Goal: Information Seeking & Learning: Learn about a topic

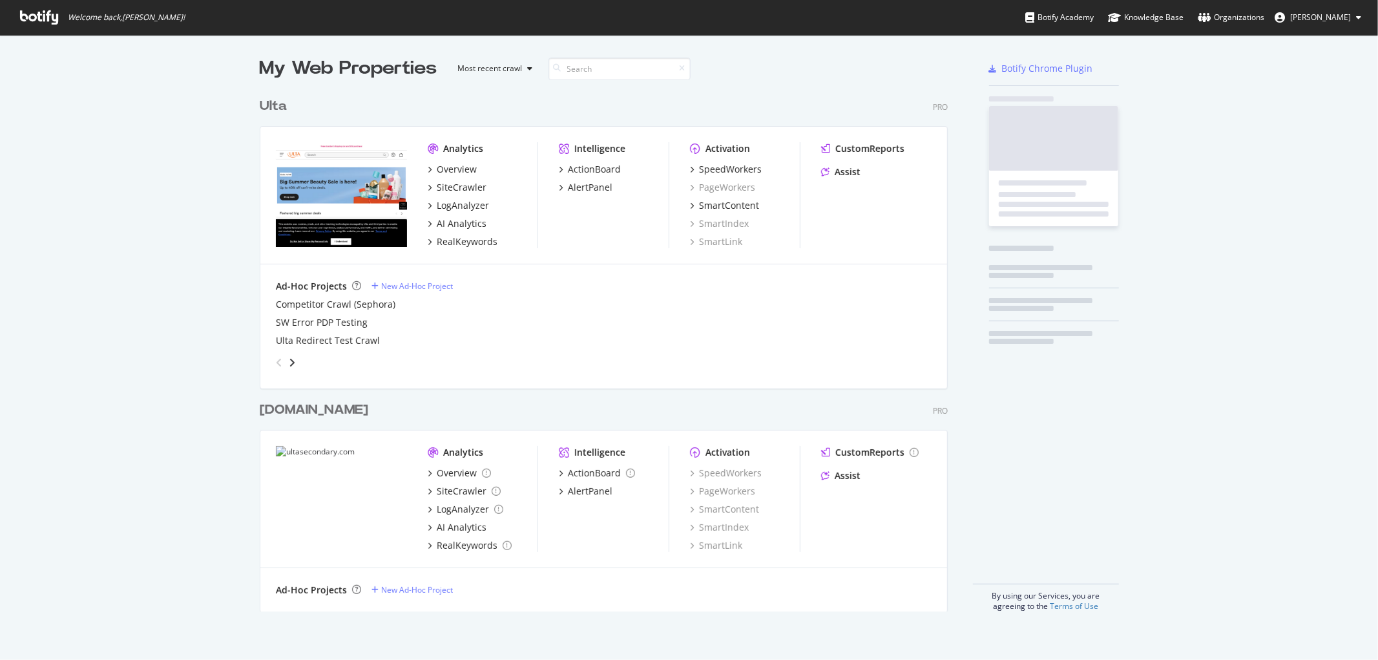
scroll to position [649, 1357]
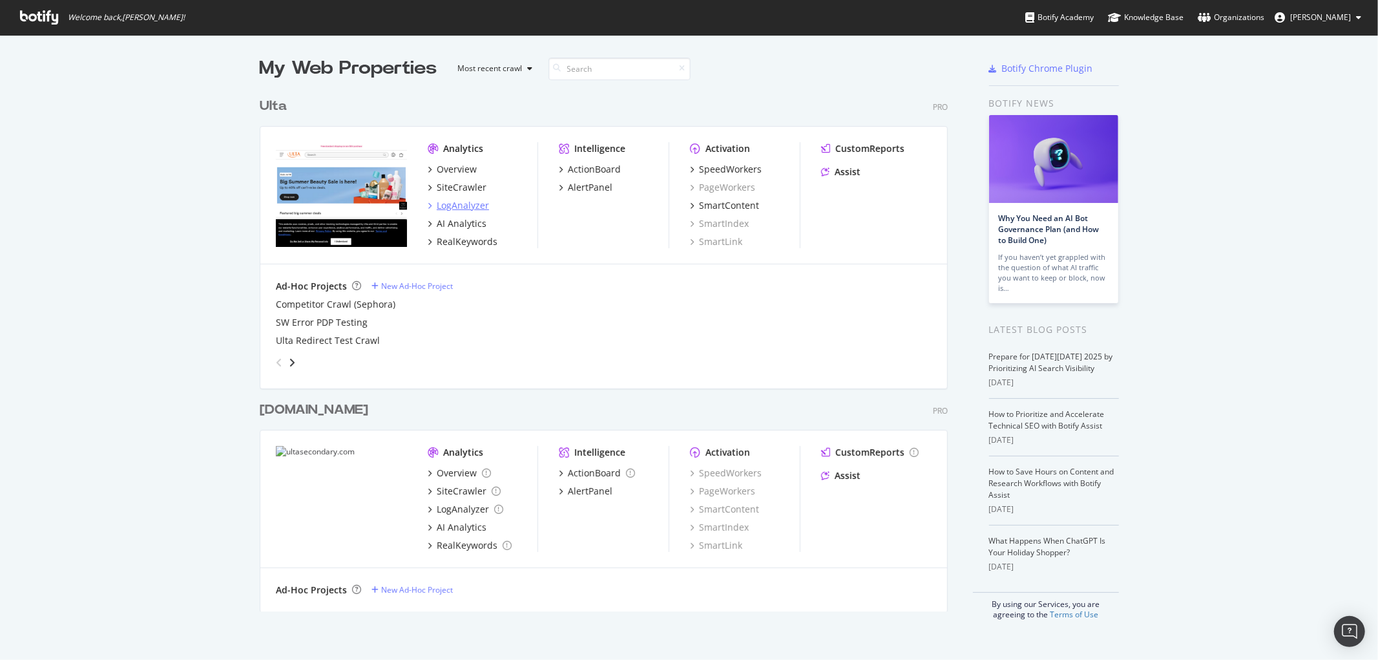
click at [451, 199] on div "LogAnalyzer" at bounding box center [463, 205] width 52 height 13
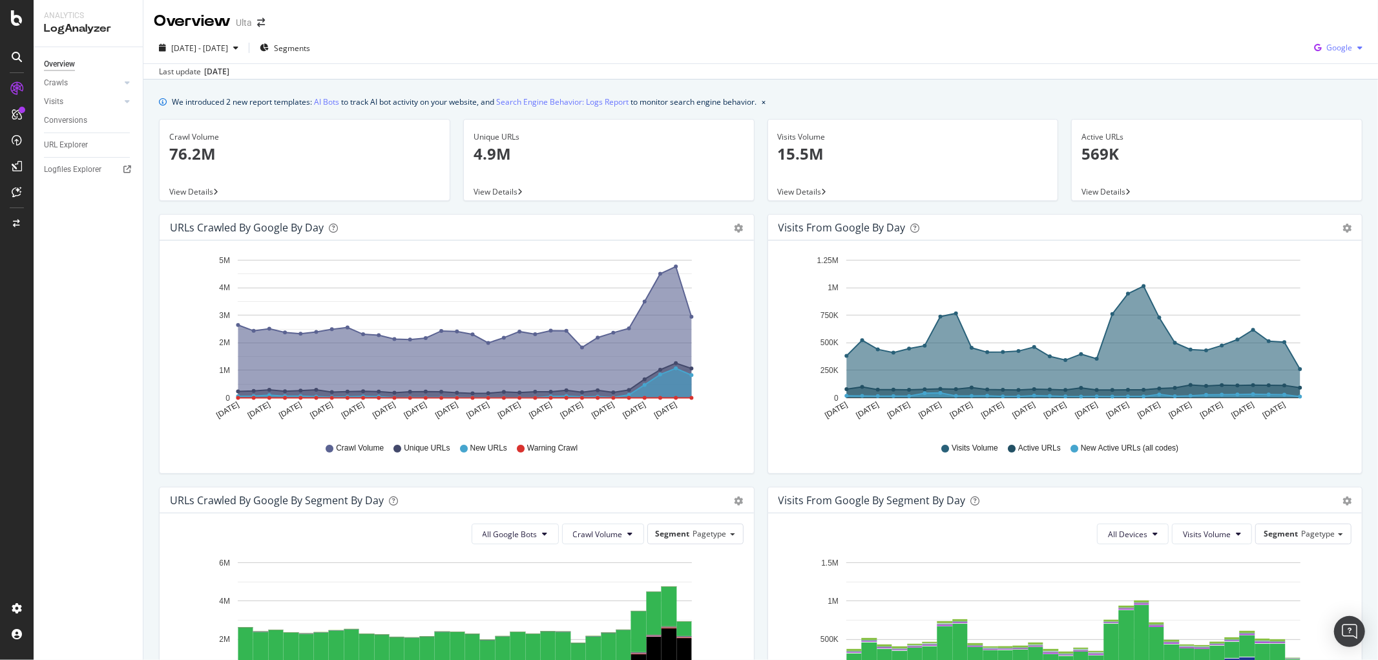
click at [1327, 53] on div "Google" at bounding box center [1338, 47] width 59 height 19
click at [1326, 113] on div "OpenAI" at bounding box center [1328, 121] width 89 height 19
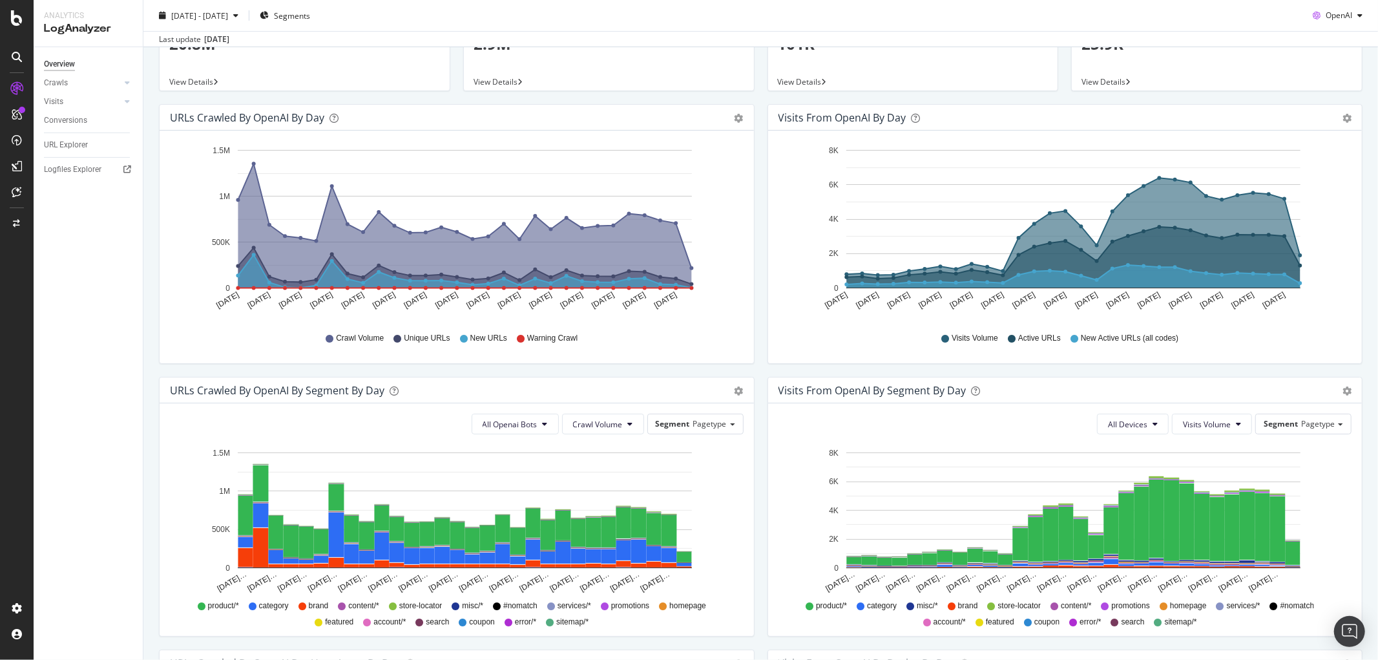
scroll to position [143, 0]
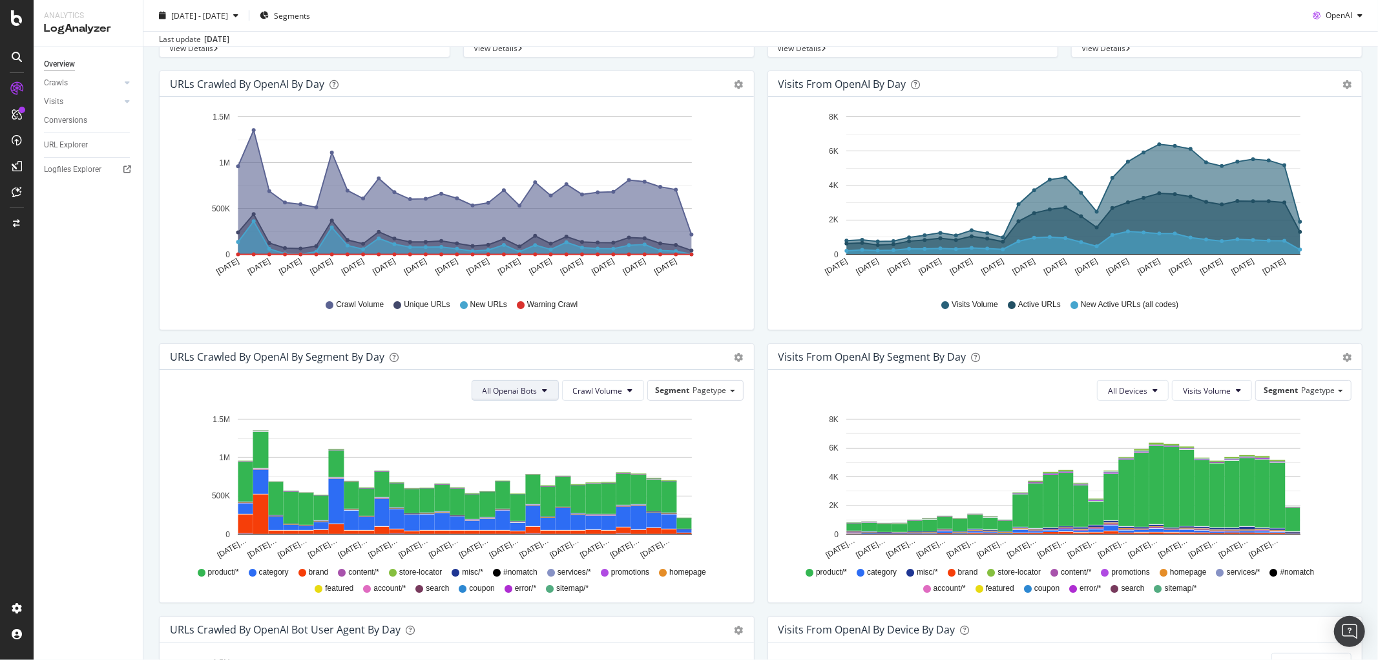
click at [536, 392] on button "All Openai Bots" at bounding box center [515, 390] width 87 height 21
click at [506, 489] on span "ChatGPT-User" at bounding box center [506, 488] width 56 height 12
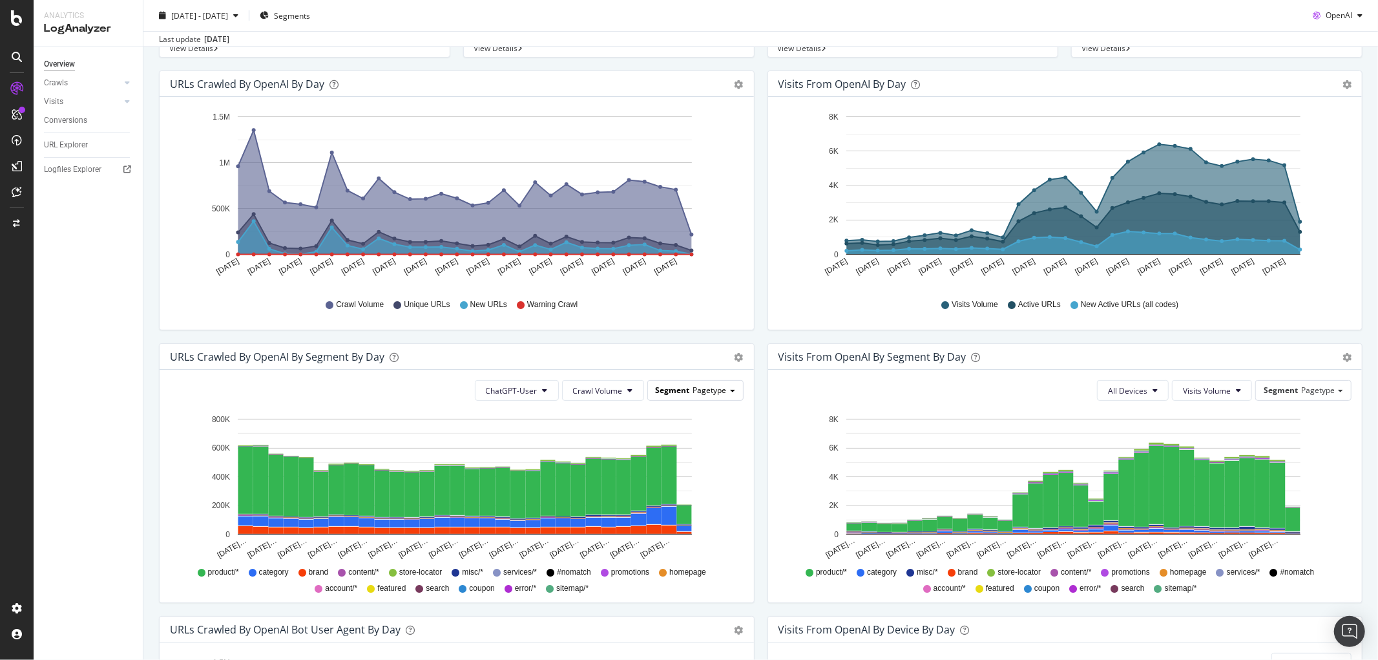
click at [685, 396] on div "Segment Pagetype" at bounding box center [695, 390] width 95 height 19
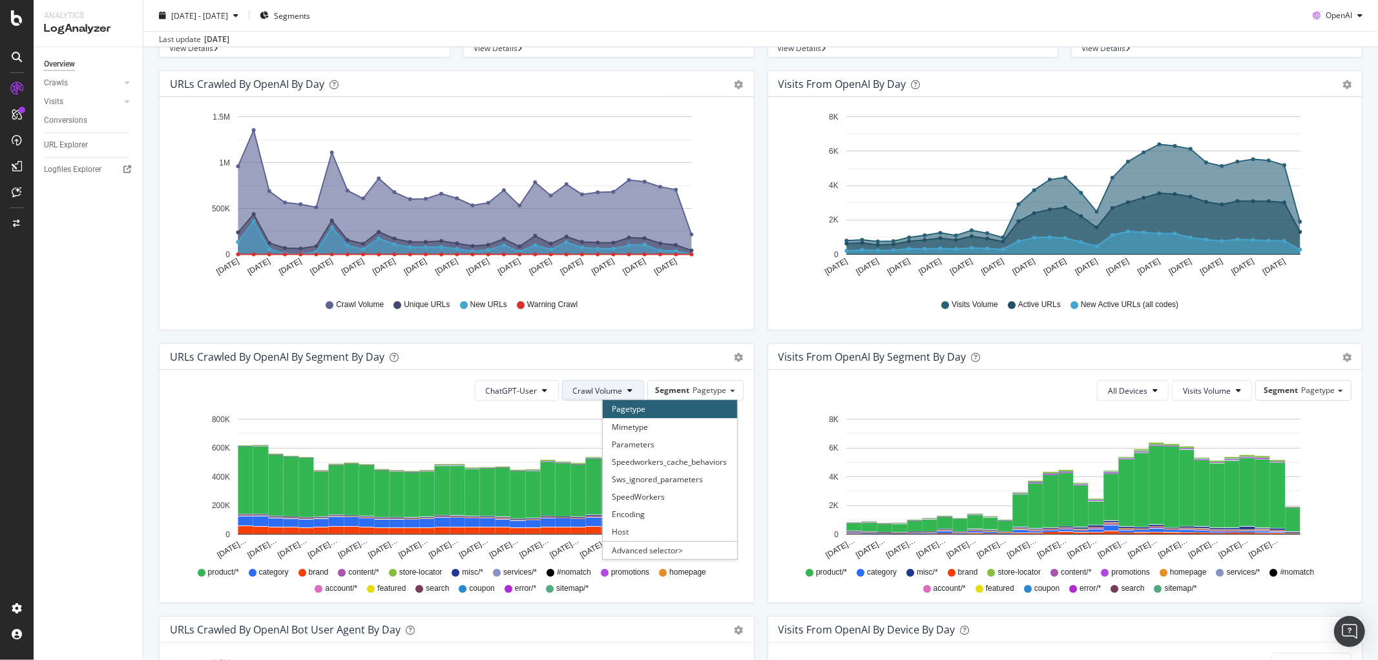
click at [616, 392] on span "Crawl Volume" at bounding box center [598, 390] width 50 height 11
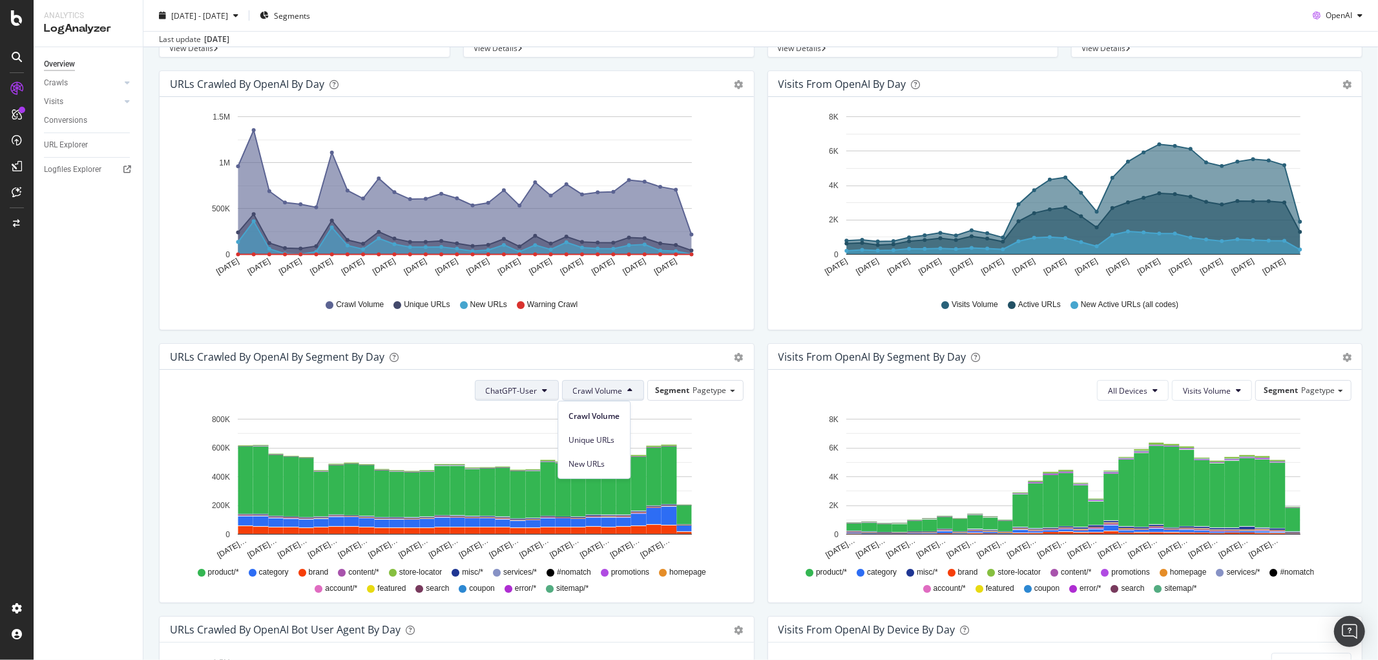
click at [510, 388] on span "ChatGPT-User" at bounding box center [512, 390] width 52 height 11
click at [730, 390] on span at bounding box center [732, 391] width 5 height 3
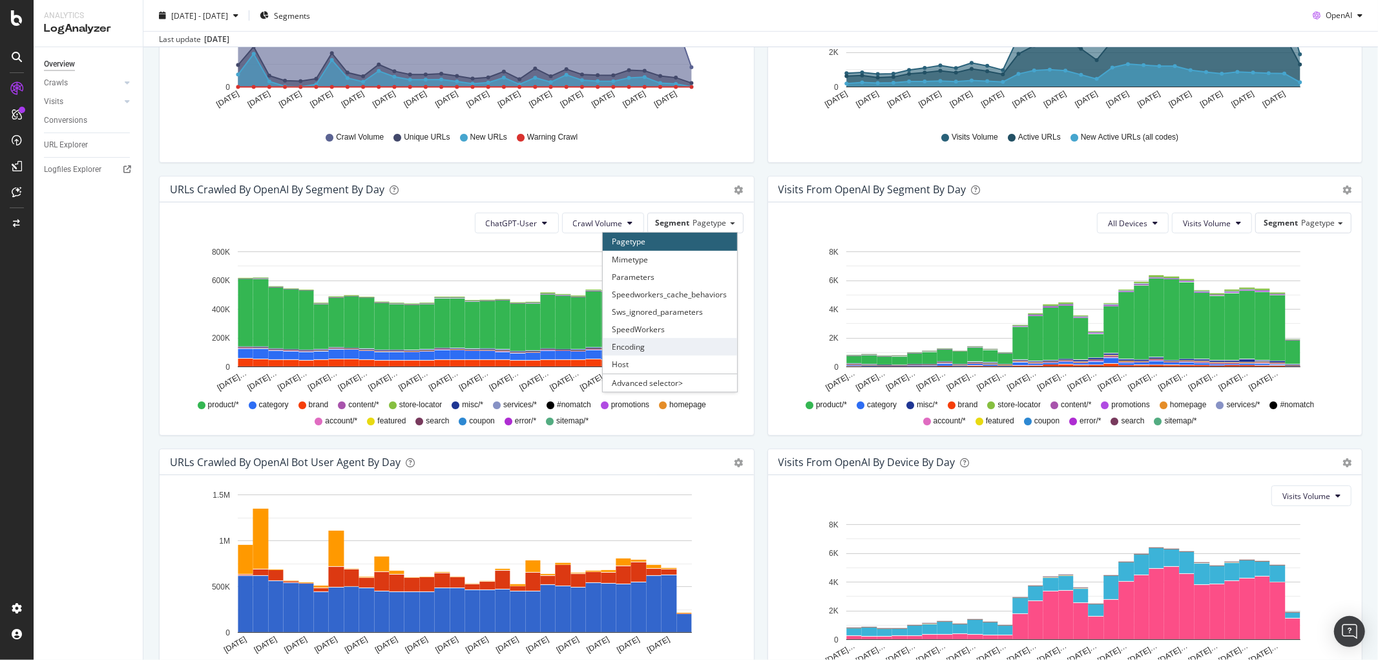
scroll to position [287, 0]
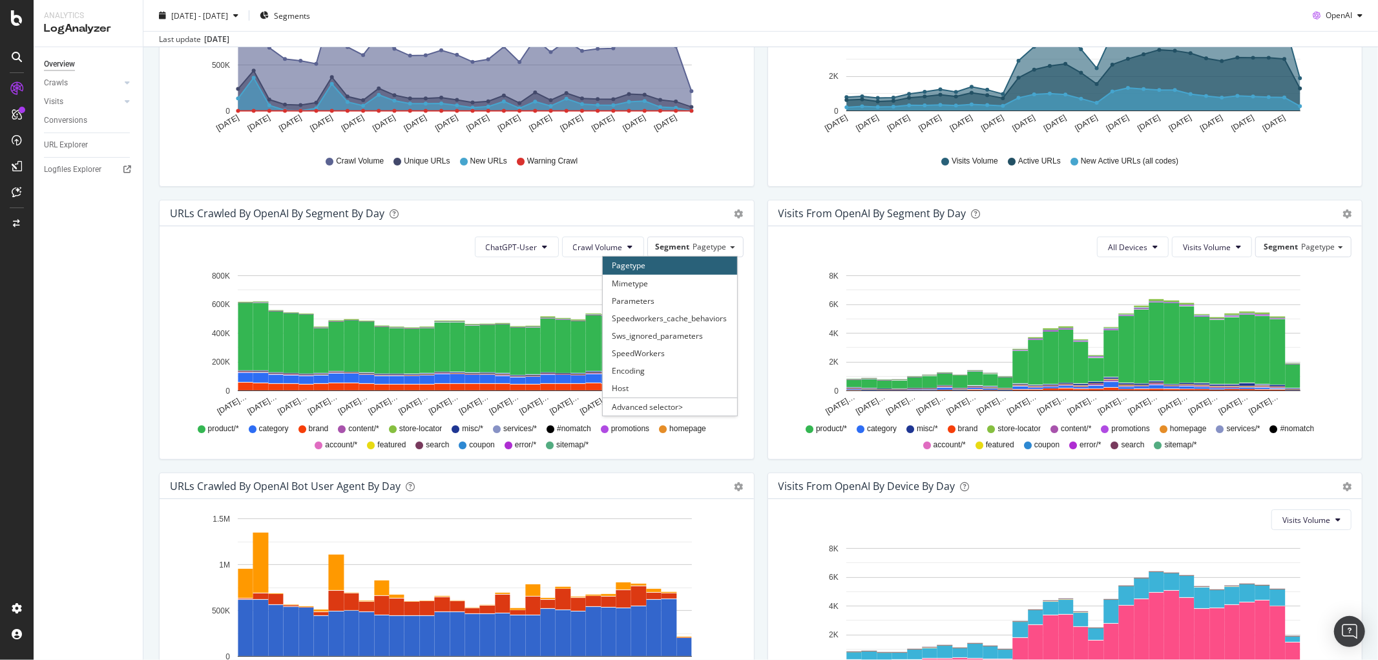
drag, startPoint x: 712, startPoint y: 448, endPoint x: 734, endPoint y: 358, distance: 93.1
click at [713, 448] on div "product/* category brand content/* store-locator misc/* services/* #nomatch pro…" at bounding box center [456, 435] width 561 height 29
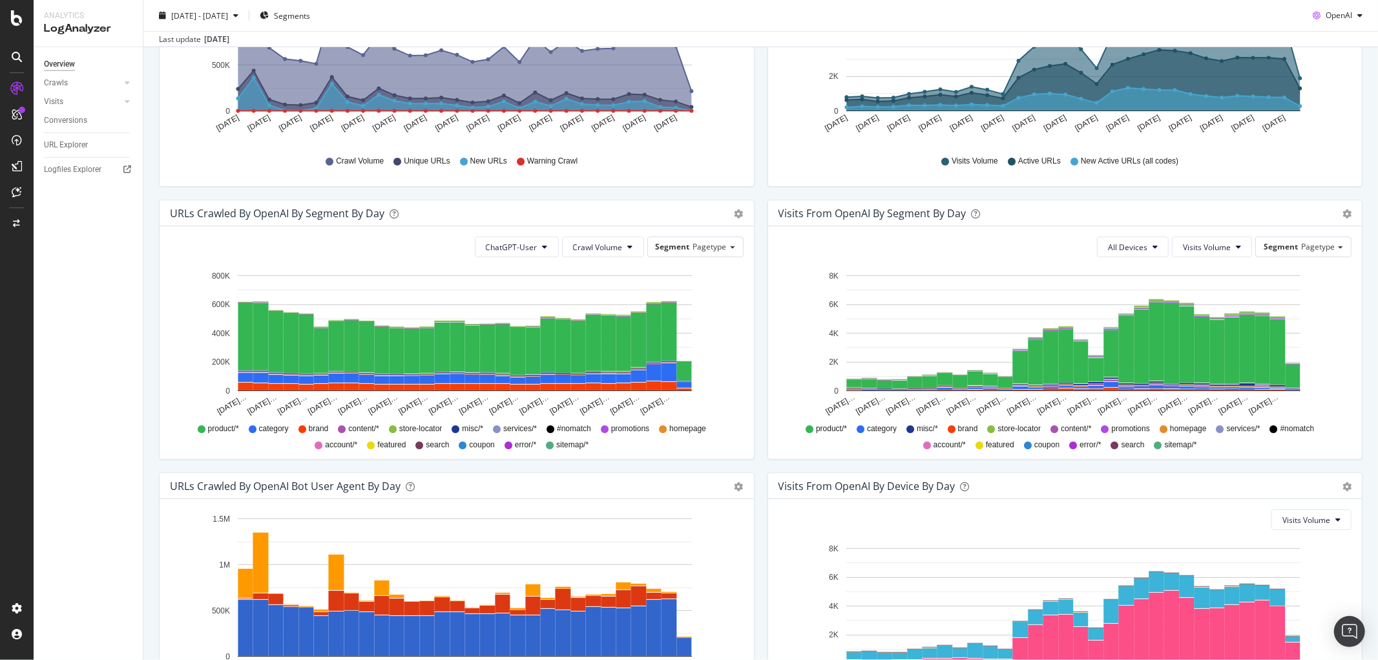
click at [728, 217] on div "Timeline (by Value) Table" at bounding box center [733, 213] width 22 height 13
click at [735, 213] on icon "gear" at bounding box center [739, 213] width 9 height 9
click at [672, 265] on span "Table" at bounding box center [701, 262] width 103 height 17
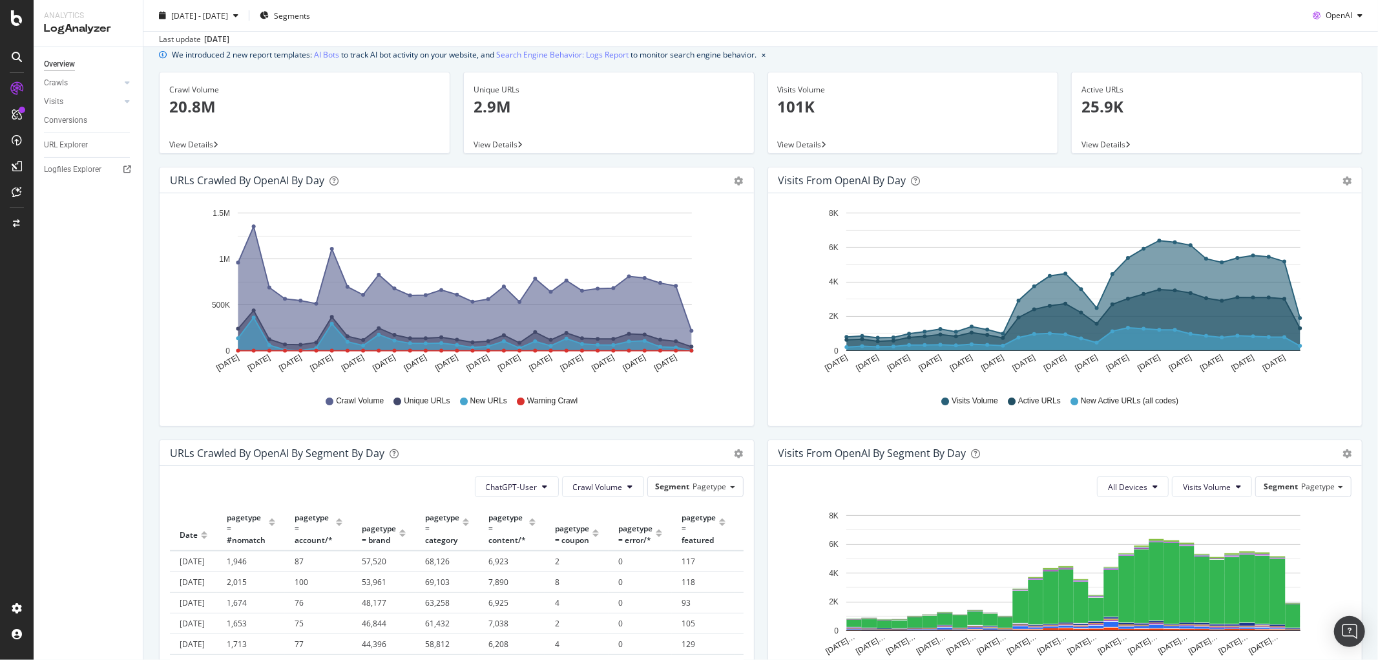
scroll to position [0, 0]
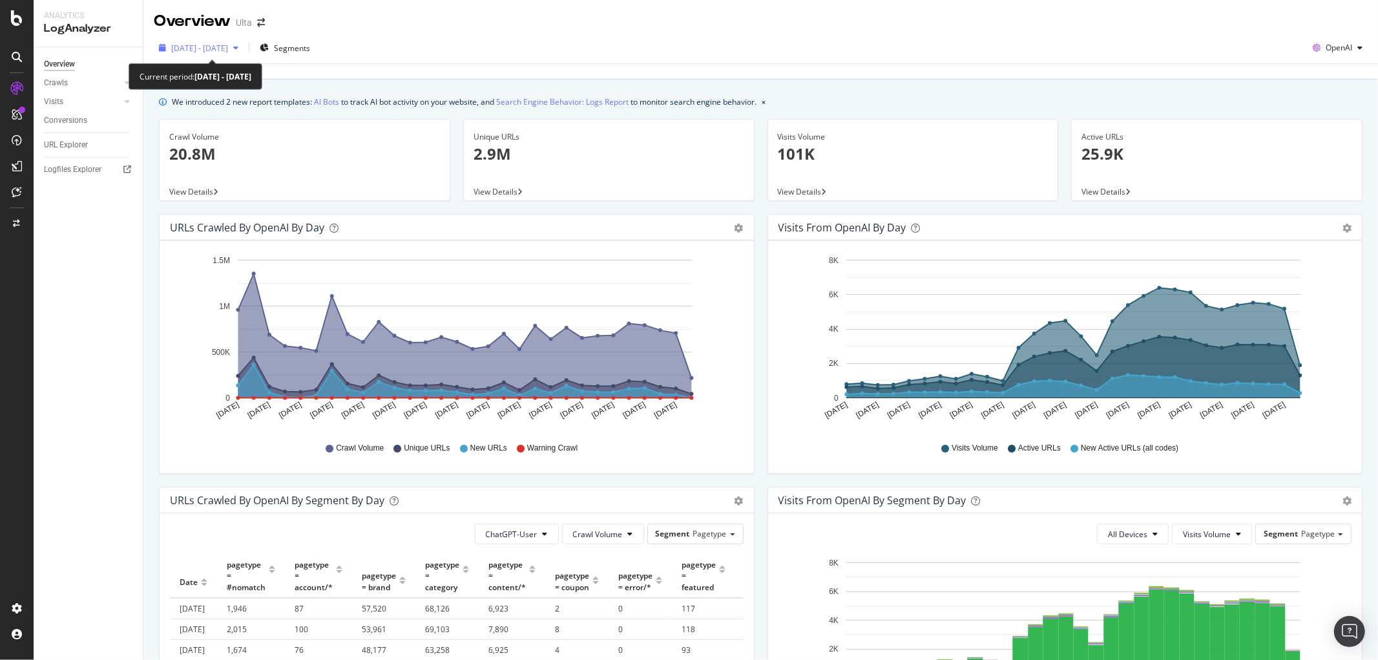
click at [228, 50] on span "2025 Sep. 7th - Oct. 6th" at bounding box center [199, 48] width 57 height 11
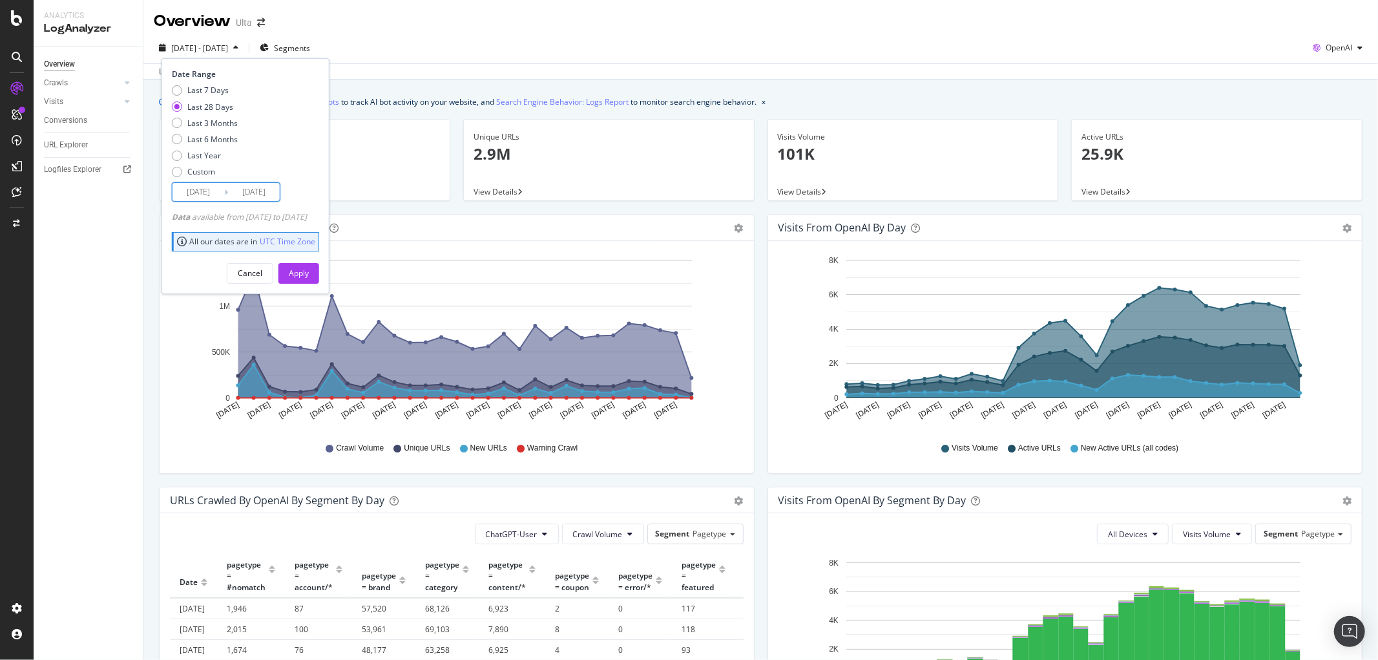
click at [185, 185] on input "2025/09/09" at bounding box center [199, 192] width 52 height 18
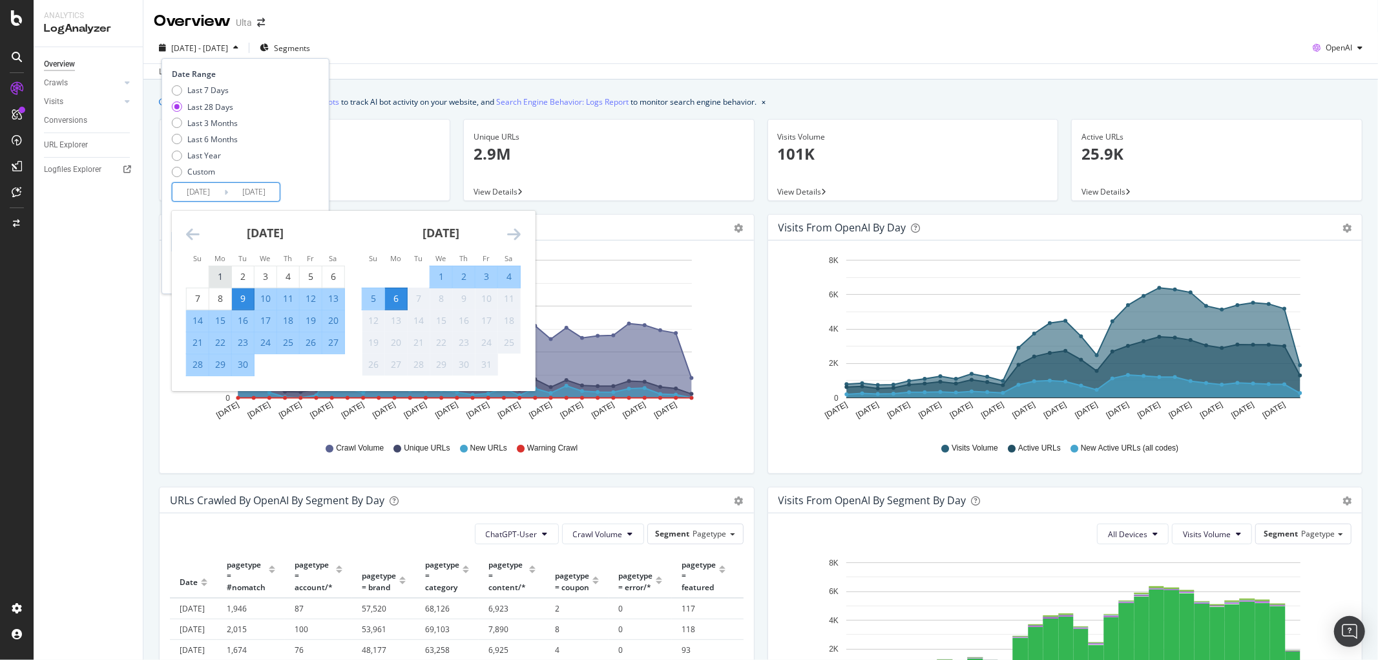
click at [211, 272] on div "1" at bounding box center [220, 276] width 22 height 13
type input "2025/09/01"
click at [247, 368] on div "30" at bounding box center [243, 364] width 22 height 13
type input "2025/09/30"
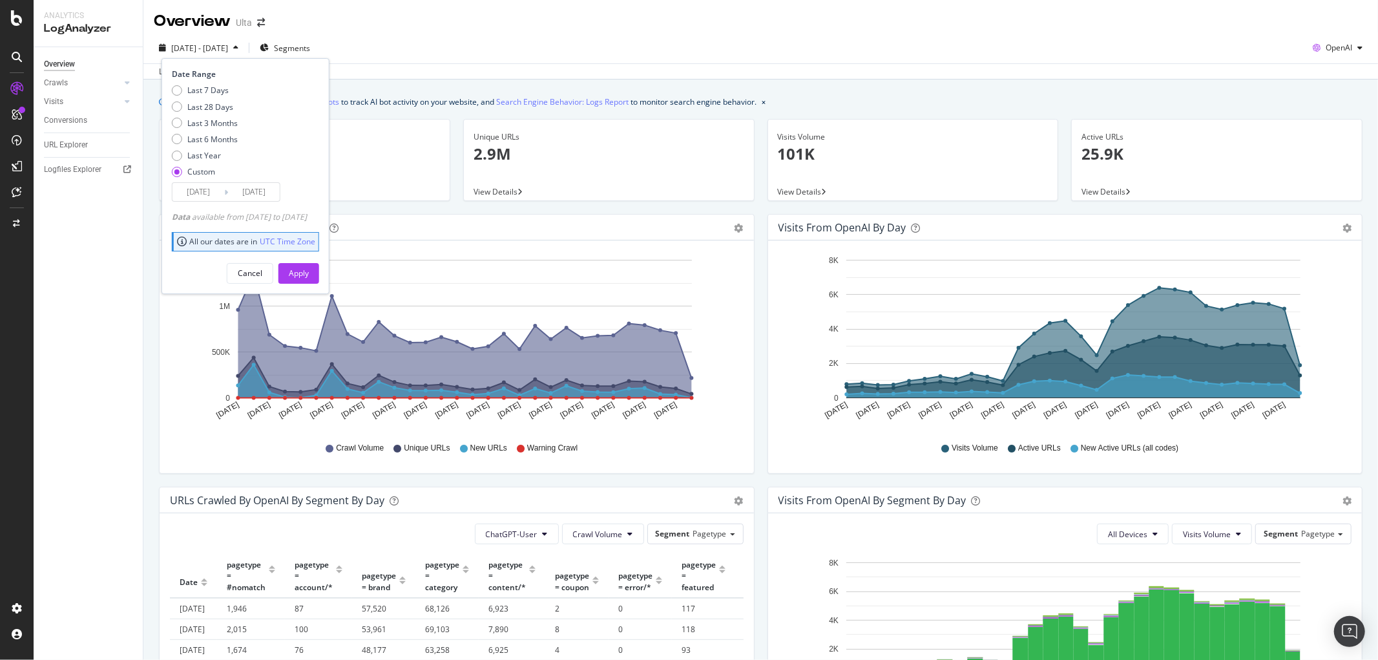
click at [216, 195] on input "2025/09/01" at bounding box center [199, 192] width 52 height 18
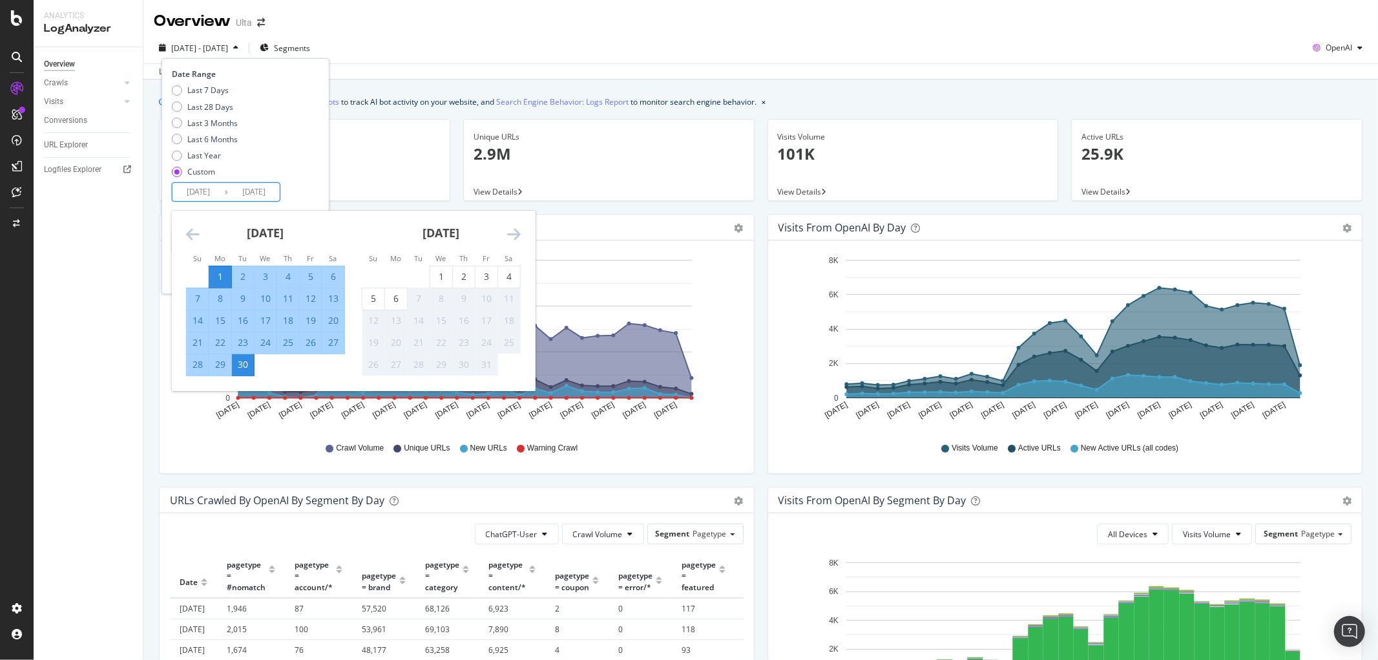
click at [189, 236] on icon "Move backward to switch to the previous month." at bounding box center [193, 234] width 14 height 16
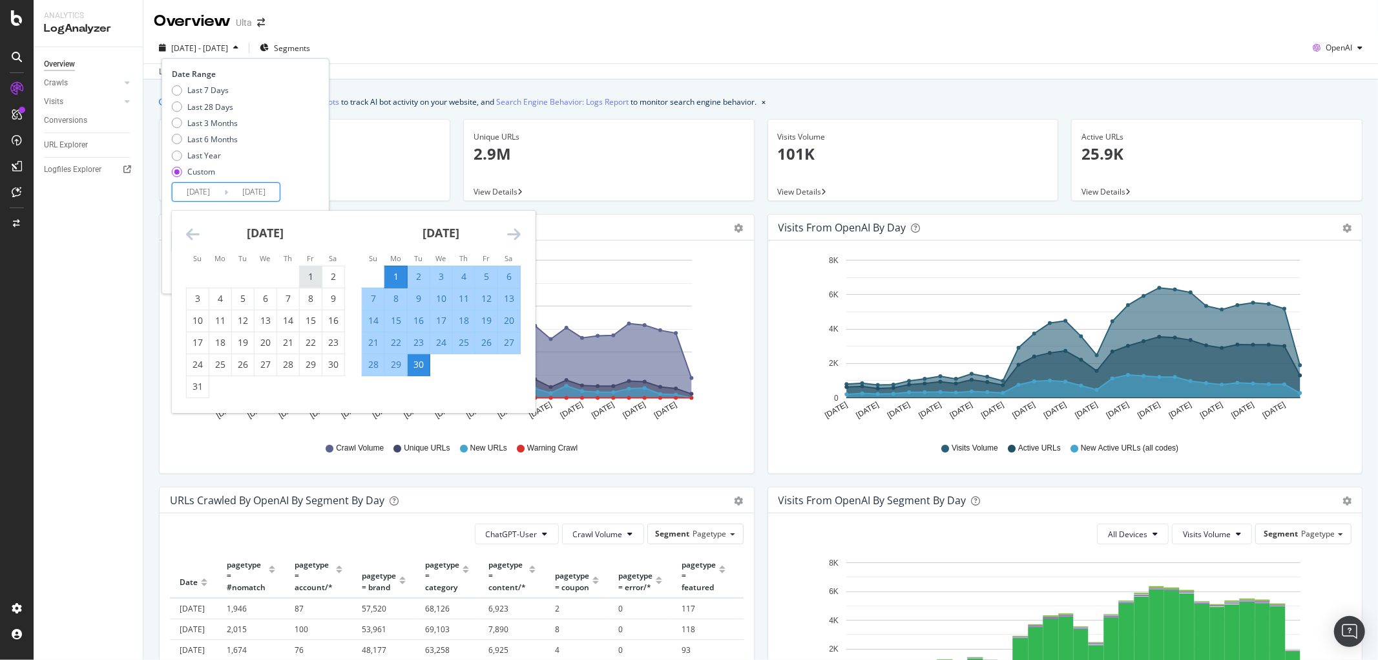
click at [311, 282] on div "1" at bounding box center [311, 276] width 22 height 13
type input "2025/08/01"
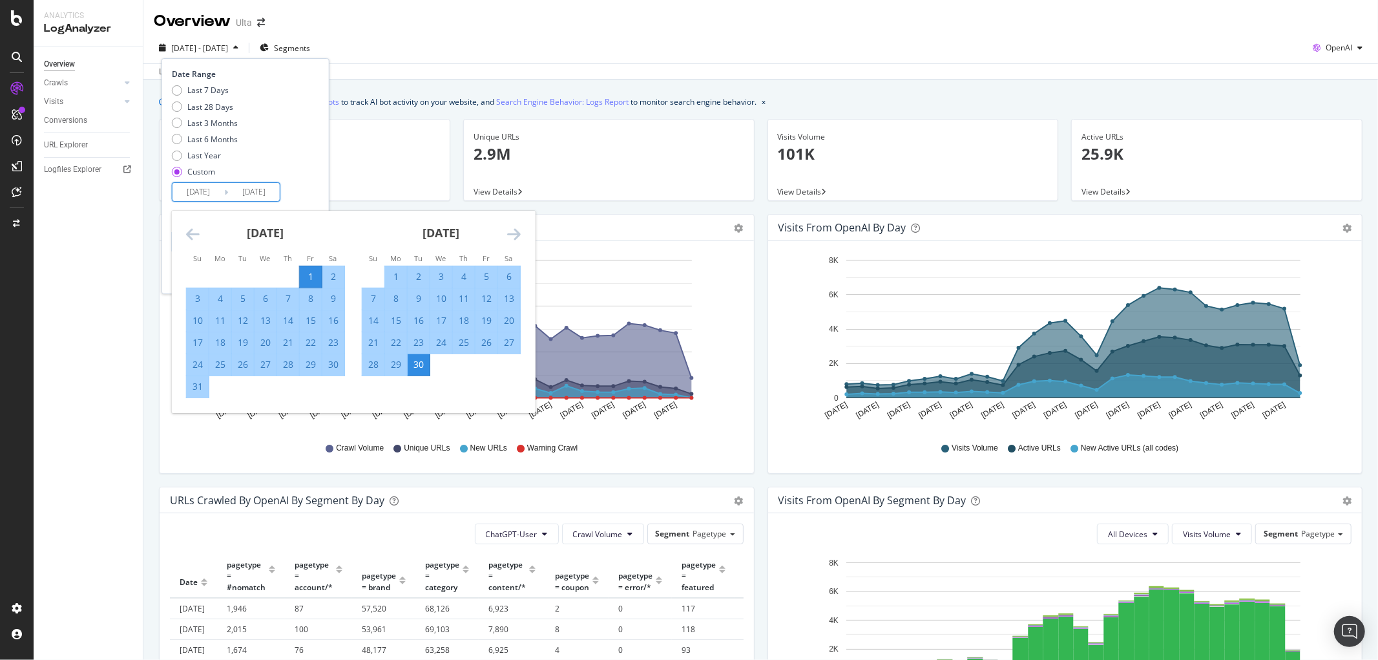
click at [202, 386] on div "31" at bounding box center [198, 386] width 22 height 13
type input "2025/08/31"
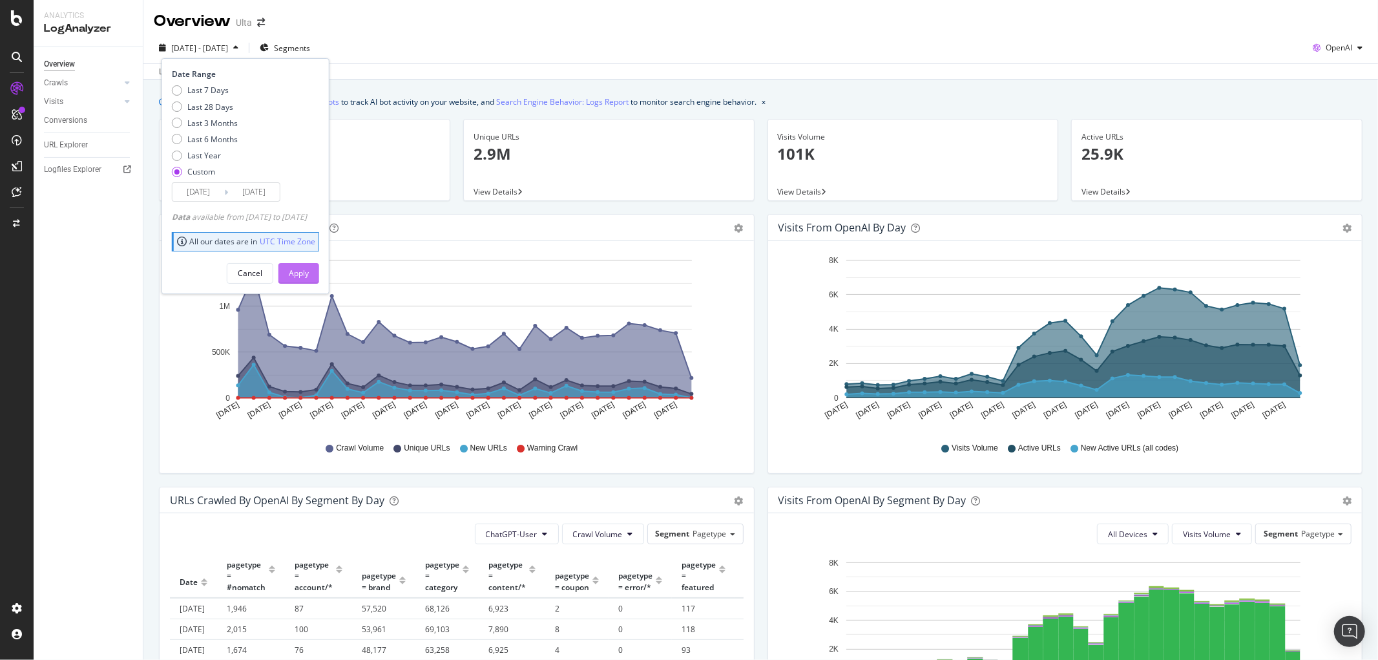
click at [309, 273] on div "Apply" at bounding box center [299, 273] width 20 height 11
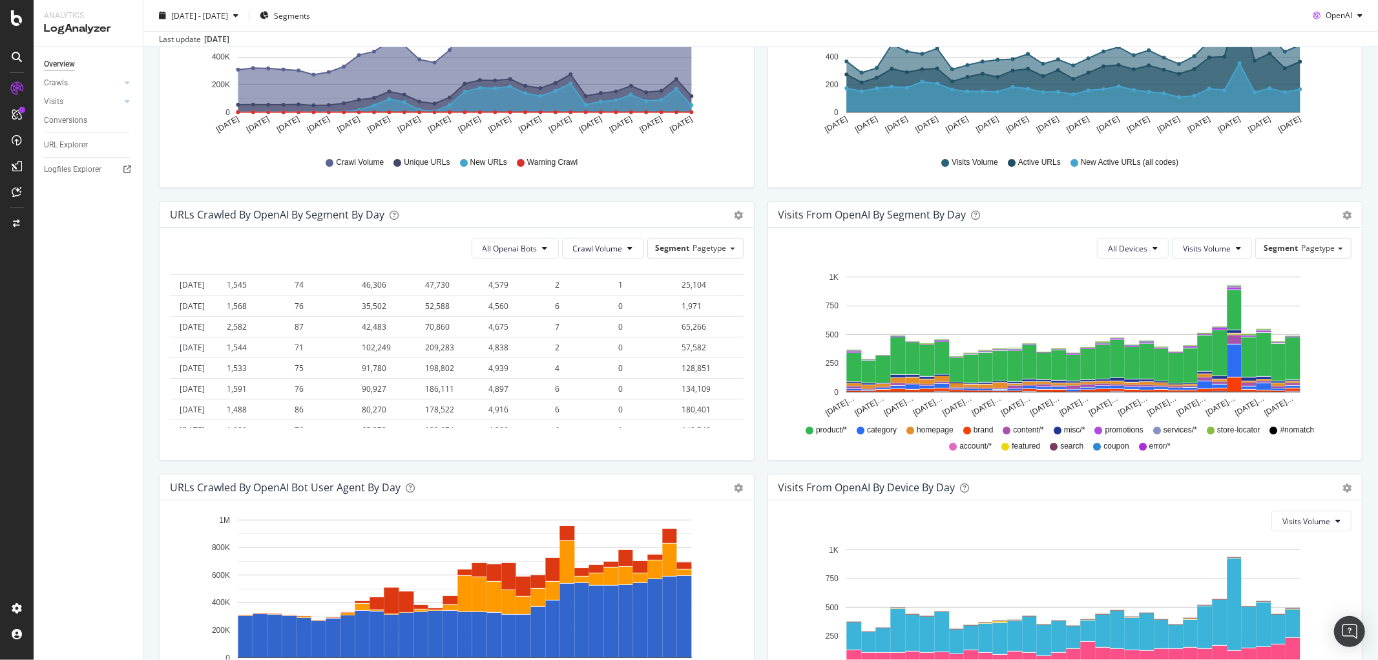
scroll to position [287, 0]
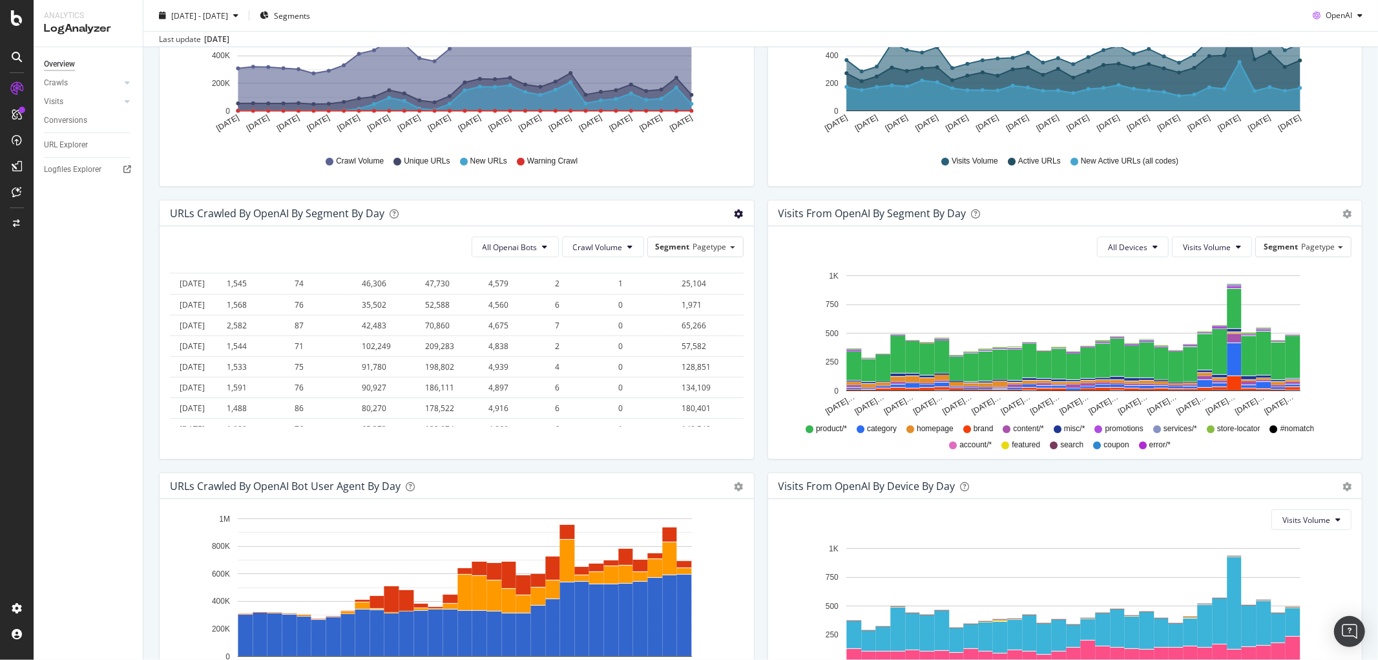
click at [735, 211] on icon "gear" at bounding box center [739, 213] width 9 height 9
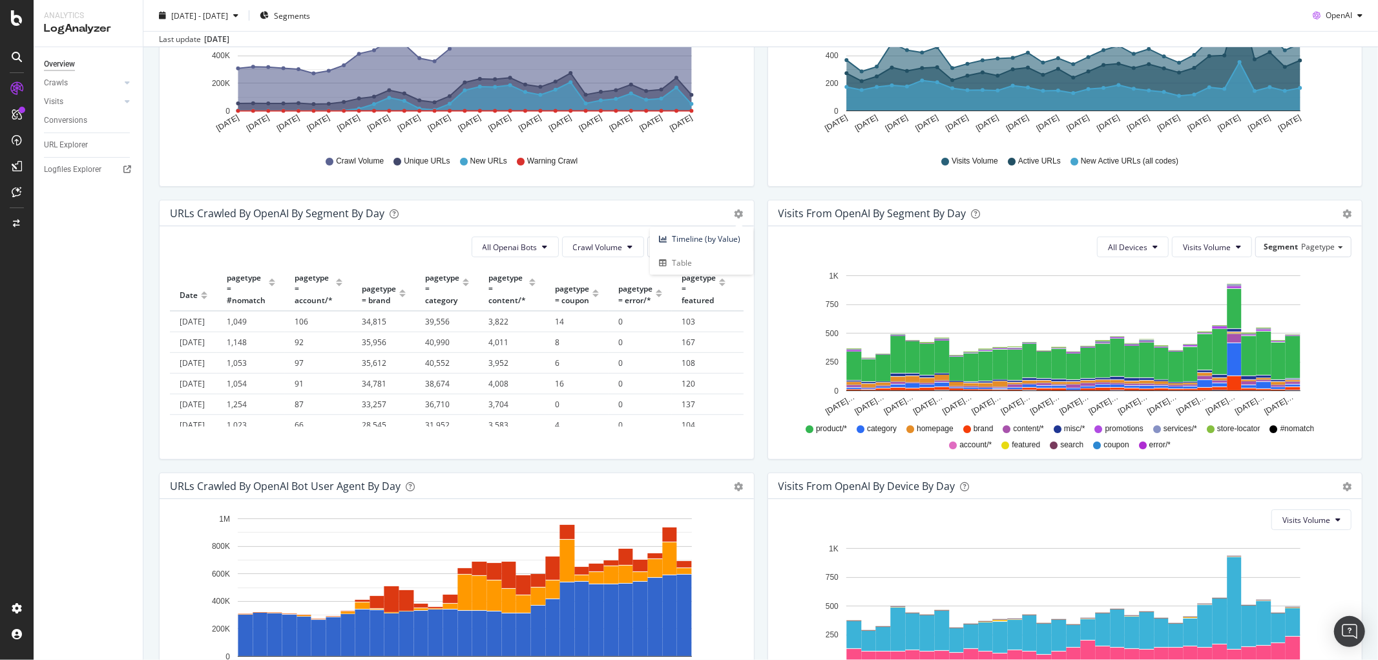
click at [388, 233] on div "All Openai Bots Crawl Volume Segment Pagetype Hold CTRL while clicking to filte…" at bounding box center [457, 342] width 594 height 233
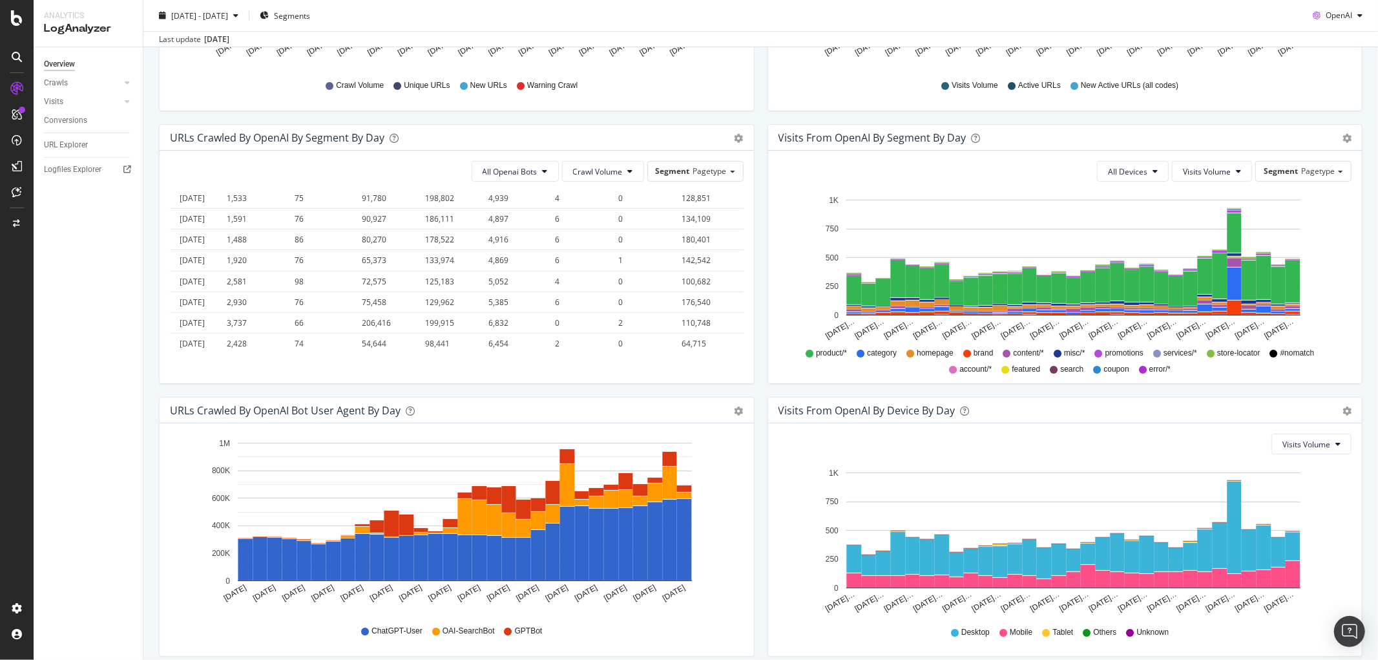
scroll to position [202, 0]
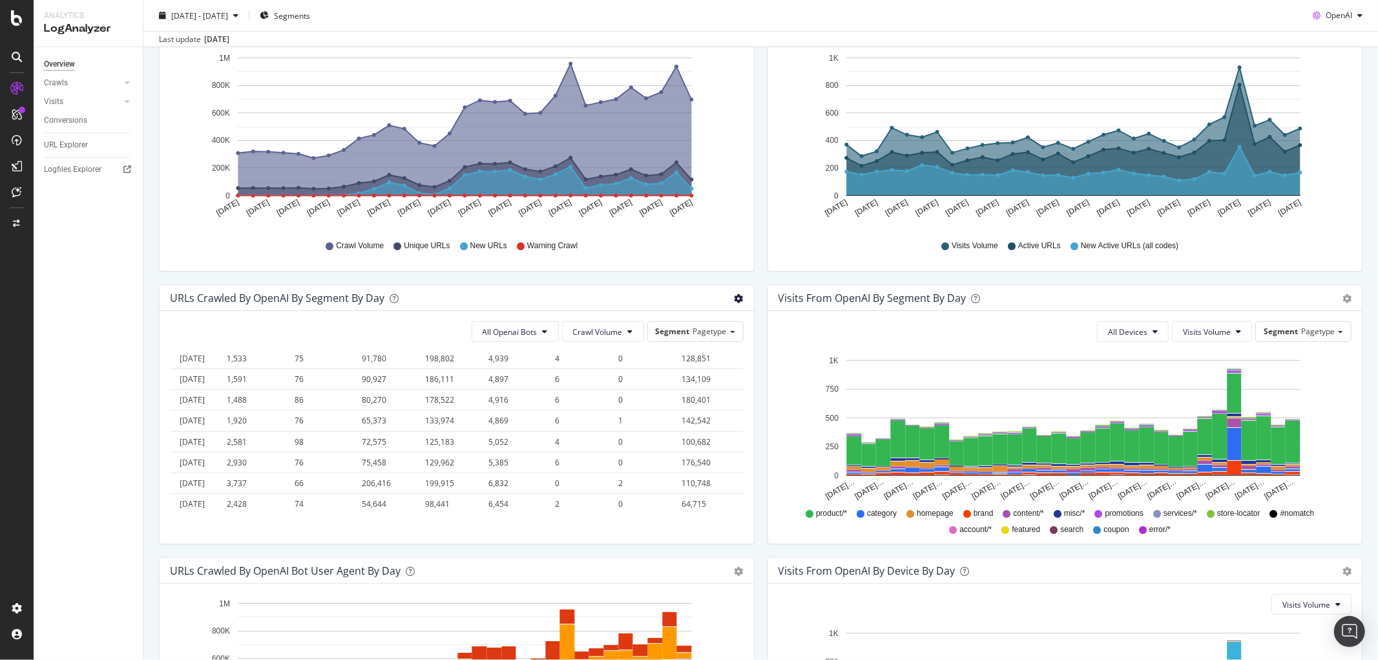
click at [735, 294] on icon "gear" at bounding box center [739, 298] width 9 height 9
drag, startPoint x: 208, startPoint y: 337, endPoint x: 211, endPoint y: 350, distance: 13.2
click at [211, 350] on div "All Openai Bots Crawl Volume Segment Pagetype Hold CTRL while clicking to filte…" at bounding box center [457, 427] width 594 height 233
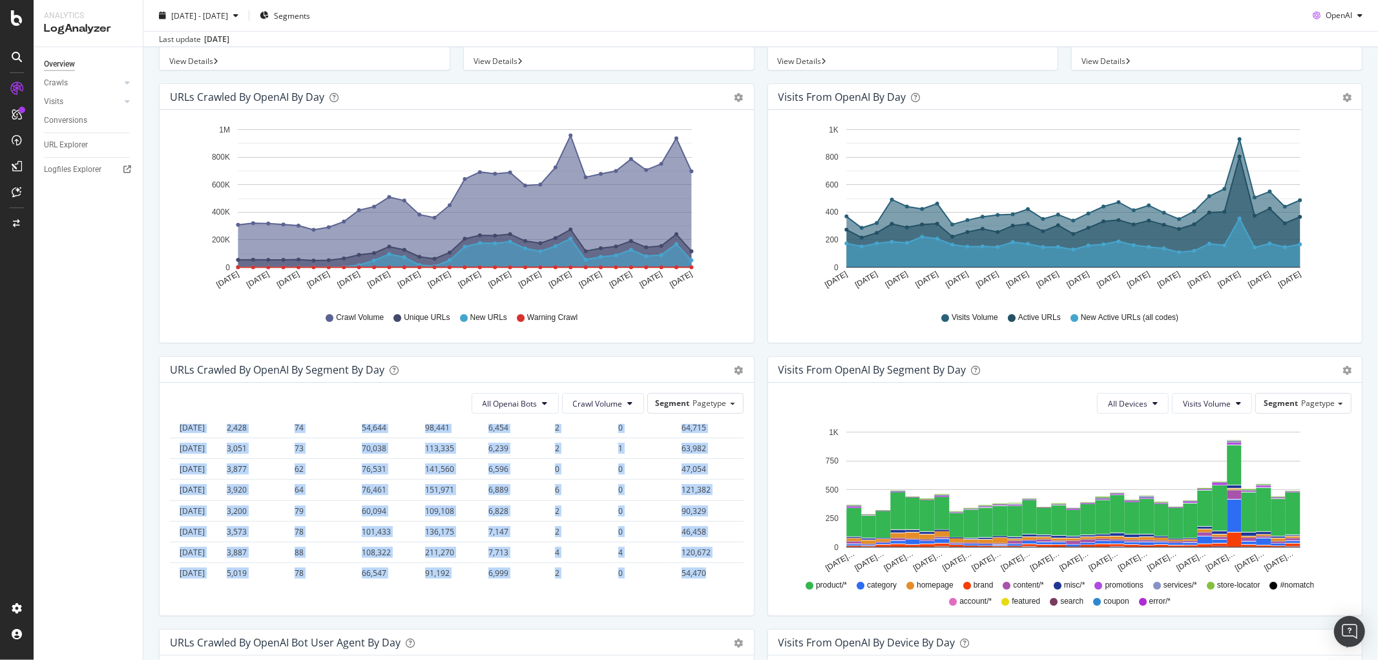
scroll to position [883, 0]
drag, startPoint x: 178, startPoint y: 442, endPoint x: 700, endPoint y: 551, distance: 533.4
click at [700, 551] on table "Date pagetype = #nomatch pagetype = account/* pagetype = brand pagetype = categ…" at bounding box center [684, 239] width 1028 height 687
copy table "Date pagetype = #nomatch pagetype = account/* pagetype = brand pagetype = categ…"
click at [543, 407] on button "All Openai Bots" at bounding box center [515, 403] width 87 height 21
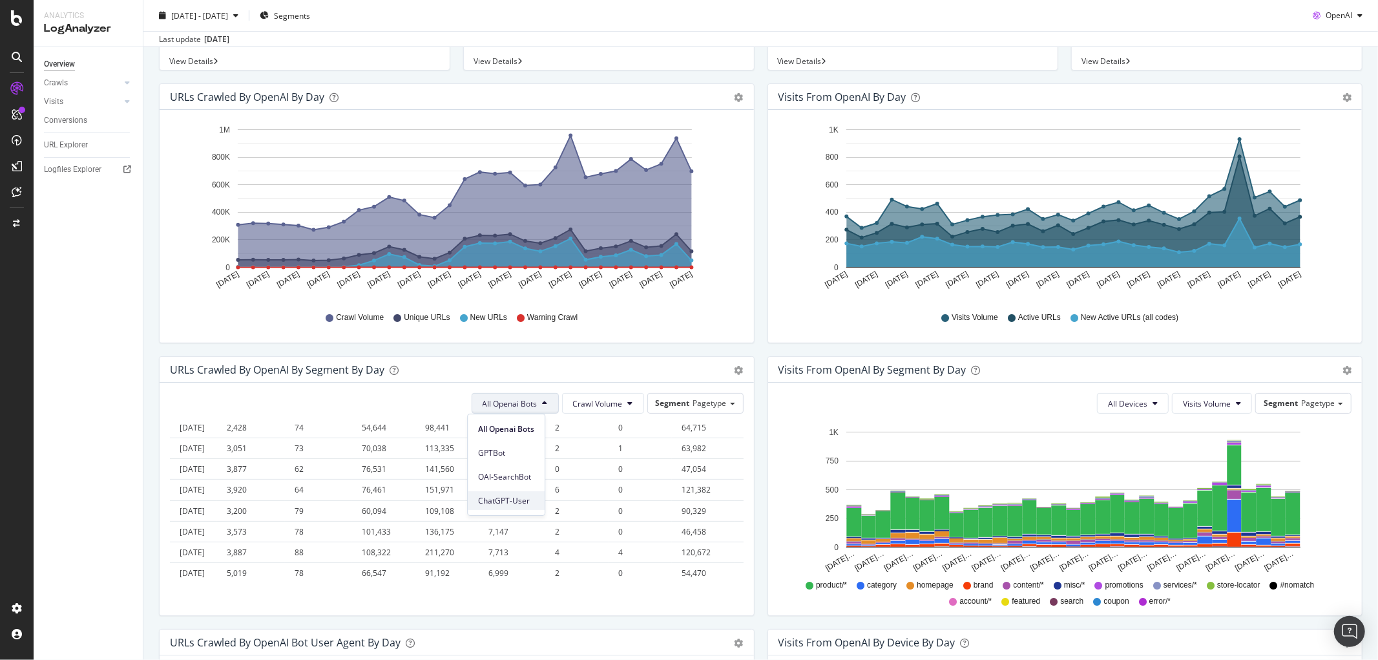
click at [512, 499] on span "ChatGPT-User" at bounding box center [506, 501] width 56 height 12
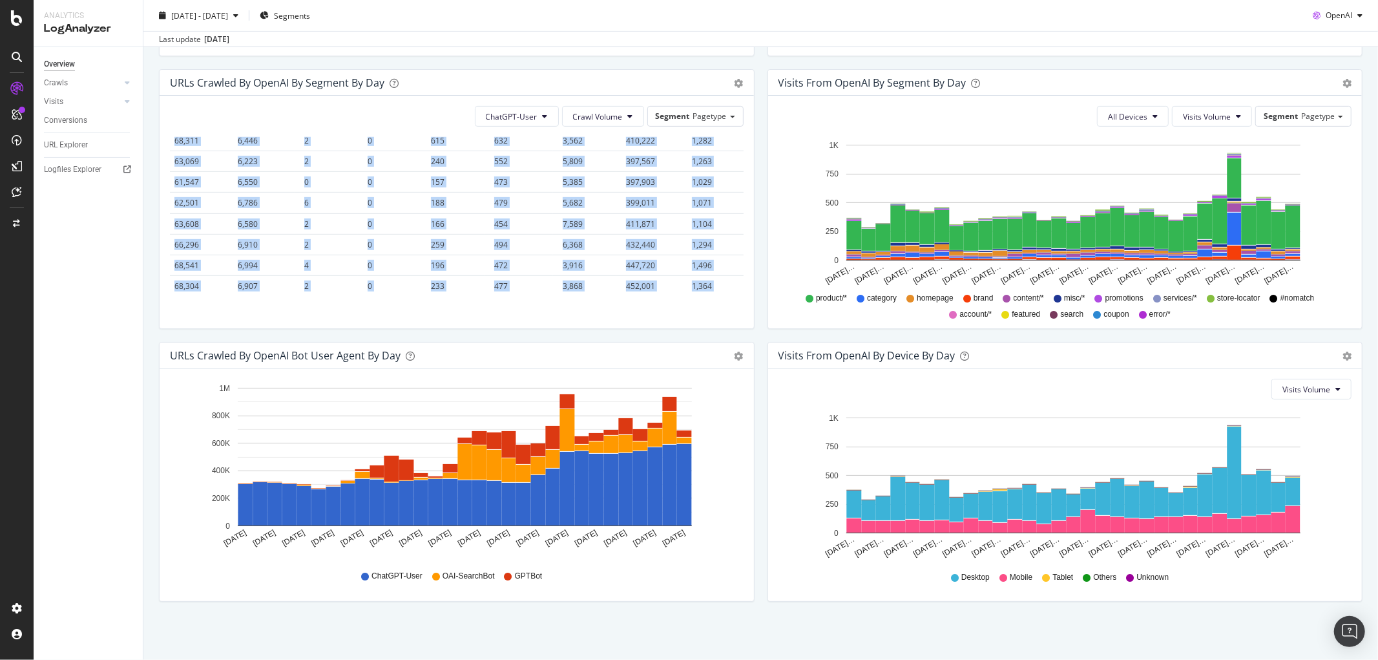
scroll to position [883, 460]
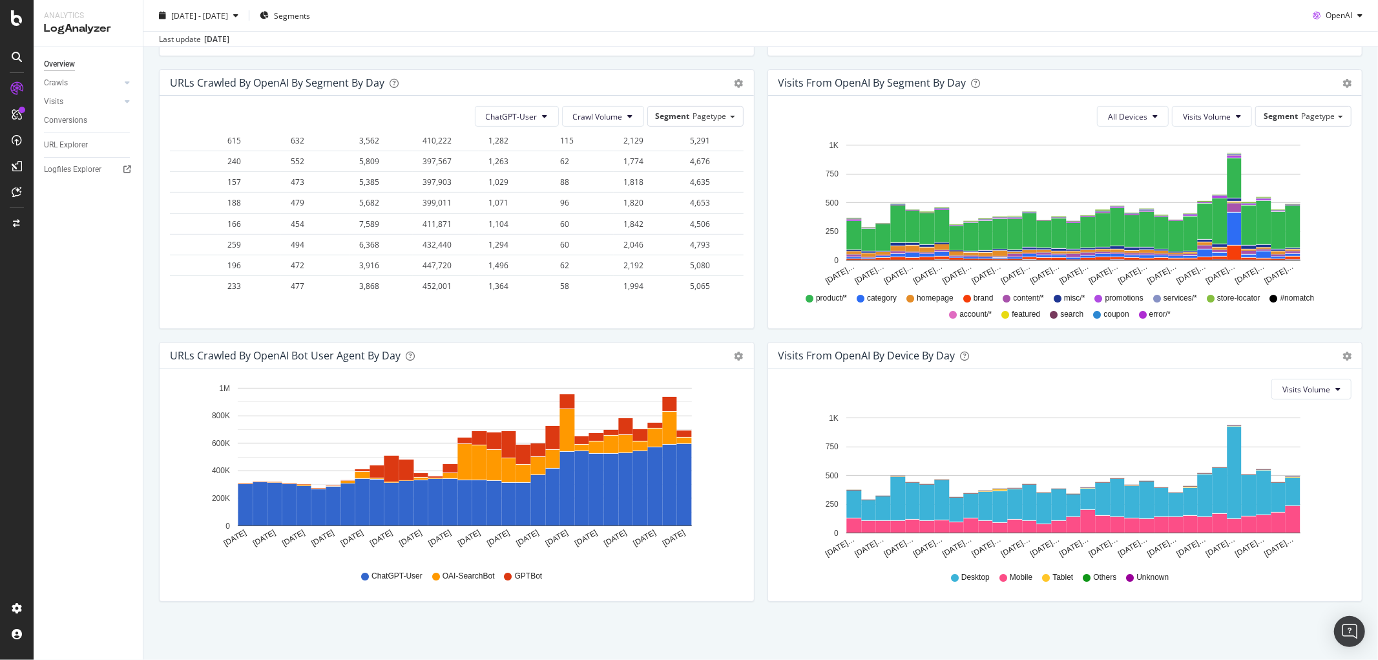
drag, startPoint x: 176, startPoint y: 434, endPoint x: 733, endPoint y: 269, distance: 581.1
click at [733, 269] on div "Date pagetype = #nomatch pagetype = account/* pagetype = brand pagetype = categ…" at bounding box center [457, 216] width 574 height 159
copy thead
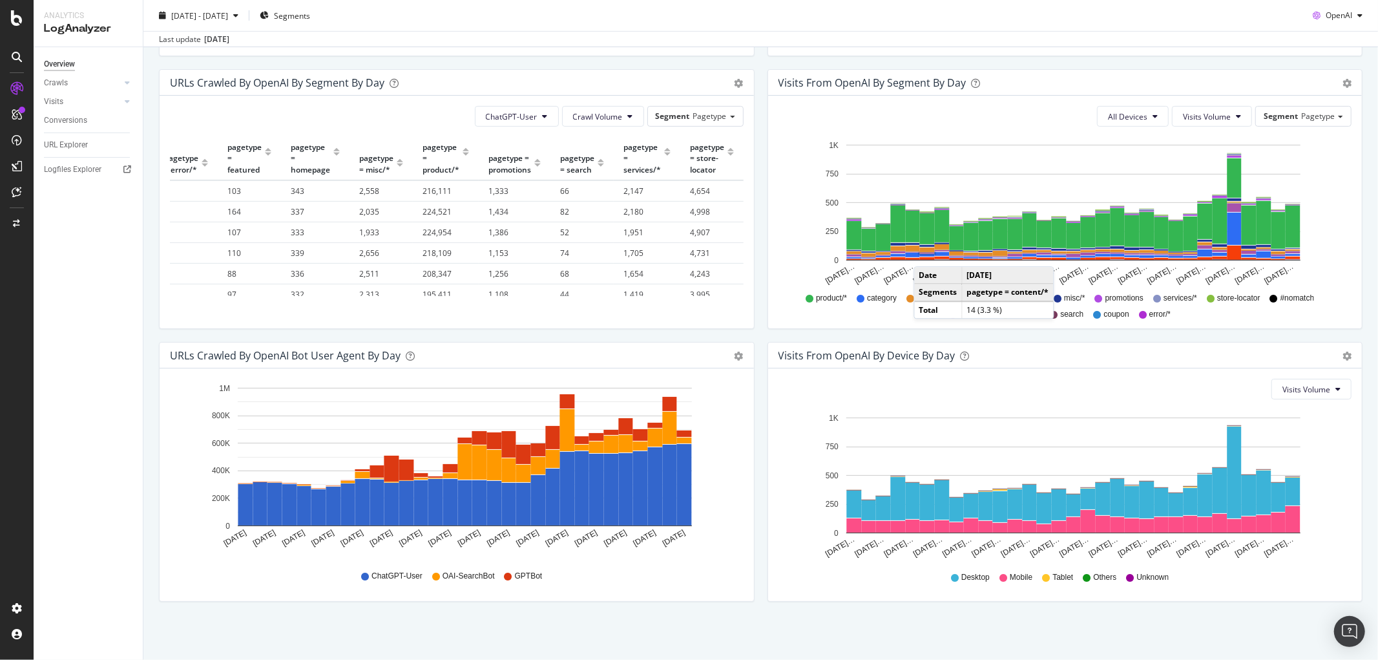
scroll to position [0, 0]
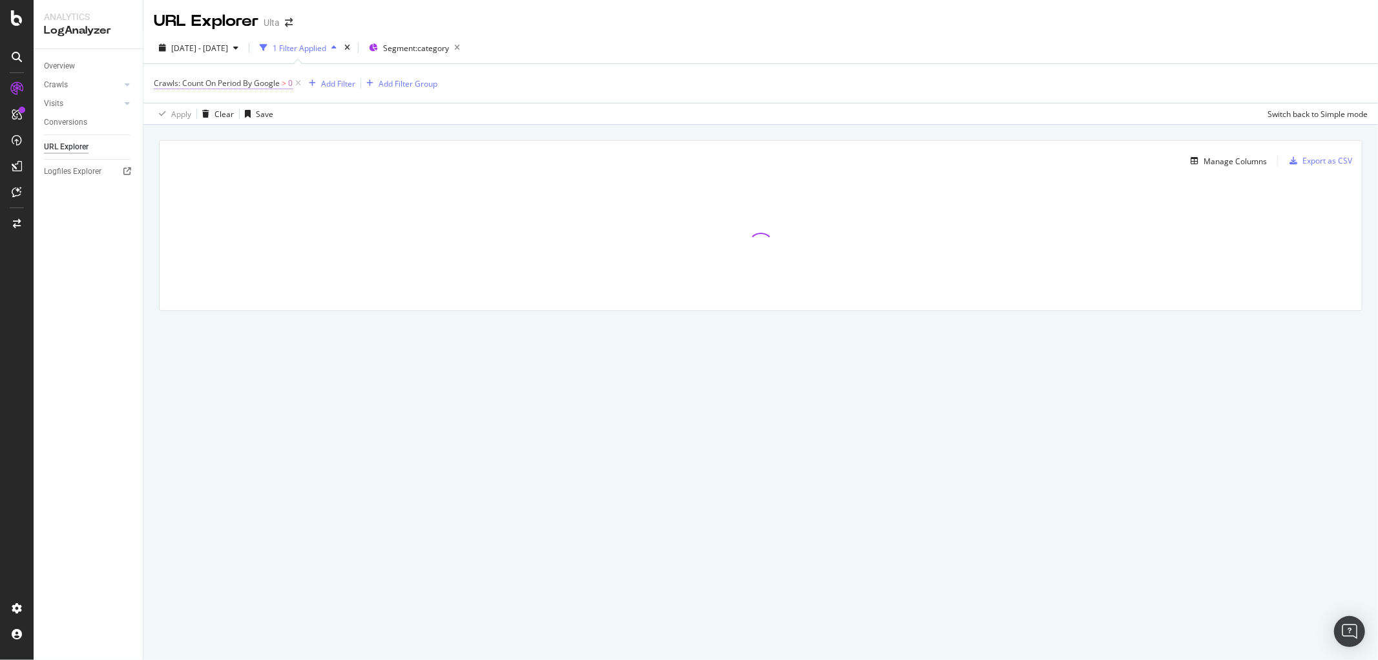
click at [253, 85] on span "Crawls: Count On Period By Google" at bounding box center [217, 83] width 126 height 11
click at [208, 112] on icon at bounding box center [206, 114] width 9 height 8
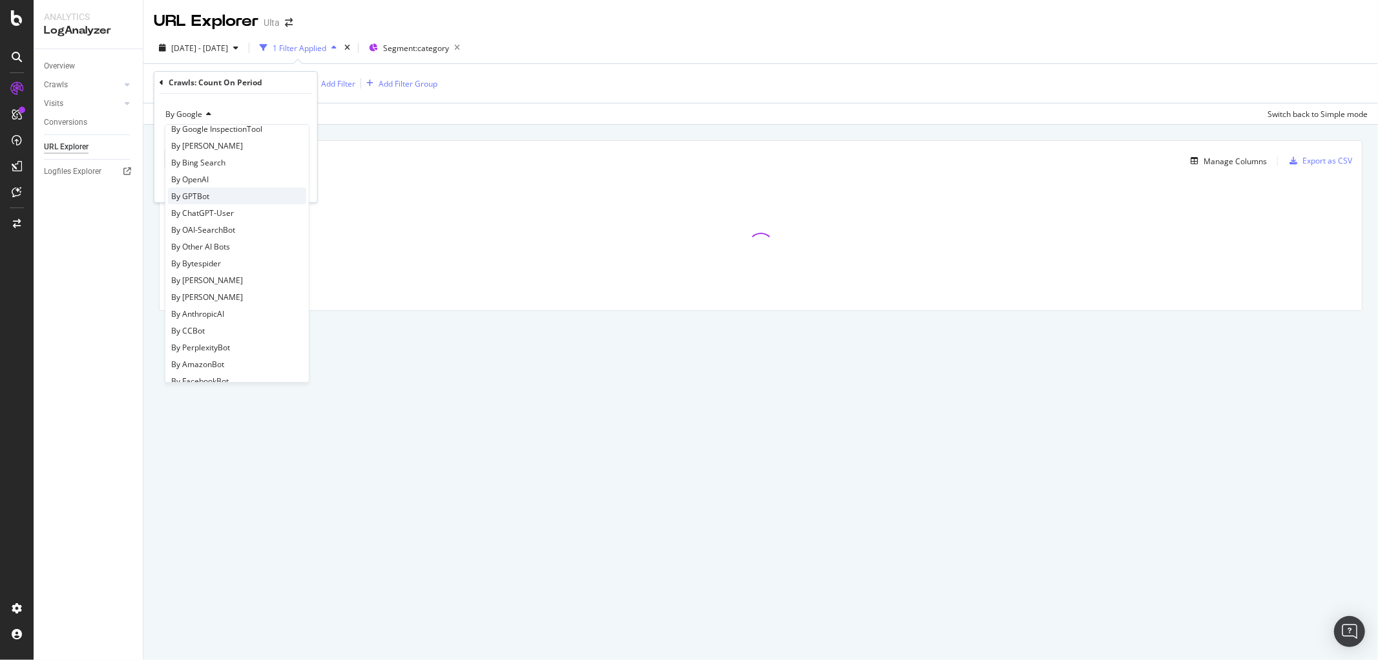
scroll to position [279, 0]
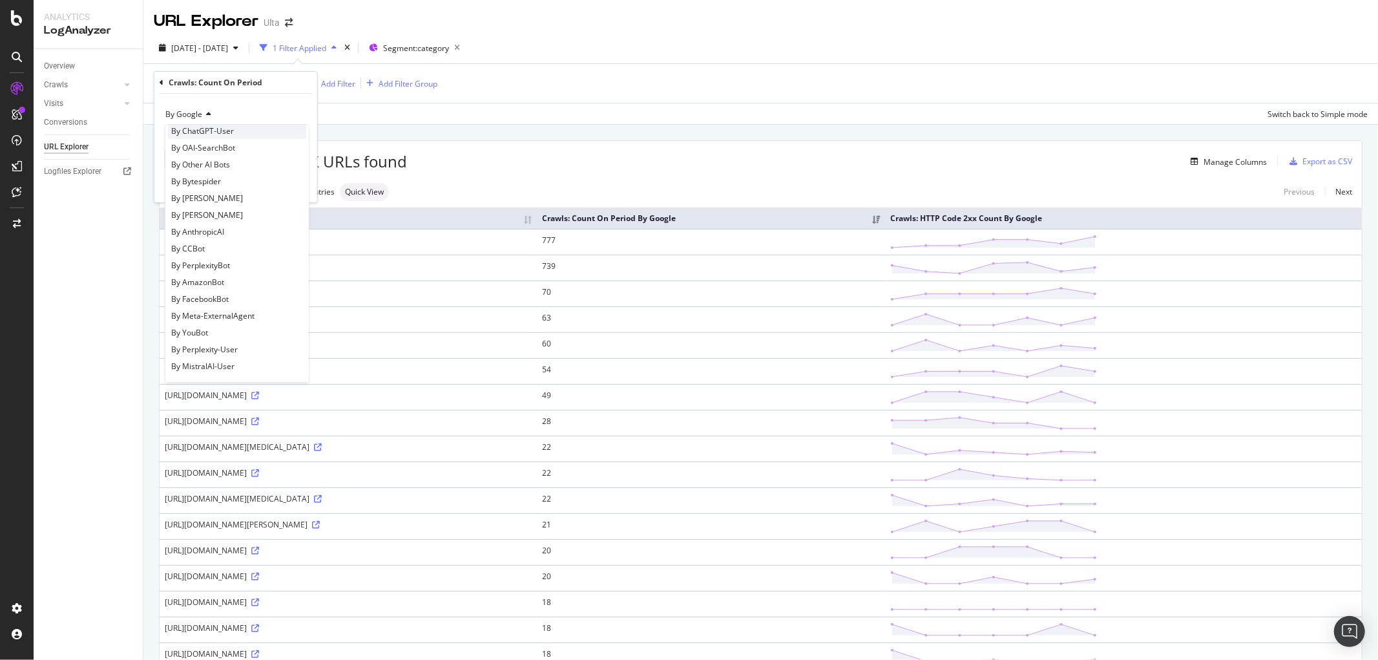
click at [217, 131] on span "By ChatGPT-User" at bounding box center [202, 130] width 63 height 11
click at [296, 185] on div "Apply" at bounding box center [297, 185] width 20 height 11
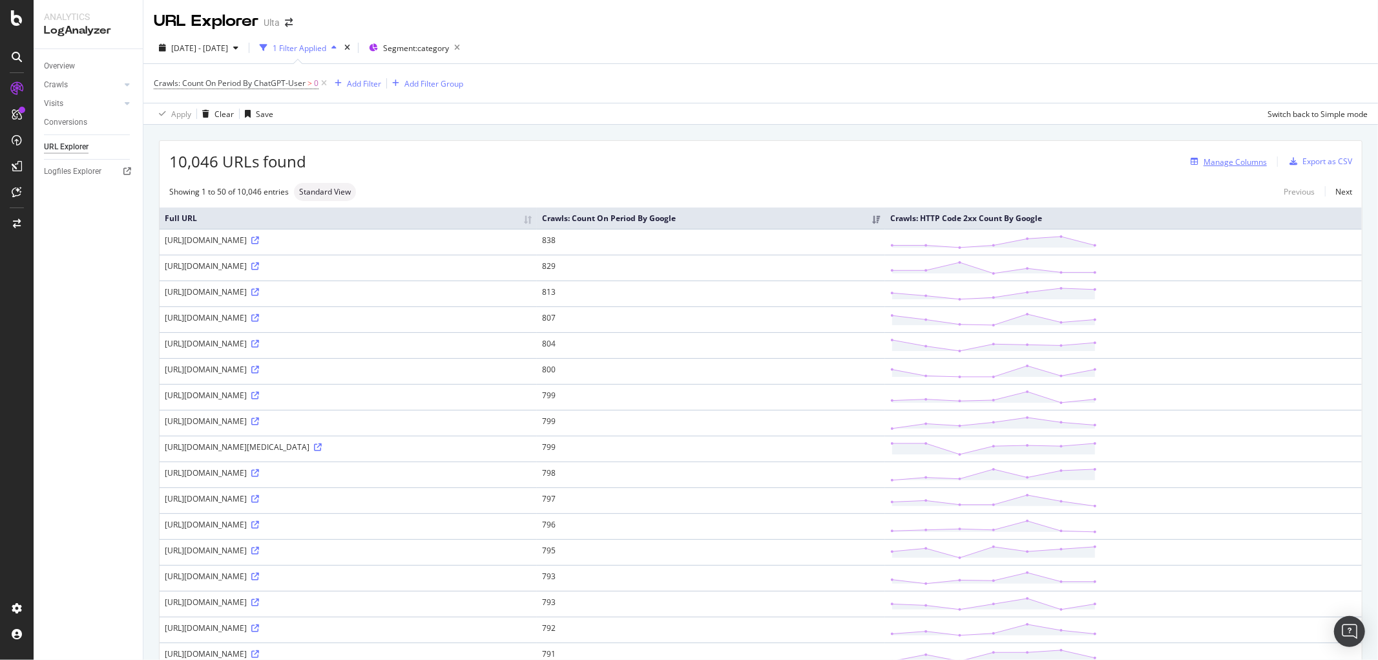
click at [1228, 163] on div "Manage Columns" at bounding box center [1235, 161] width 63 height 11
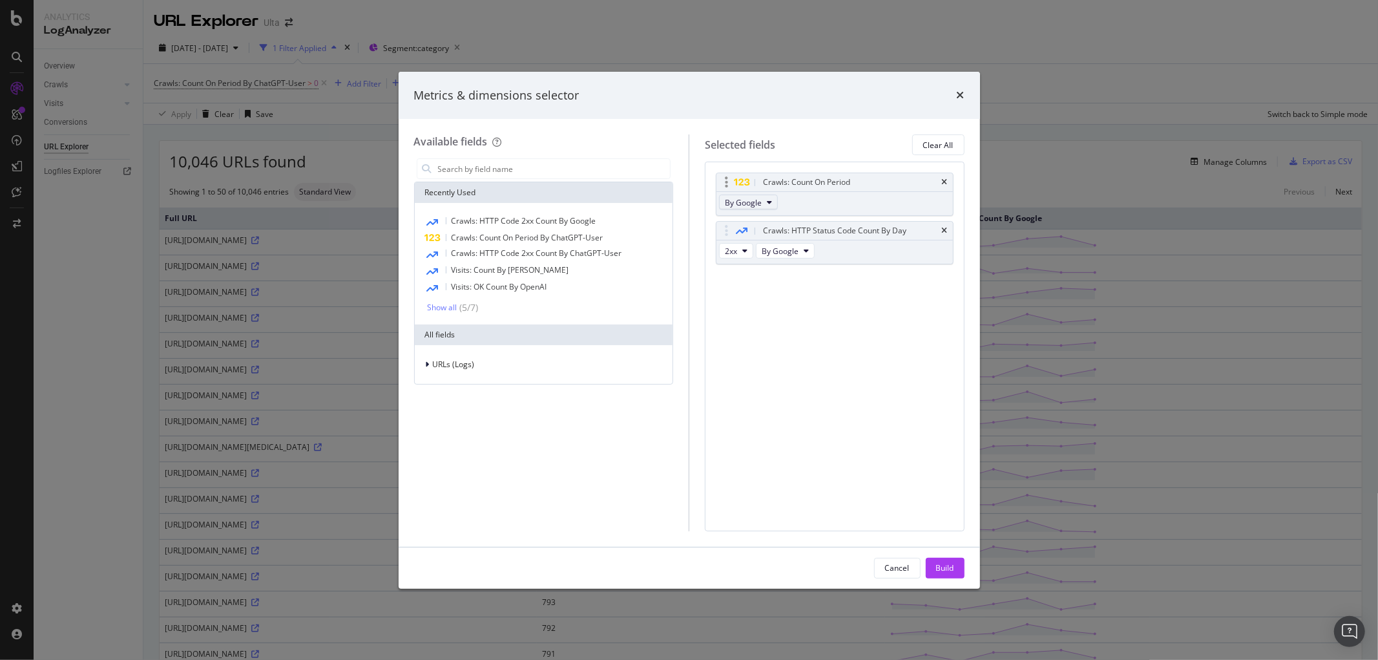
click at [763, 202] on button "By Google" at bounding box center [748, 203] width 59 height 16
click at [773, 246] on span "By ChatGPT-User" at bounding box center [781, 250] width 102 height 12
click at [941, 559] on div "Build" at bounding box center [945, 567] width 18 height 19
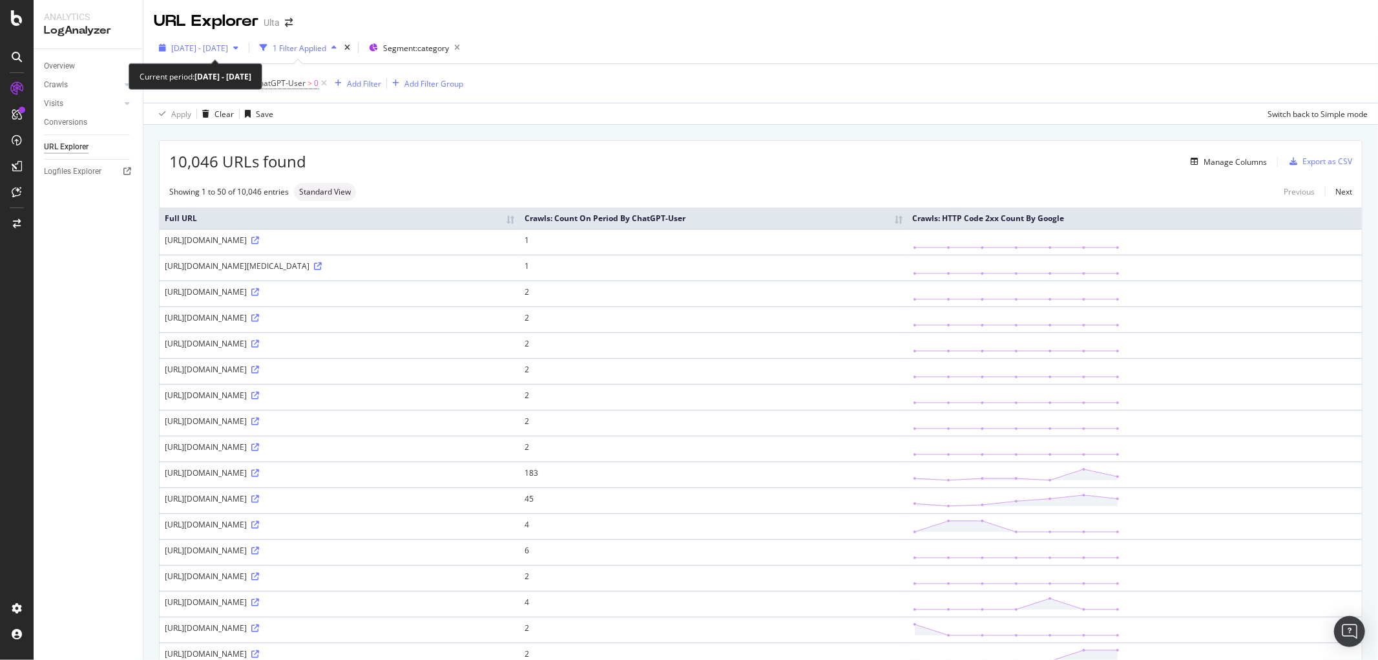
click at [228, 45] on span "2025 Sep. 26th - Oct. 2nd" at bounding box center [199, 48] width 57 height 11
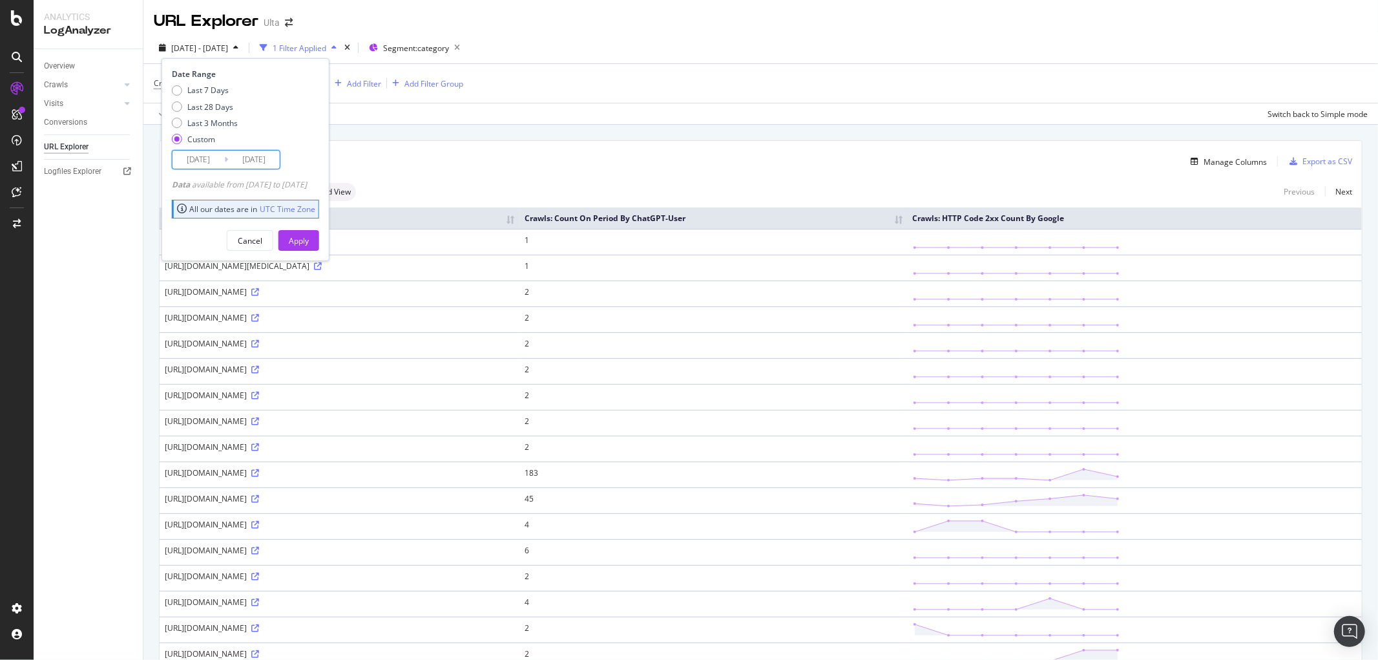
click at [216, 163] on input "2025/09/26" at bounding box center [199, 160] width 52 height 18
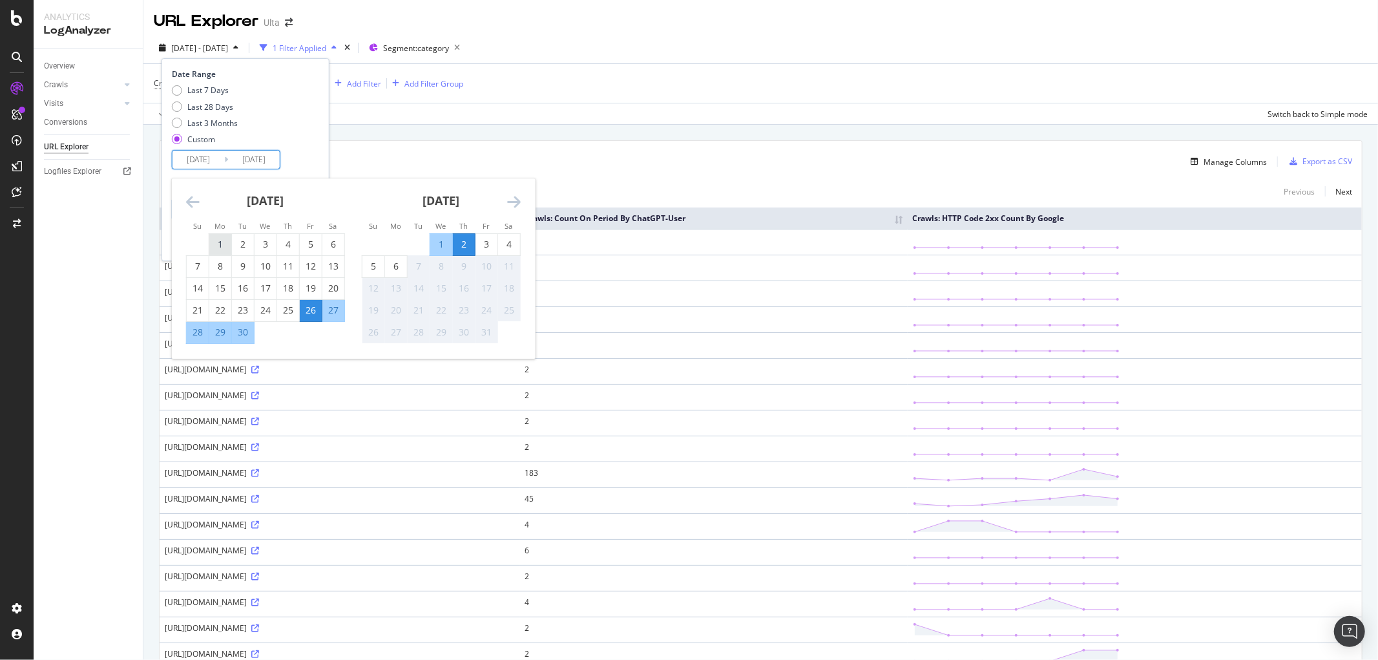
click at [224, 238] on div "1" at bounding box center [220, 244] width 22 height 13
type input "[DATE]"
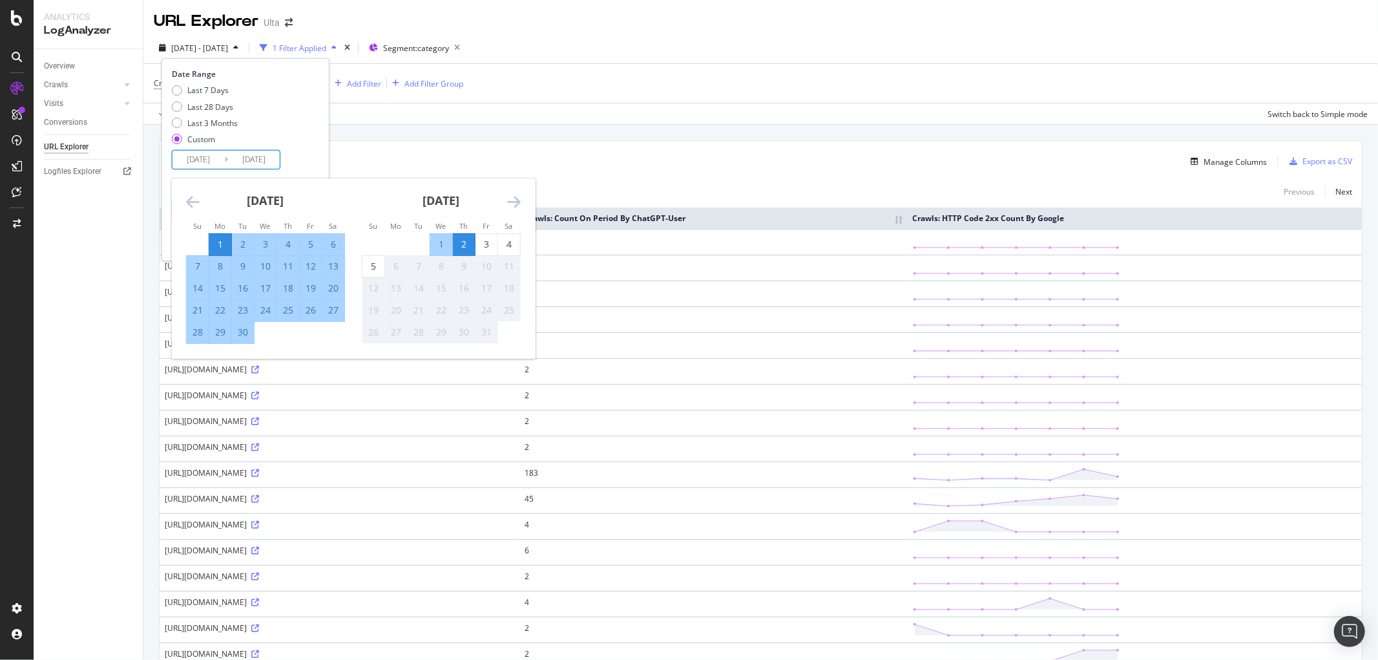
click at [244, 328] on div "30" at bounding box center [243, 332] width 22 height 13
type input "[DATE]"
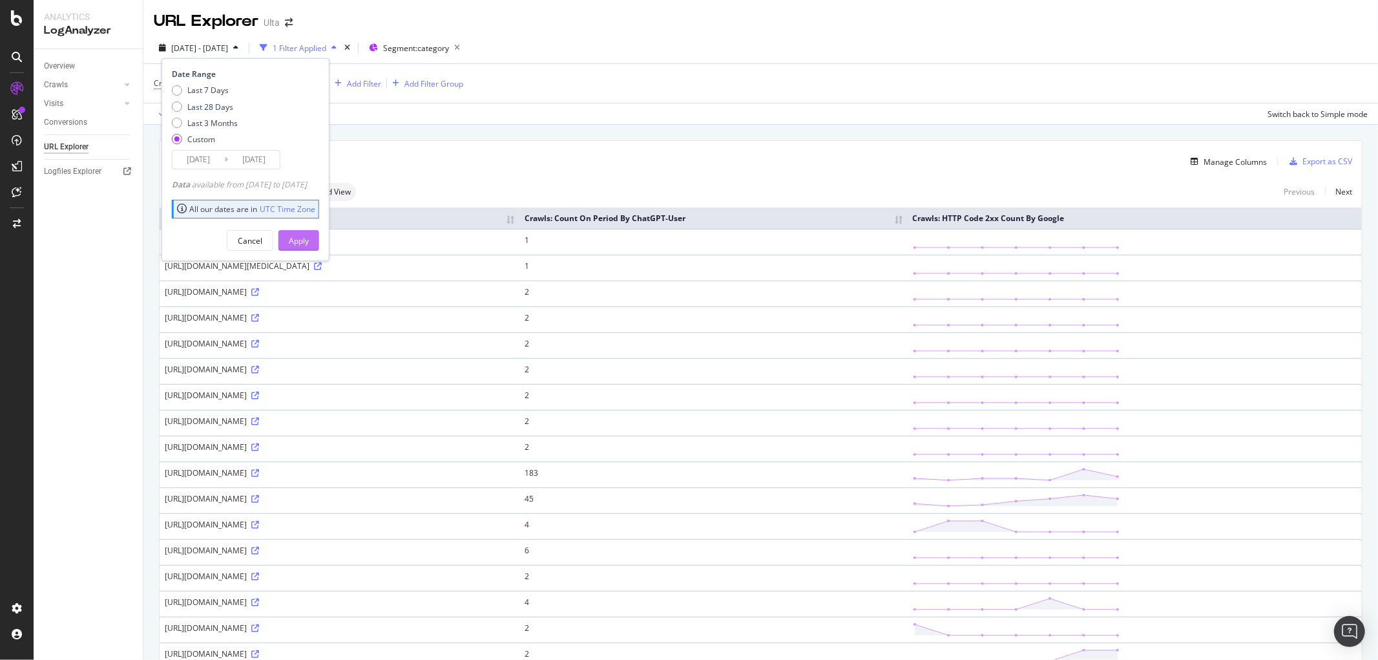
click at [309, 239] on div "Apply" at bounding box center [299, 240] width 20 height 11
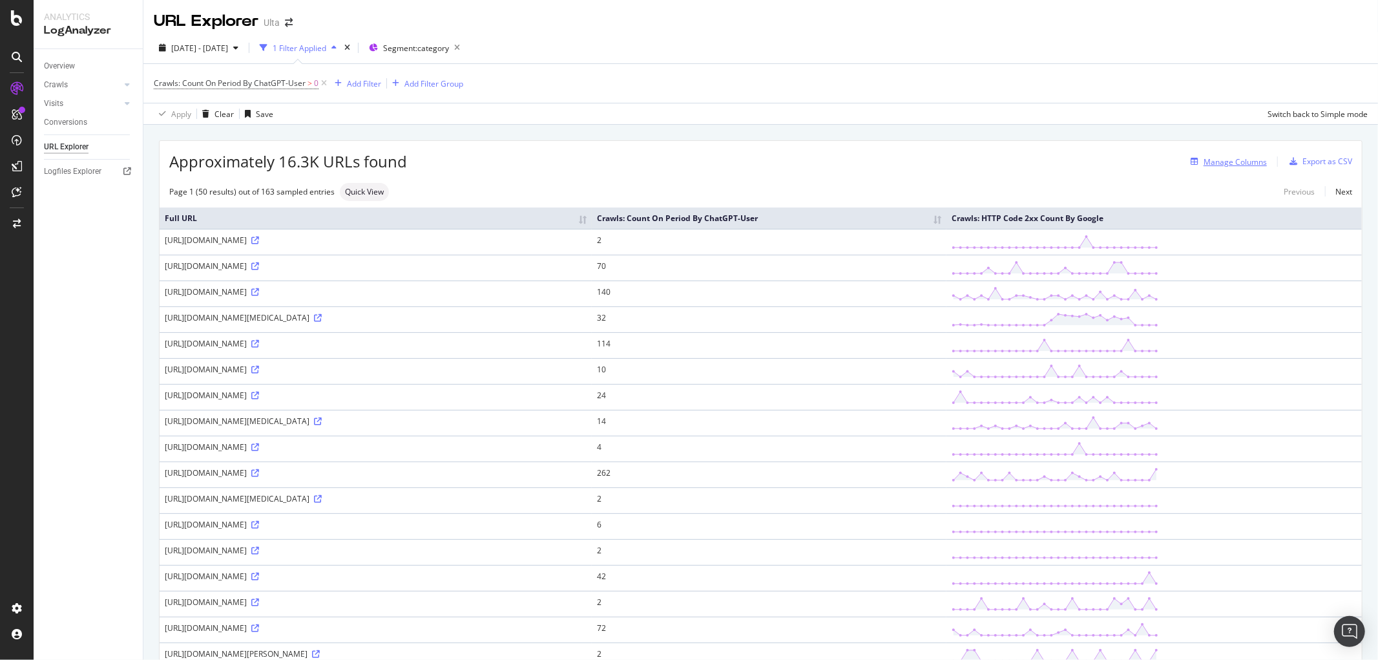
click at [1204, 164] on div "Manage Columns" at bounding box center [1235, 161] width 63 height 11
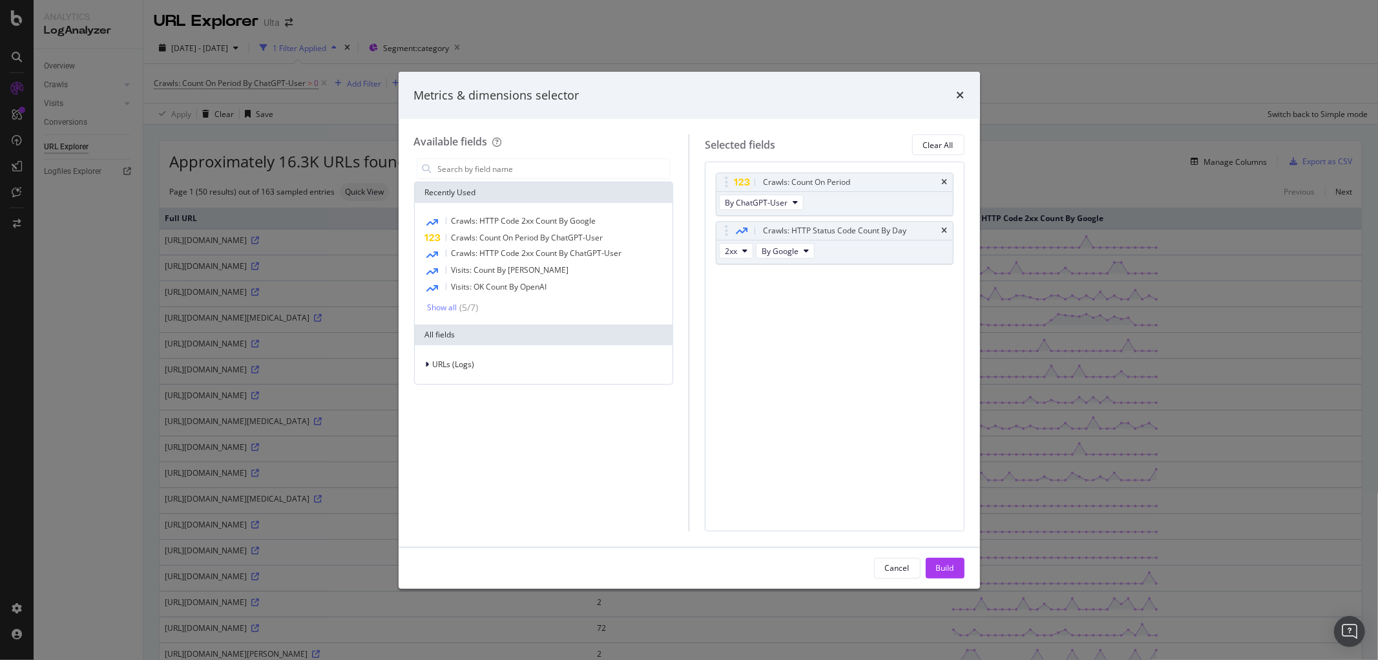
click at [909, 566] on button "Cancel" at bounding box center [897, 568] width 47 height 21
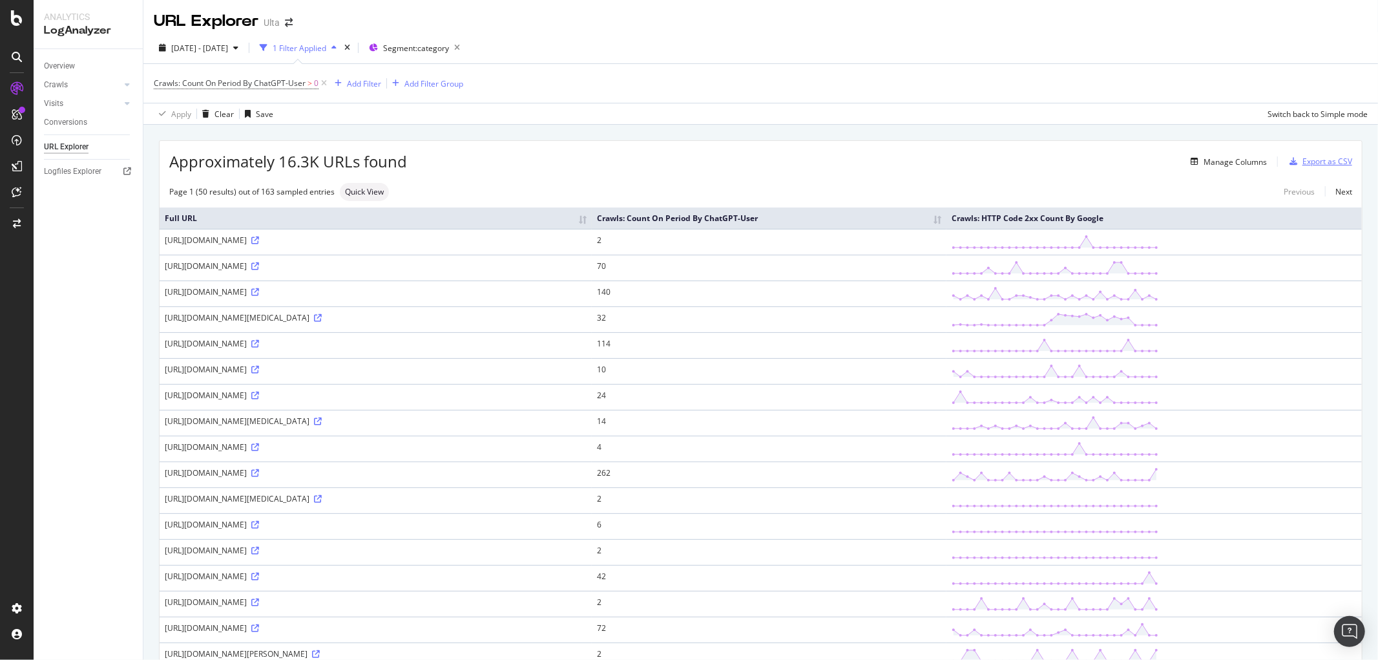
click at [1316, 158] on div "Export as CSV" at bounding box center [1328, 161] width 50 height 11
click at [449, 44] on span "Segment: category" at bounding box center [416, 48] width 66 height 11
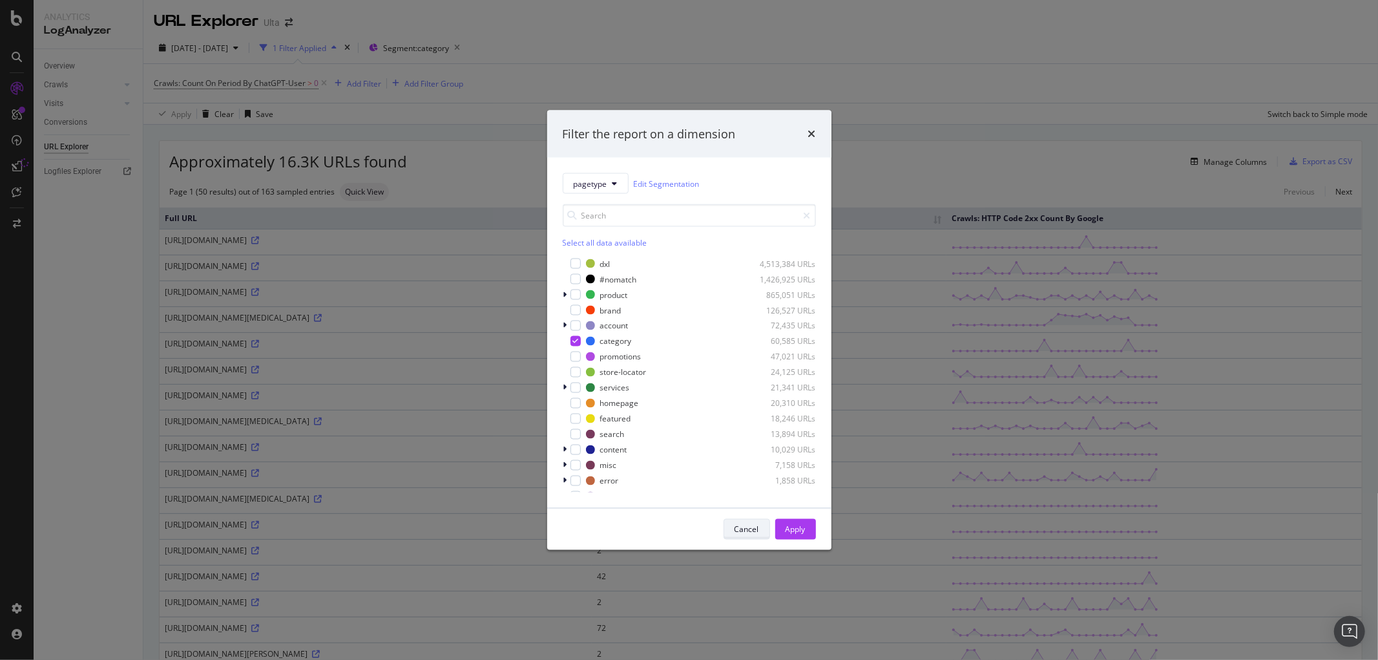
click at [757, 527] on div "Cancel" at bounding box center [747, 528] width 25 height 11
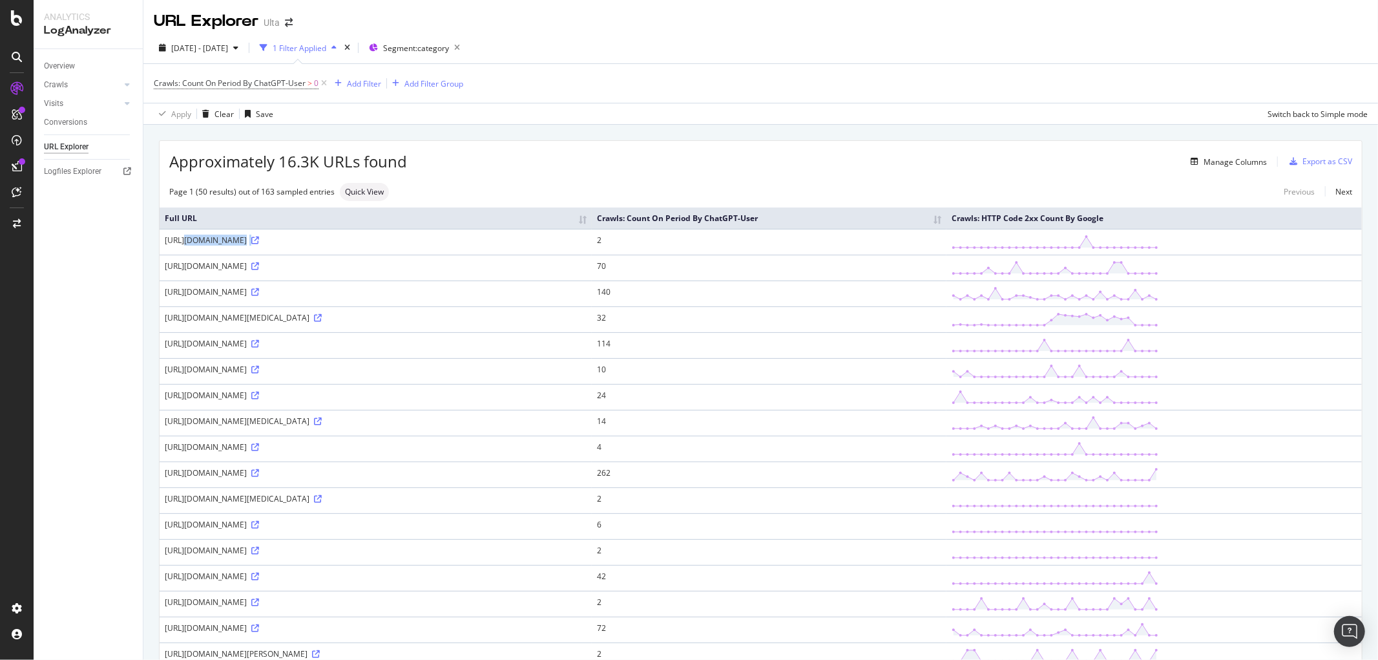
drag, startPoint x: 561, startPoint y: 242, endPoint x: 162, endPoint y: 238, distance: 399.4
click at [163, 238] on td "https://www.ulta.com/shop/body-care/bath-body-accessories/trend-fashion-accesso…" at bounding box center [376, 242] width 432 height 26
copy div "https://www.ulta.com/shop/body-care/bath-body-accessories/trend-fashion-accesso…"
click at [429, 49] on span "Segment: category" at bounding box center [416, 48] width 66 height 11
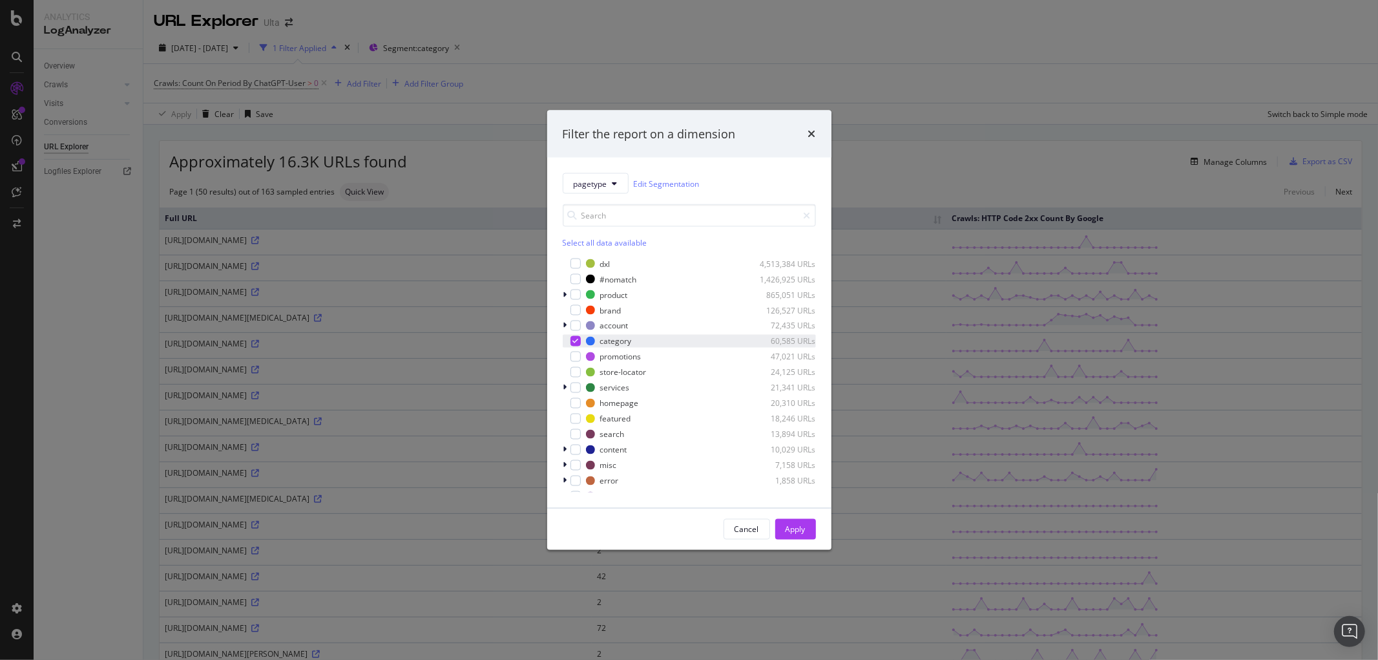
click at [575, 339] on icon "modal" at bounding box center [576, 341] width 6 height 6
click at [569, 454] on div "modal" at bounding box center [567, 449] width 8 height 13
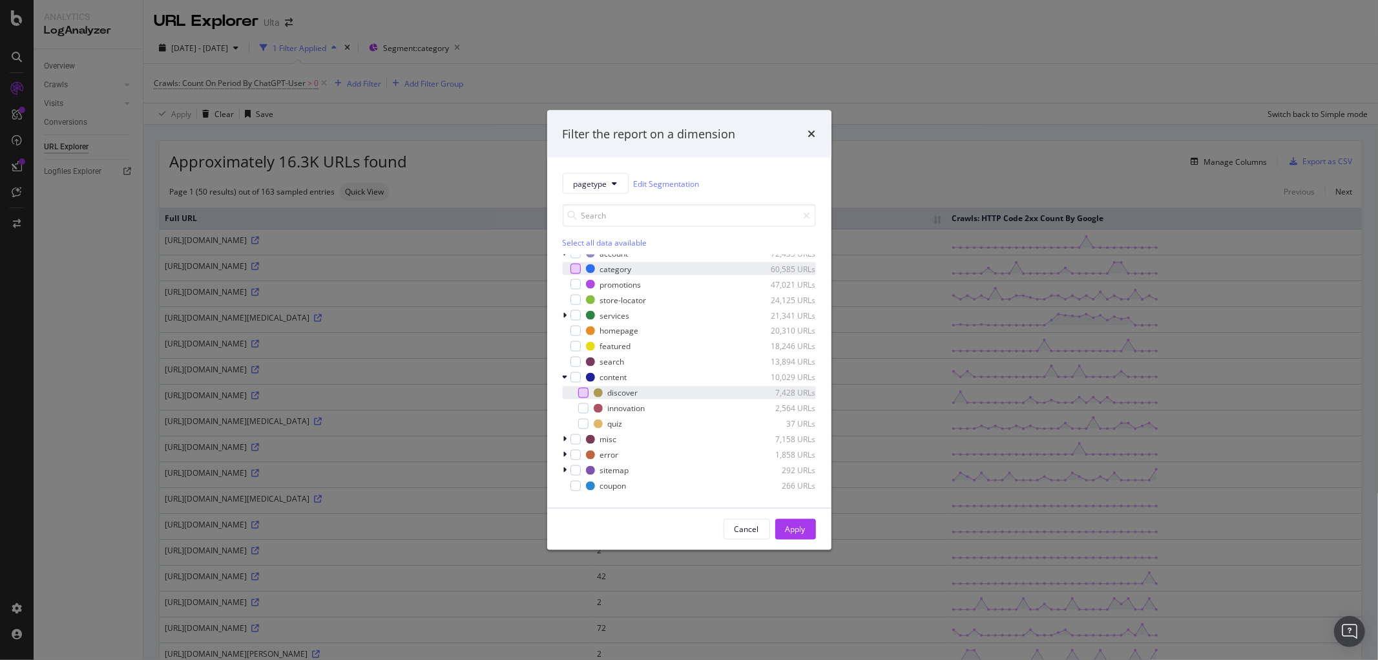
click at [586, 394] on div "modal" at bounding box center [583, 393] width 10 height 10
click at [800, 528] on div "Apply" at bounding box center [796, 528] width 20 height 11
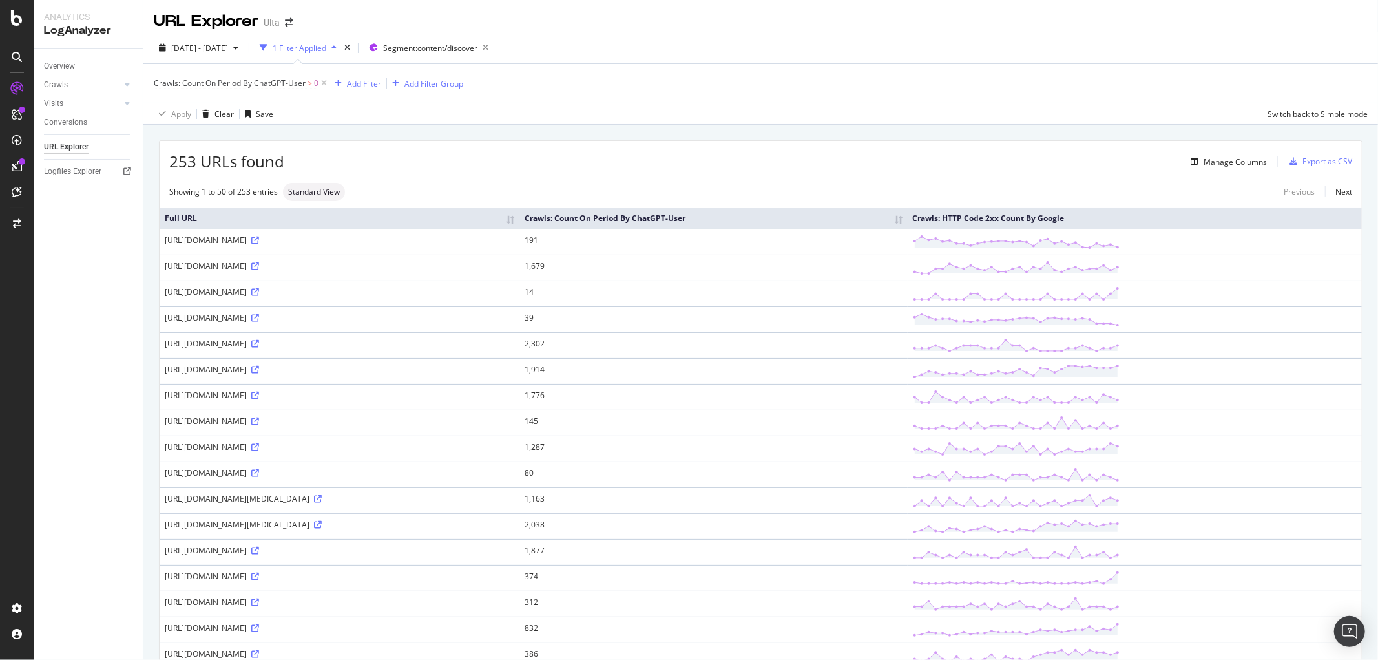
click at [1303, 162] on div "Export as CSV" at bounding box center [1328, 161] width 50 height 11
click at [474, 44] on span "Segment: content/discover" at bounding box center [430, 48] width 94 height 11
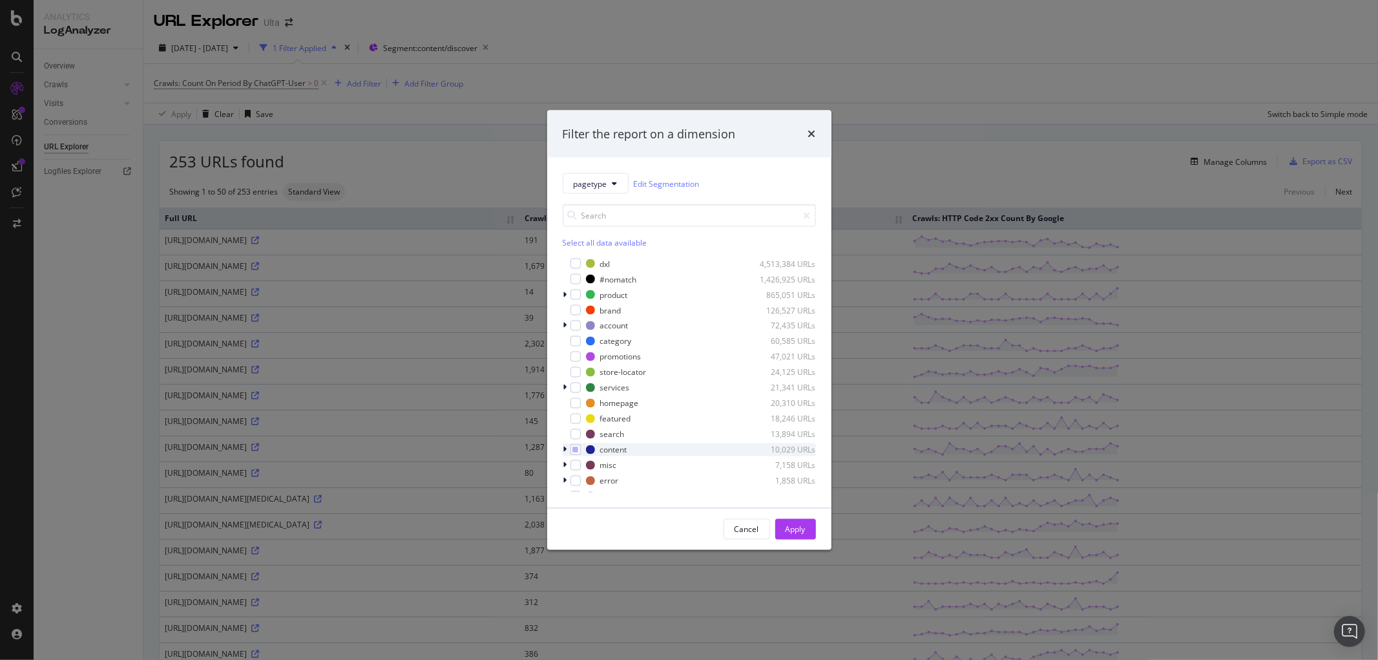
click at [565, 450] on icon "modal" at bounding box center [565, 450] width 4 height 8
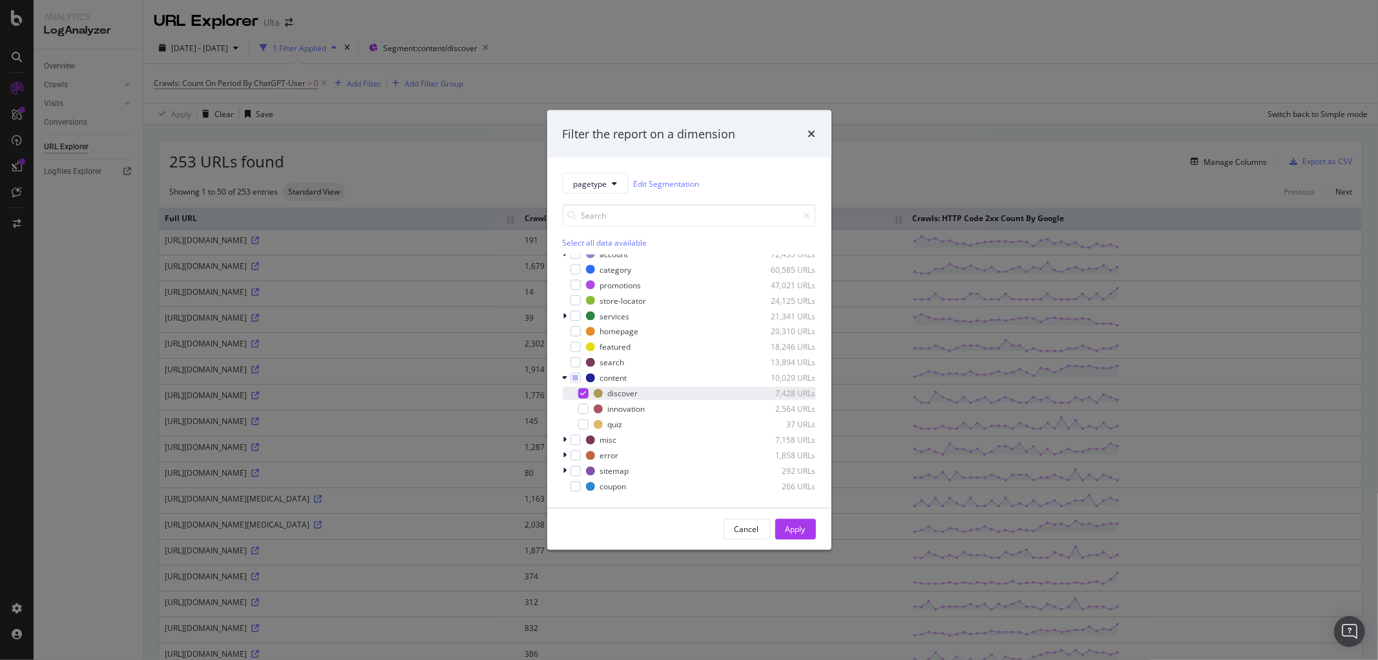
click at [584, 392] on icon "modal" at bounding box center [583, 393] width 6 height 6
click at [584, 410] on div "modal" at bounding box center [583, 409] width 10 height 10
click at [798, 524] on div "Apply" at bounding box center [796, 528] width 20 height 11
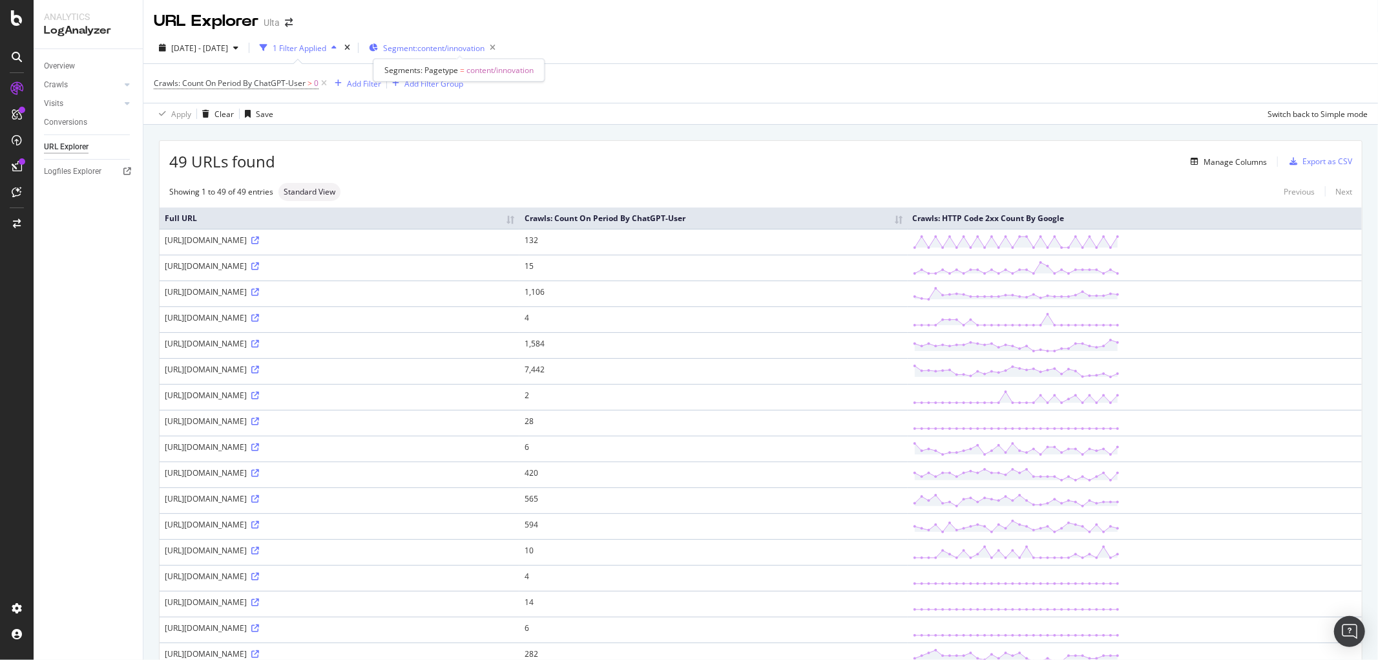
click at [485, 43] on span "Segment: content/innovation" at bounding box center [433, 48] width 101 height 11
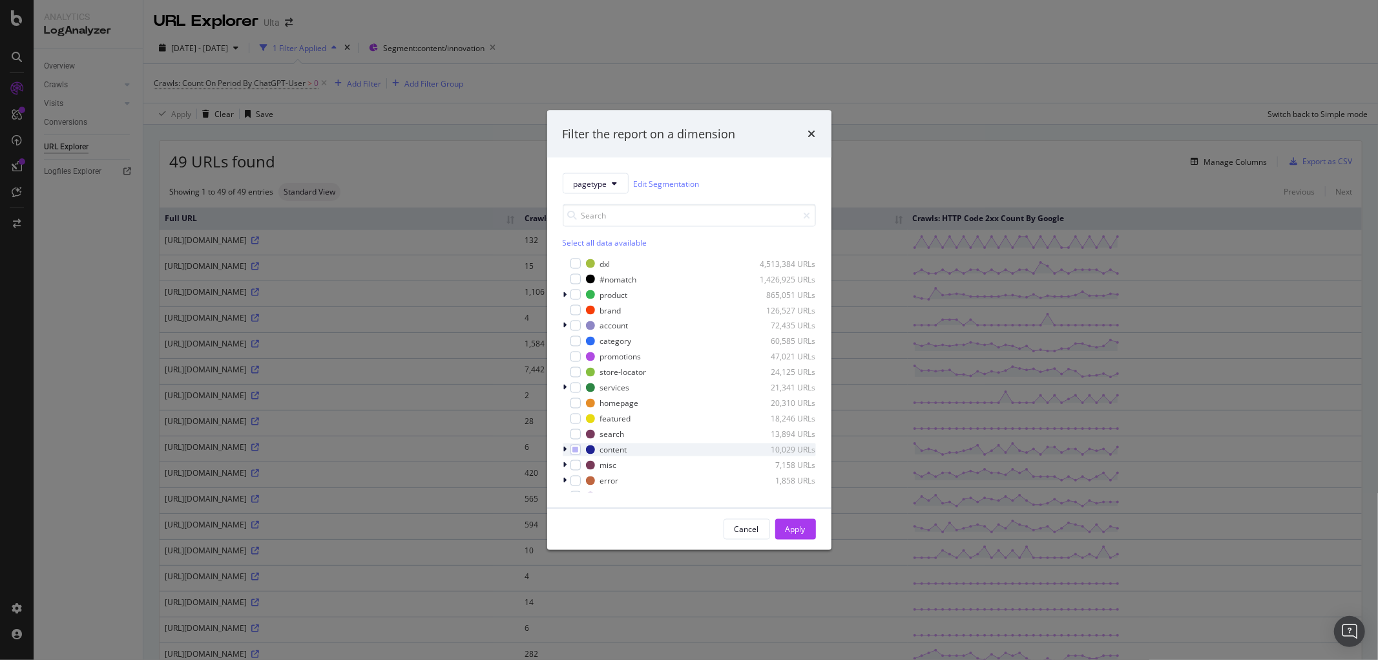
click at [563, 448] on div "modal" at bounding box center [567, 449] width 8 height 13
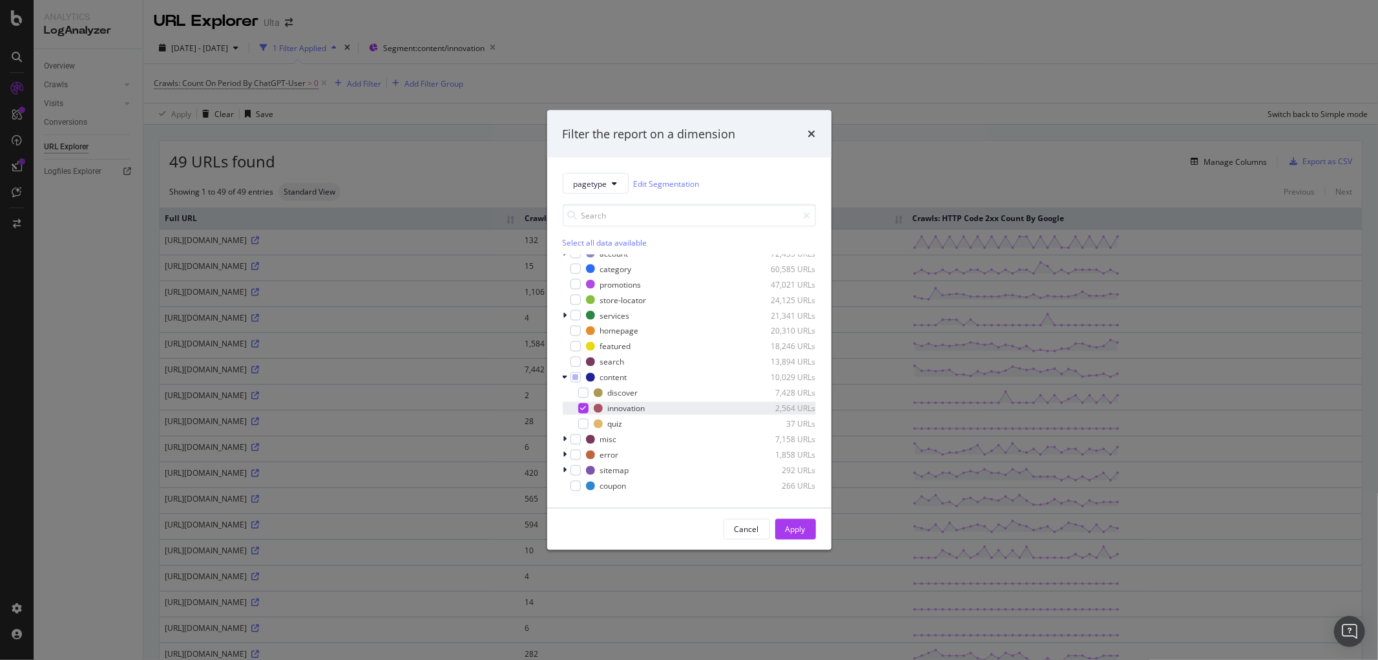
click at [585, 405] on icon "modal" at bounding box center [583, 408] width 6 height 6
drag, startPoint x: 582, startPoint y: 423, endPoint x: 593, endPoint y: 431, distance: 13.8
click at [583, 423] on div "modal" at bounding box center [583, 424] width 10 height 10
click at [805, 525] on div "Apply" at bounding box center [796, 528] width 20 height 11
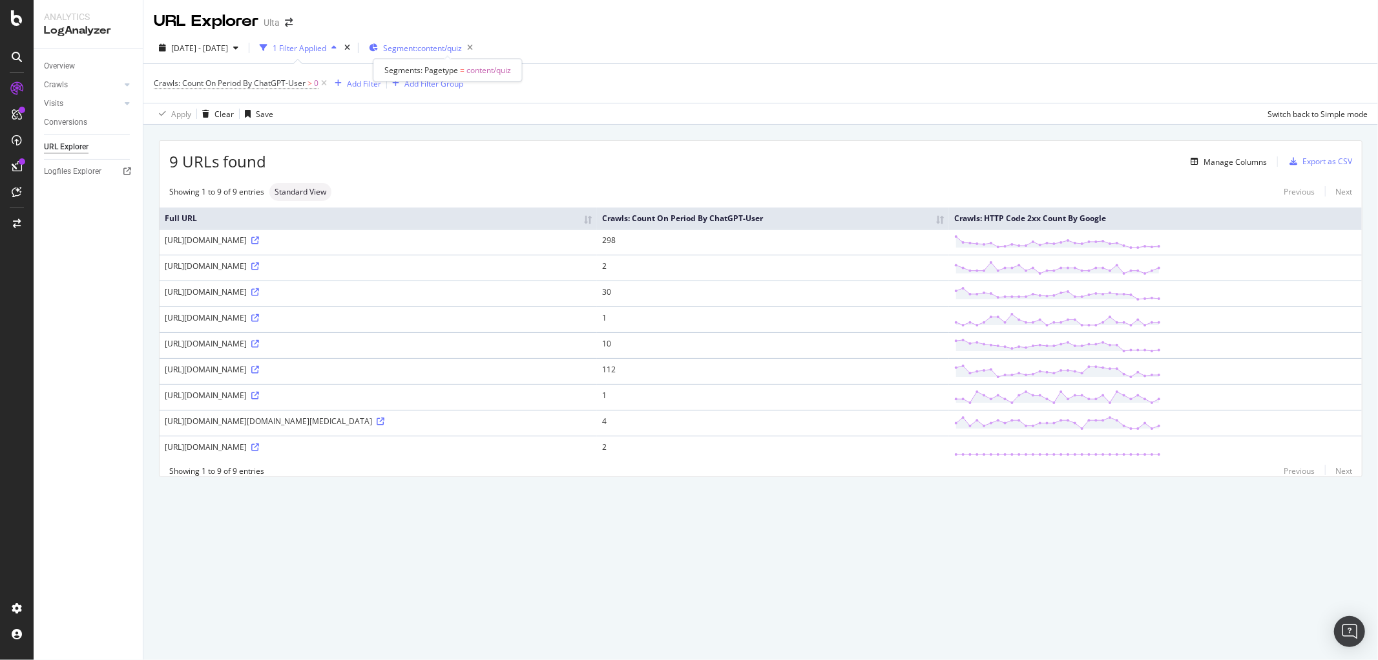
click at [462, 52] on span "Segment: content/quiz" at bounding box center [422, 48] width 79 height 11
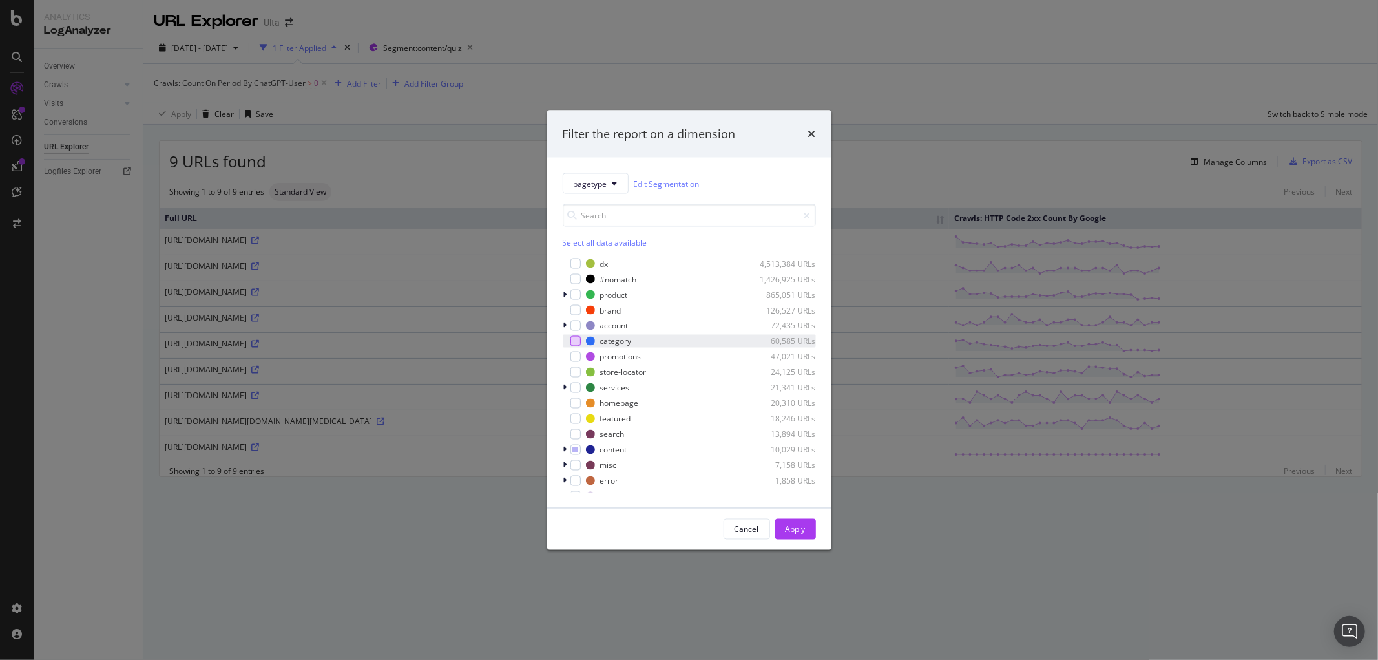
click at [578, 340] on div "modal" at bounding box center [576, 341] width 10 height 10
click at [789, 509] on div "Cancel Apply" at bounding box center [689, 529] width 284 height 41
click at [786, 524] on div "Apply" at bounding box center [796, 528] width 20 height 11
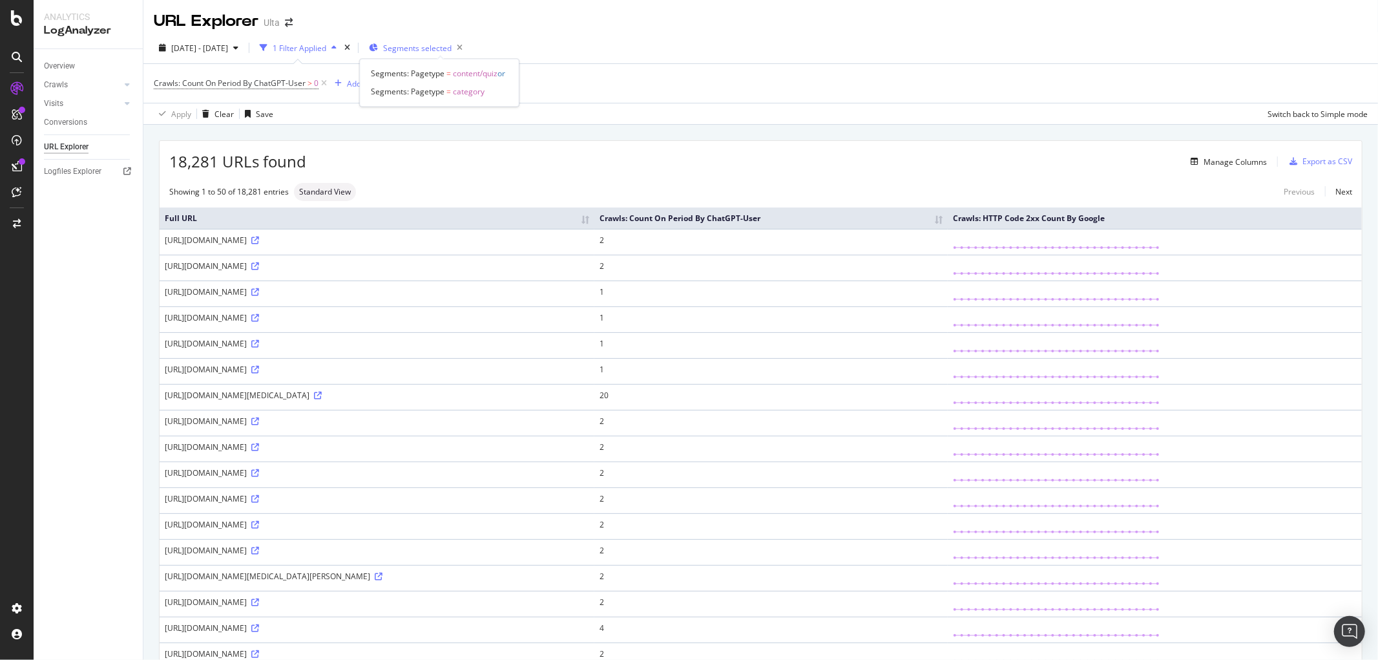
click at [432, 45] on span "Segments selected" at bounding box center [417, 48] width 68 height 11
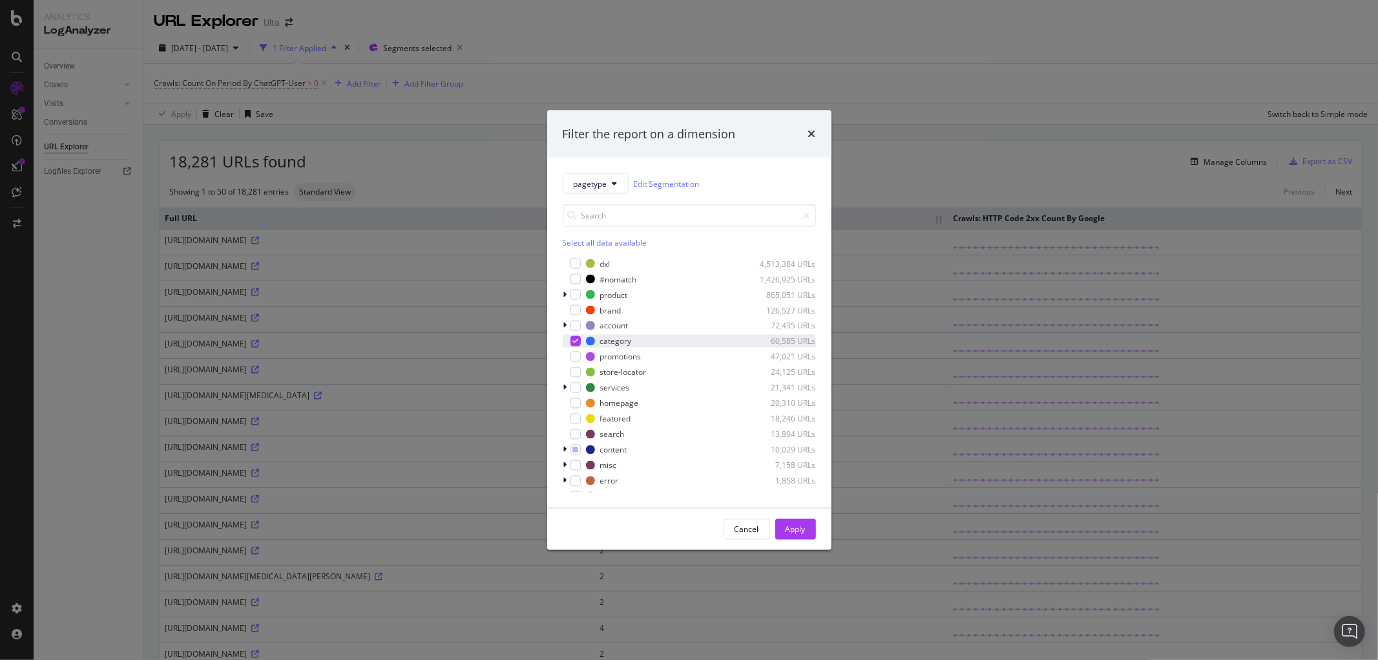
click at [576, 344] on div "modal" at bounding box center [576, 341] width 10 height 10
click at [745, 534] on div "Cancel" at bounding box center [747, 529] width 25 height 18
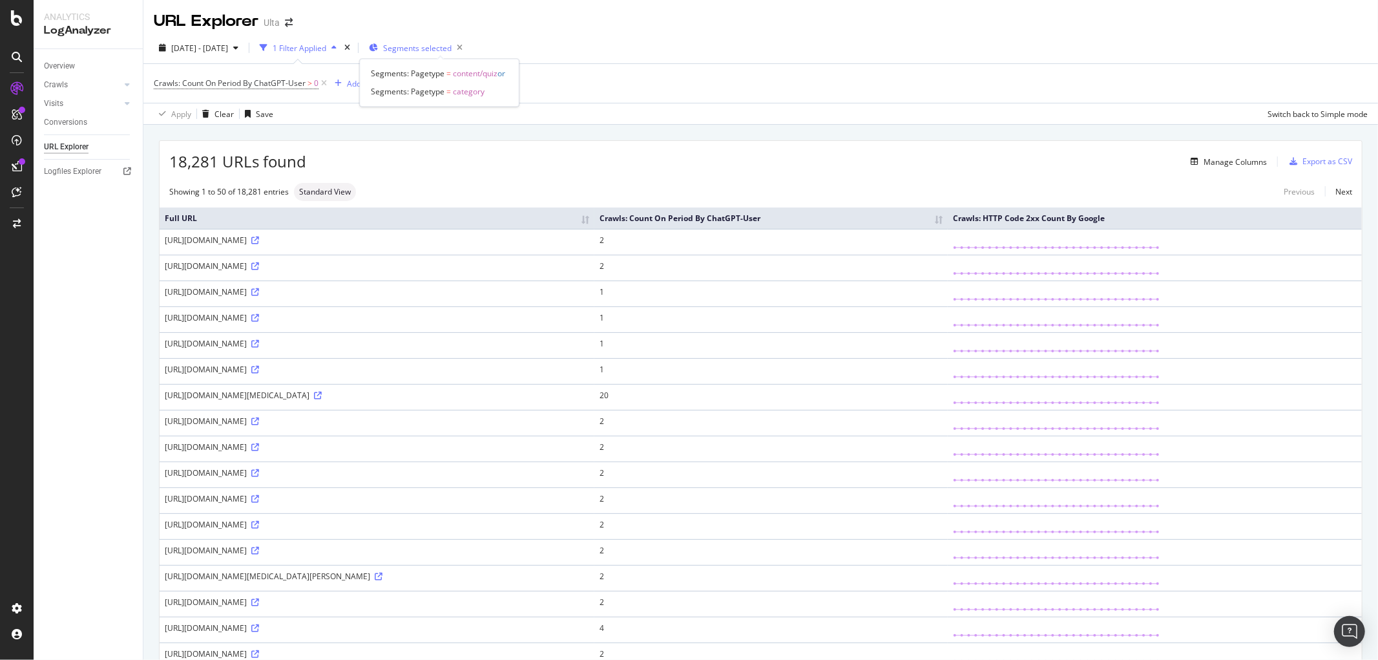
click at [452, 47] on span "Segments selected" at bounding box center [417, 48] width 68 height 11
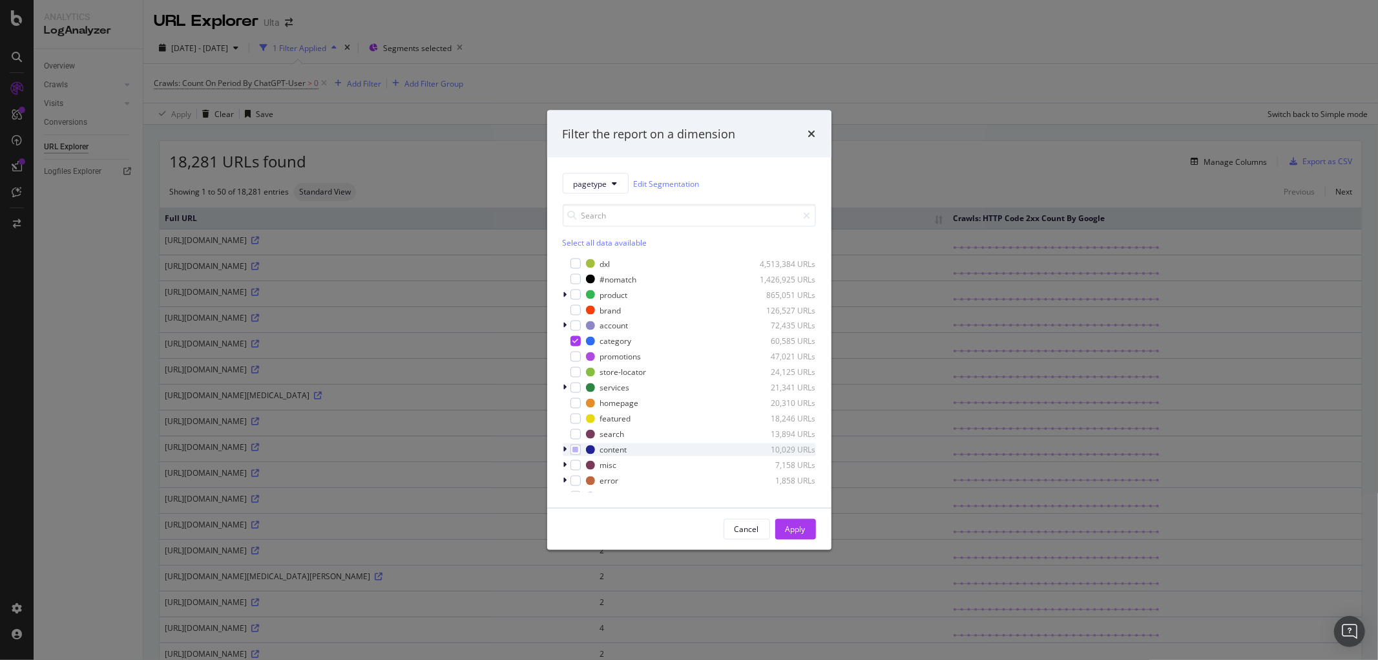
click at [566, 447] on icon "modal" at bounding box center [565, 450] width 4 height 8
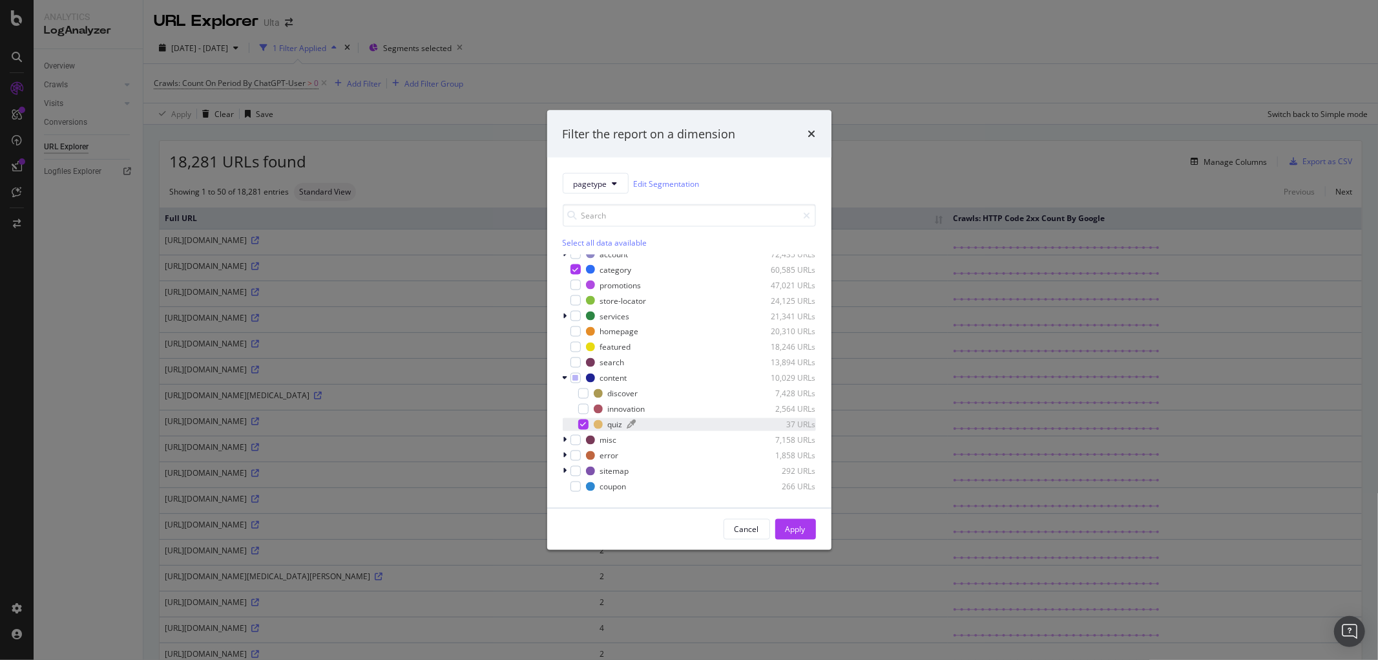
drag, startPoint x: 582, startPoint y: 423, endPoint x: 598, endPoint y: 425, distance: 16.4
click at [583, 423] on icon "modal" at bounding box center [583, 424] width 6 height 6
click at [789, 530] on div "Apply" at bounding box center [796, 528] width 20 height 11
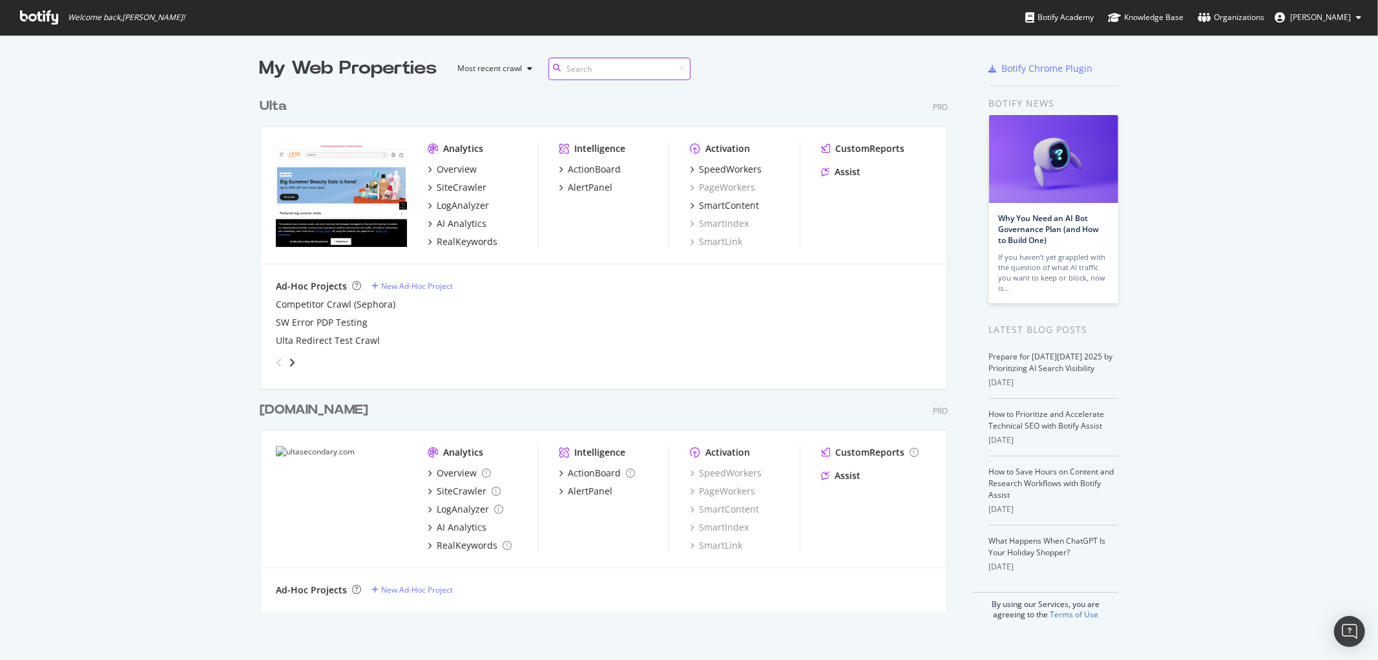
scroll to position [519, 688]
click at [459, 203] on div "LogAnalyzer" at bounding box center [463, 205] width 52 height 13
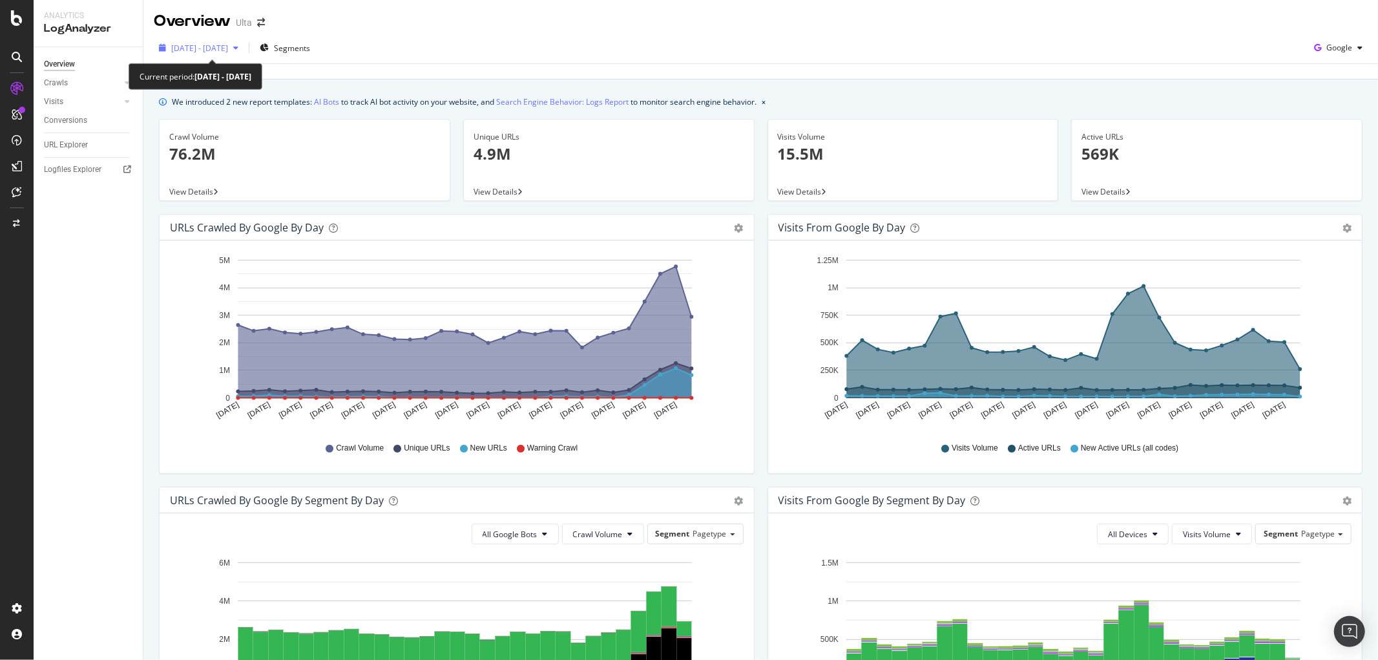
click at [238, 46] on icon "button" at bounding box center [235, 48] width 5 height 8
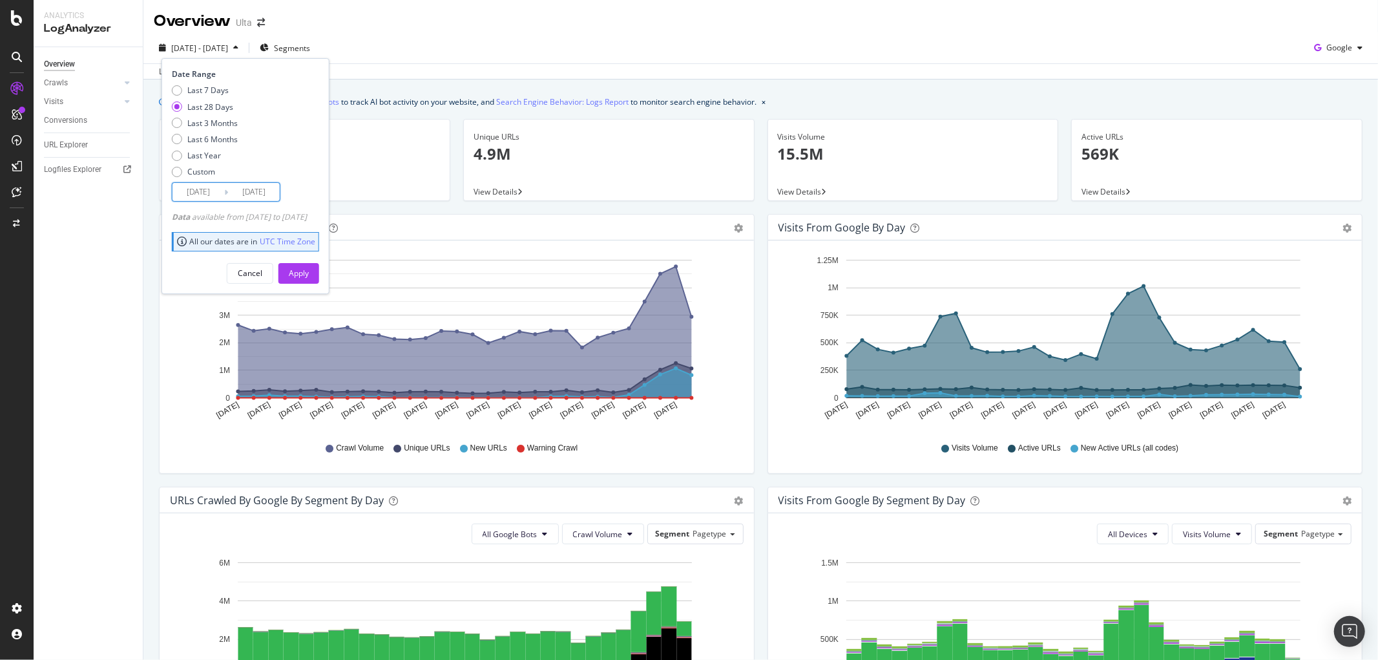
click at [229, 194] on input "[DATE]" at bounding box center [254, 192] width 52 height 18
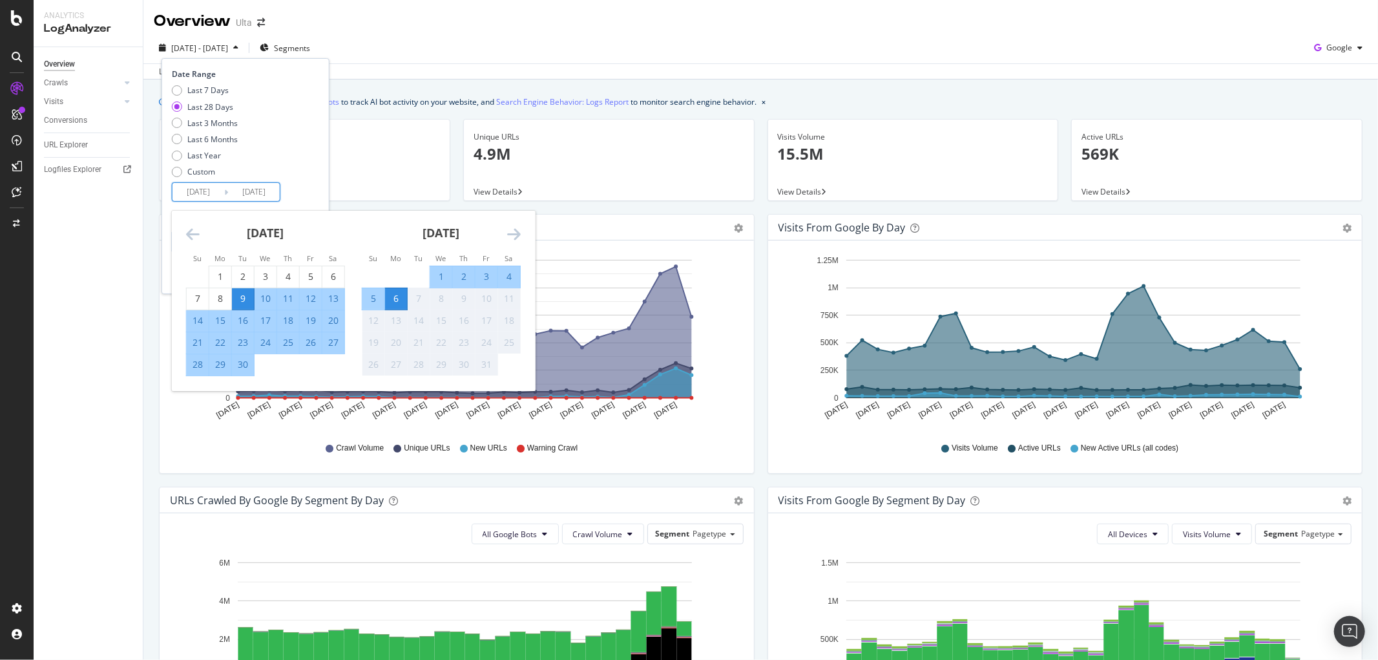
drag, startPoint x: 225, startPoint y: 276, endPoint x: 255, endPoint y: 332, distance: 63.6
click at [225, 275] on div "1" at bounding box center [220, 276] width 22 height 13
type input "[DATE]"
click at [237, 366] on div "30" at bounding box center [243, 364] width 22 height 13
type input "[DATE]"
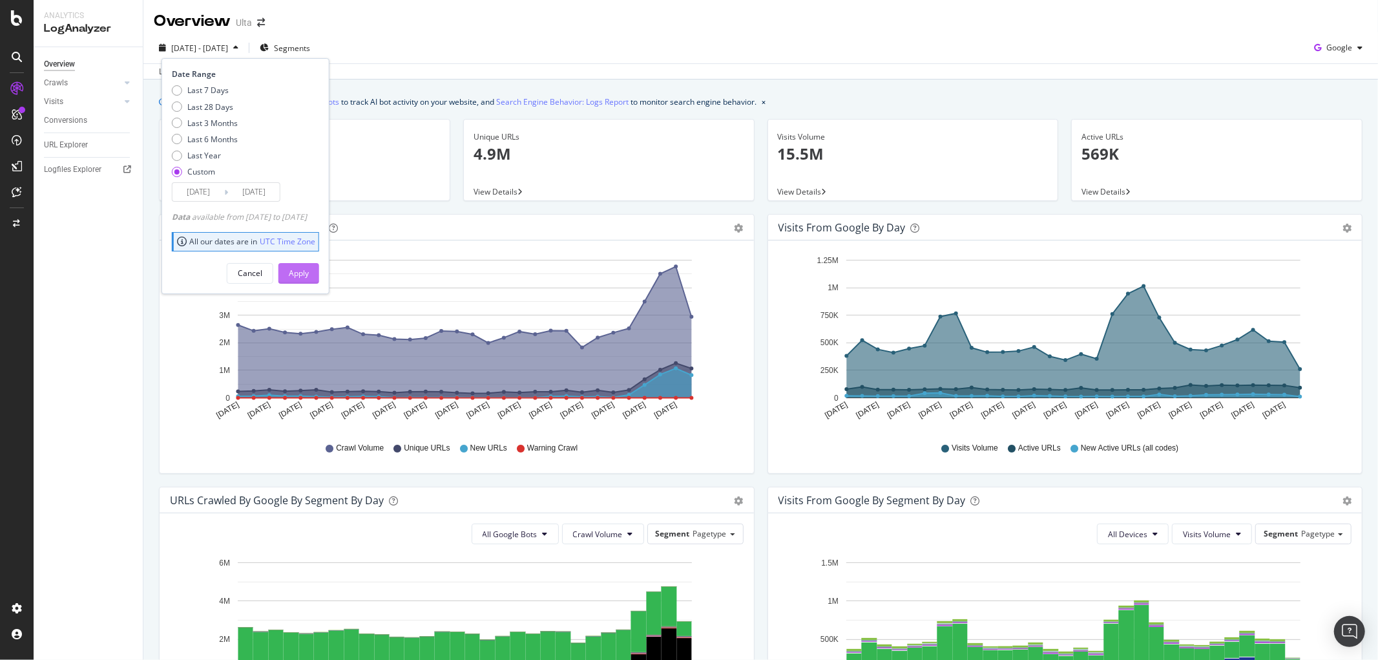
click at [309, 278] on div "Apply" at bounding box center [299, 273] width 20 height 11
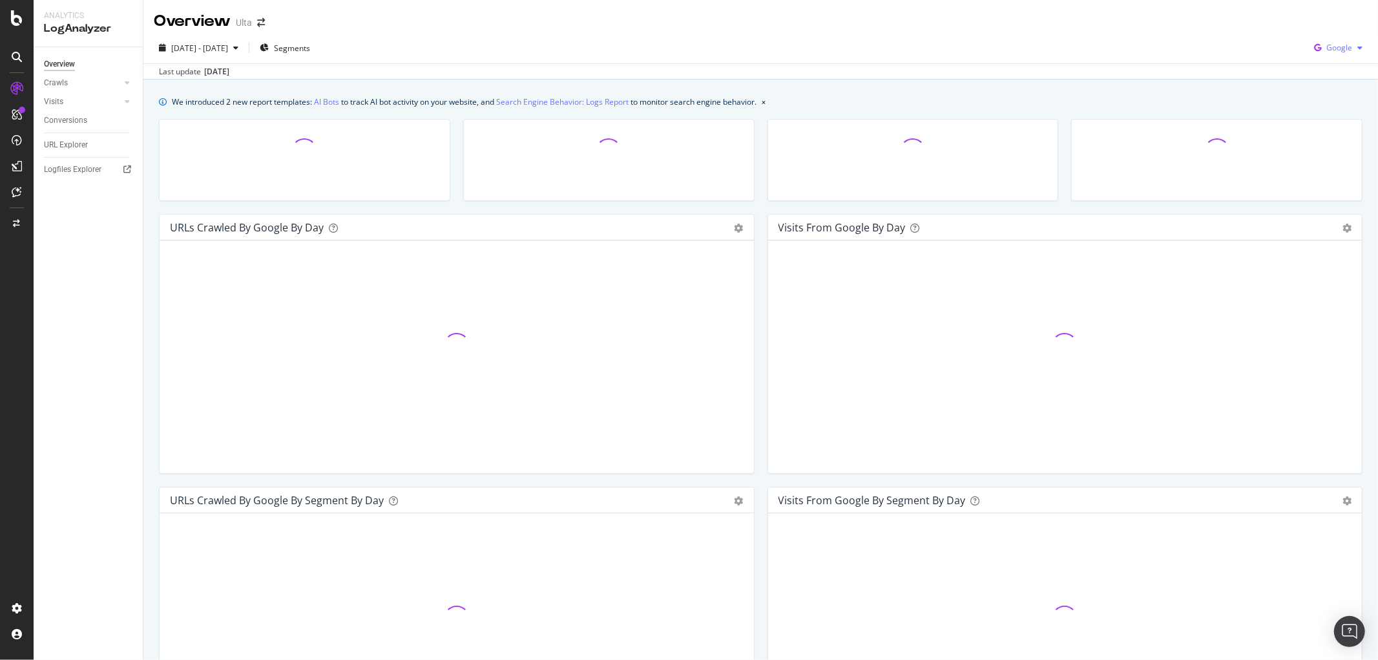
click at [1328, 47] on span "Google" at bounding box center [1340, 47] width 26 height 11
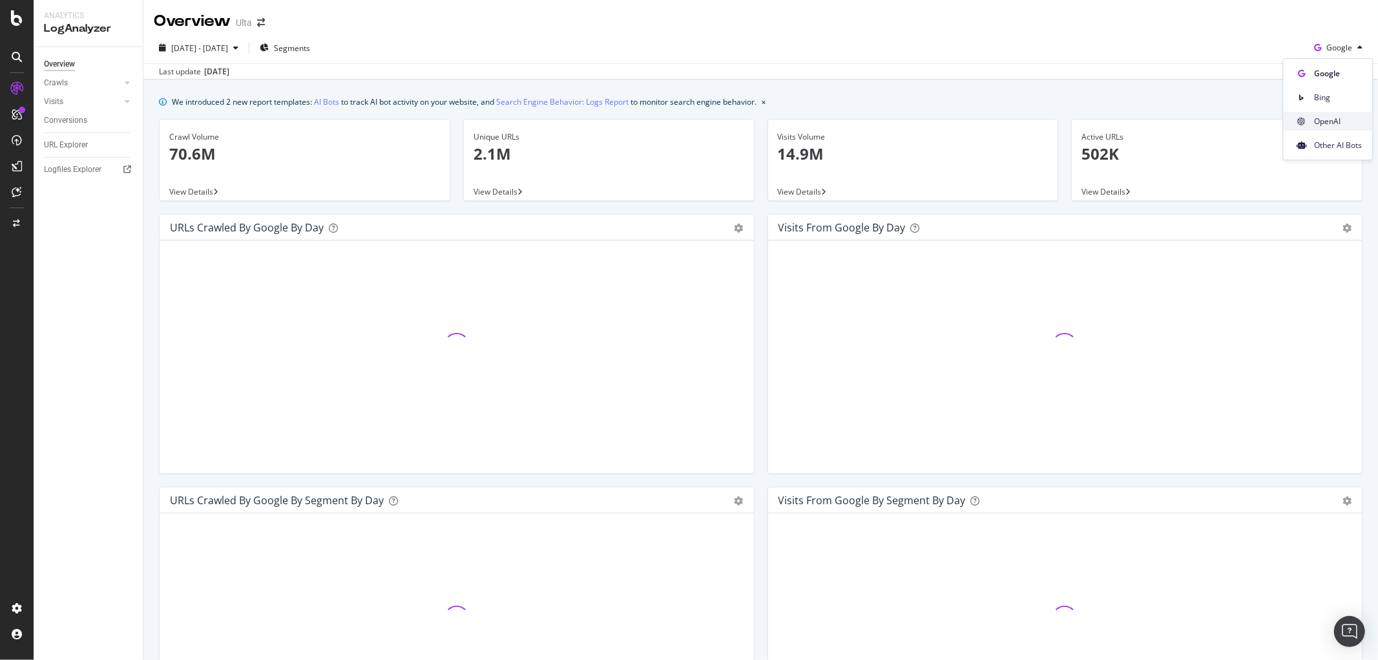
click at [1312, 118] on div "OpenAI" at bounding box center [1328, 121] width 89 height 19
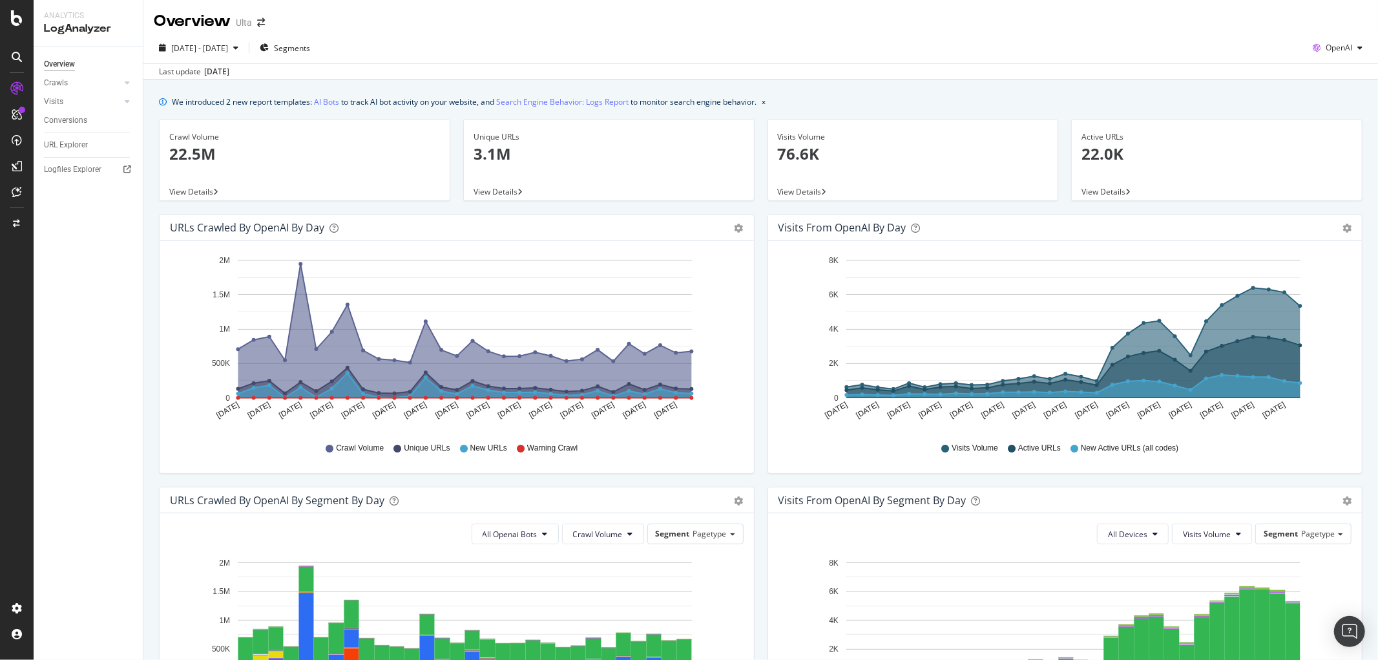
scroll to position [287, 0]
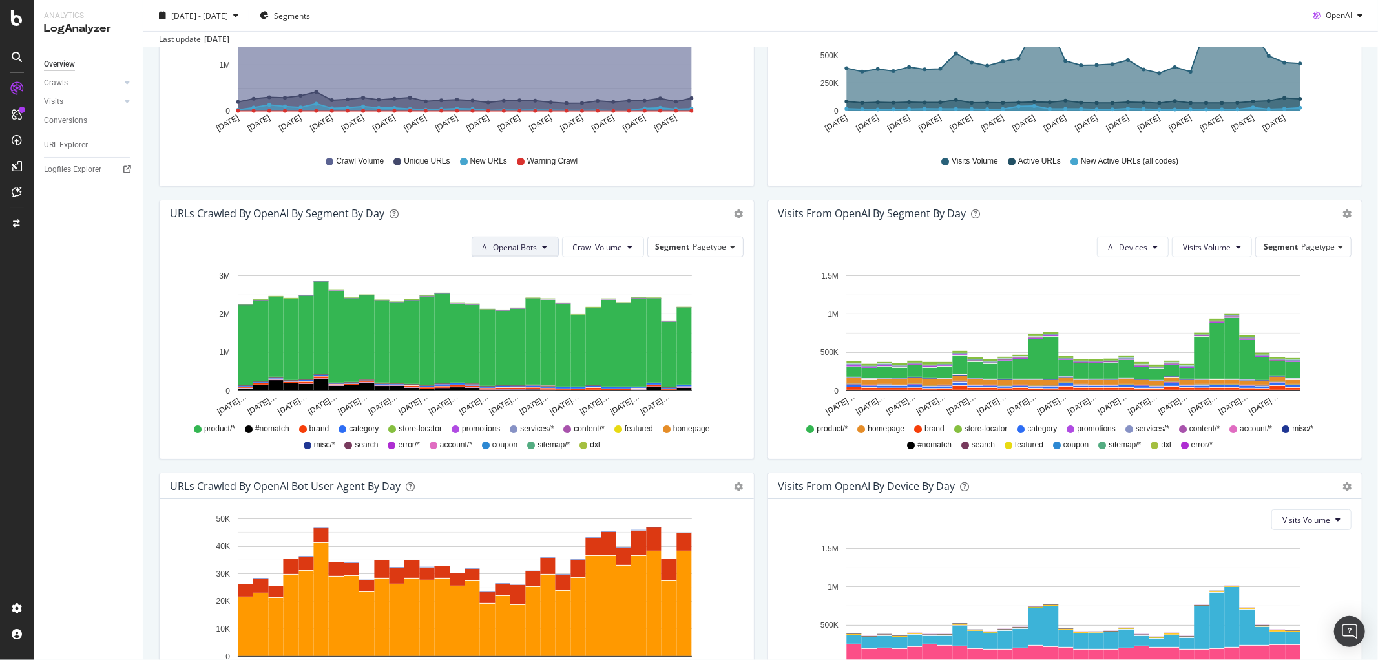
click at [538, 247] on button "All Openai Bots" at bounding box center [515, 247] width 87 height 21
click at [511, 347] on span "ChatGPT-User" at bounding box center [506, 344] width 56 height 12
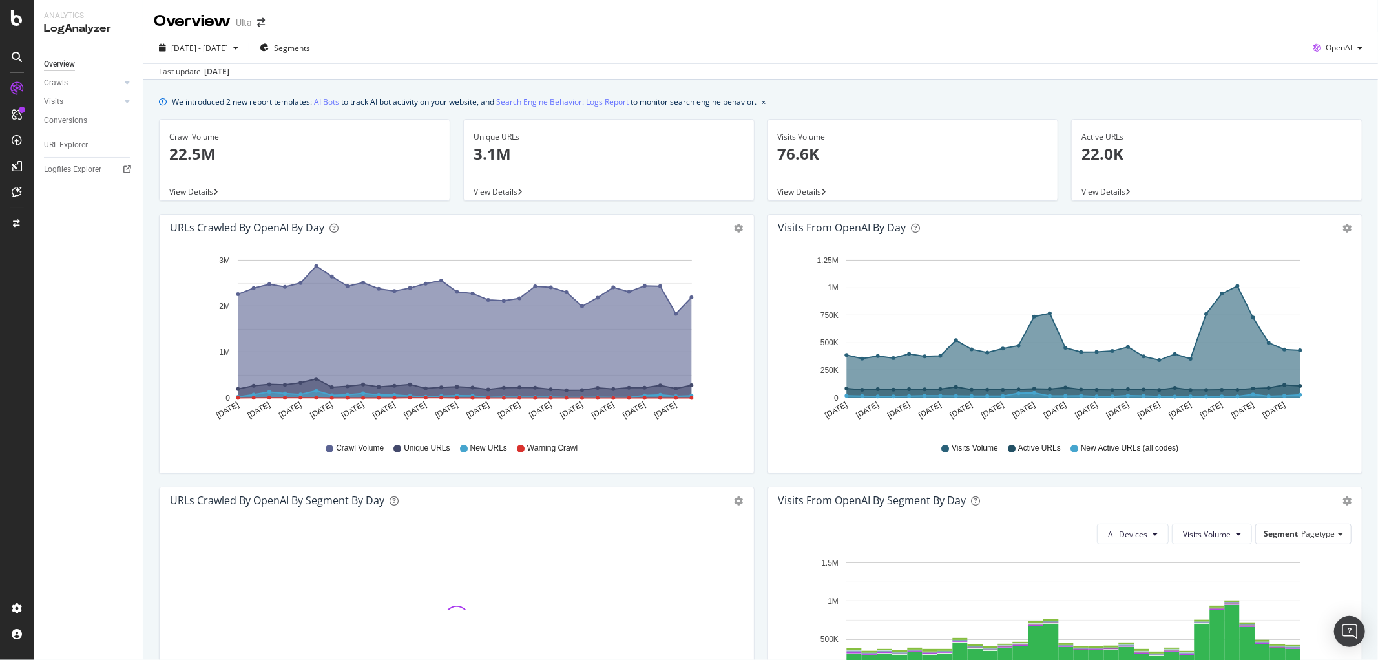
scroll to position [215, 0]
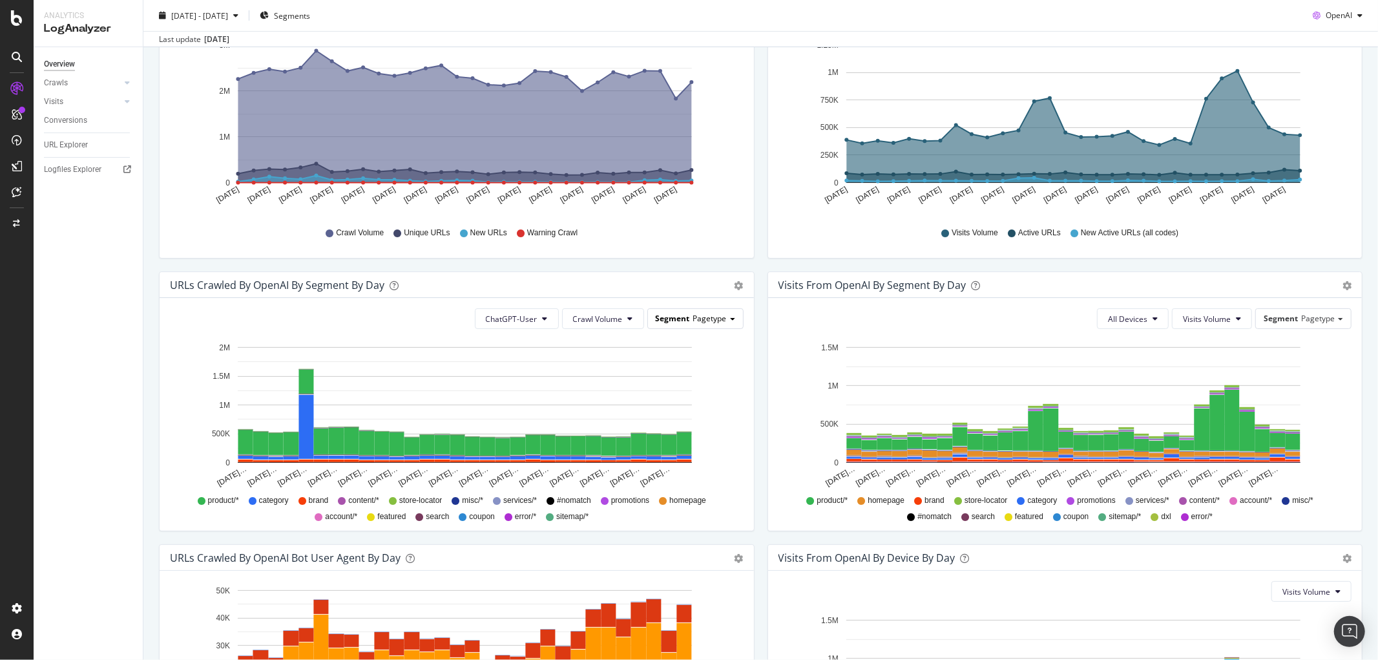
click at [720, 313] on span "Pagetype" at bounding box center [710, 318] width 34 height 11
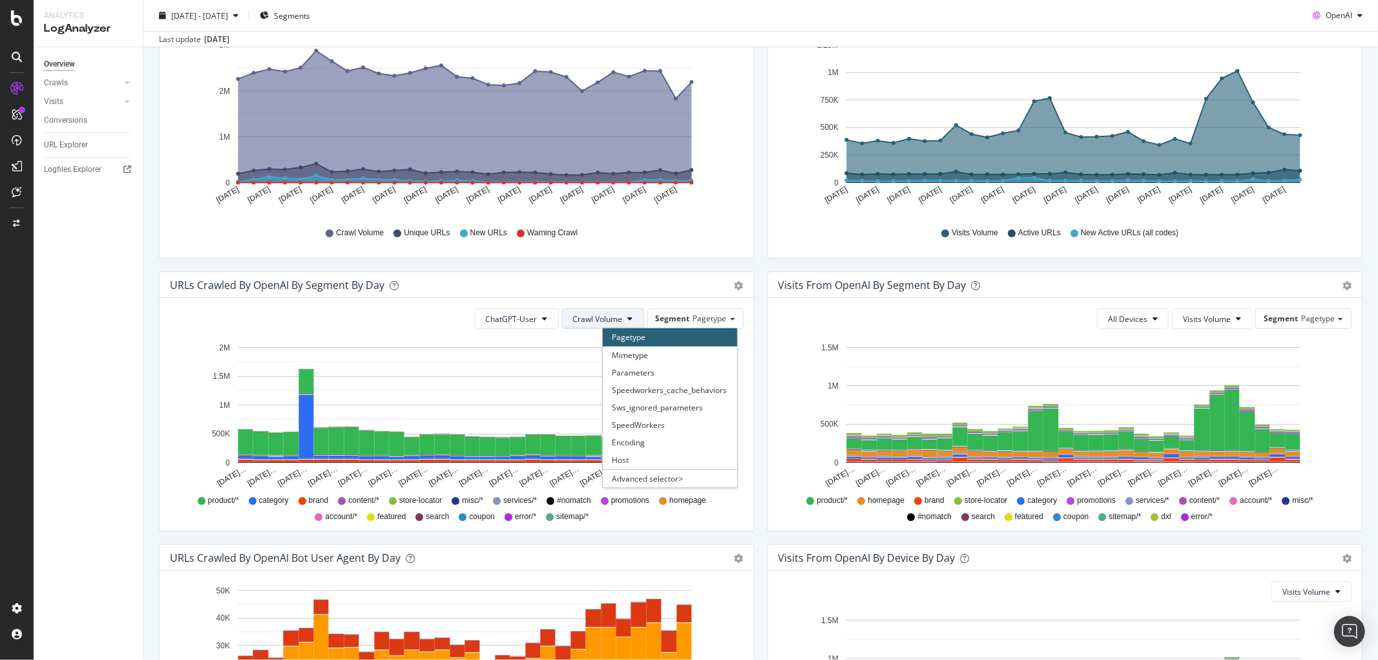
click at [628, 320] on icon at bounding box center [630, 319] width 5 height 8
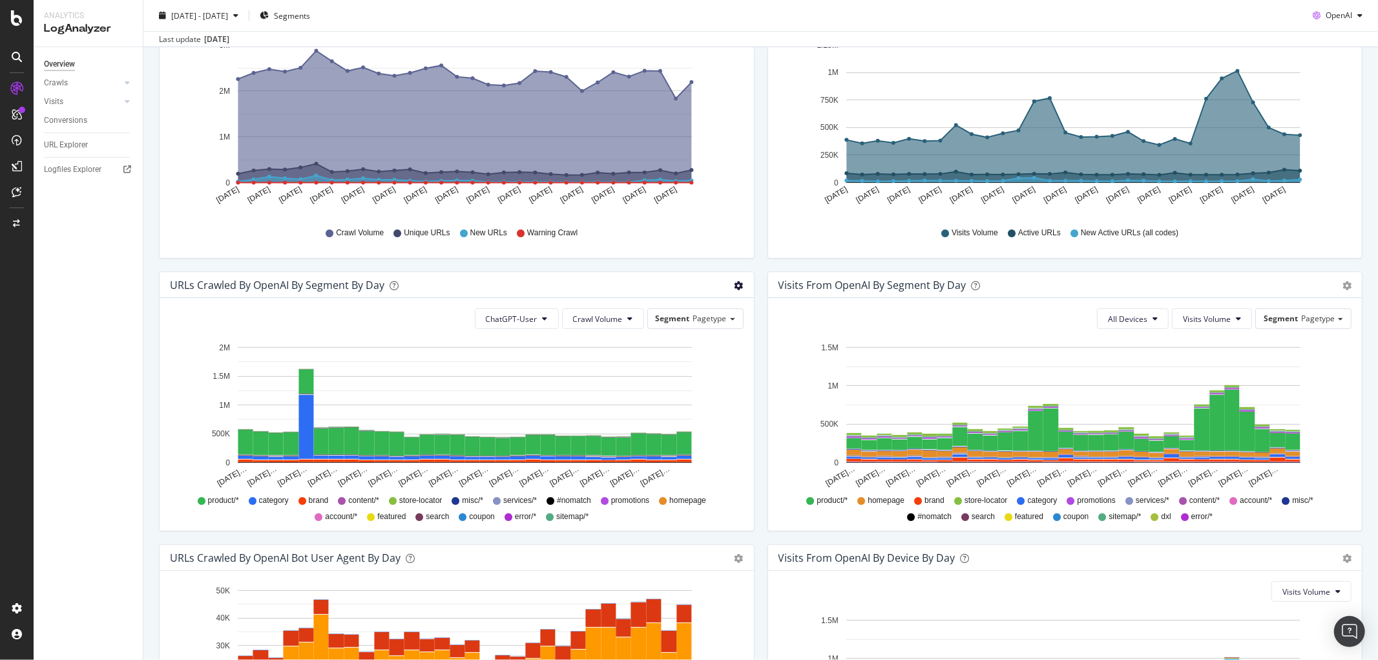
click at [735, 288] on icon "gear" at bounding box center [739, 285] width 9 height 9
click at [682, 333] on span "Table" at bounding box center [701, 334] width 103 height 17
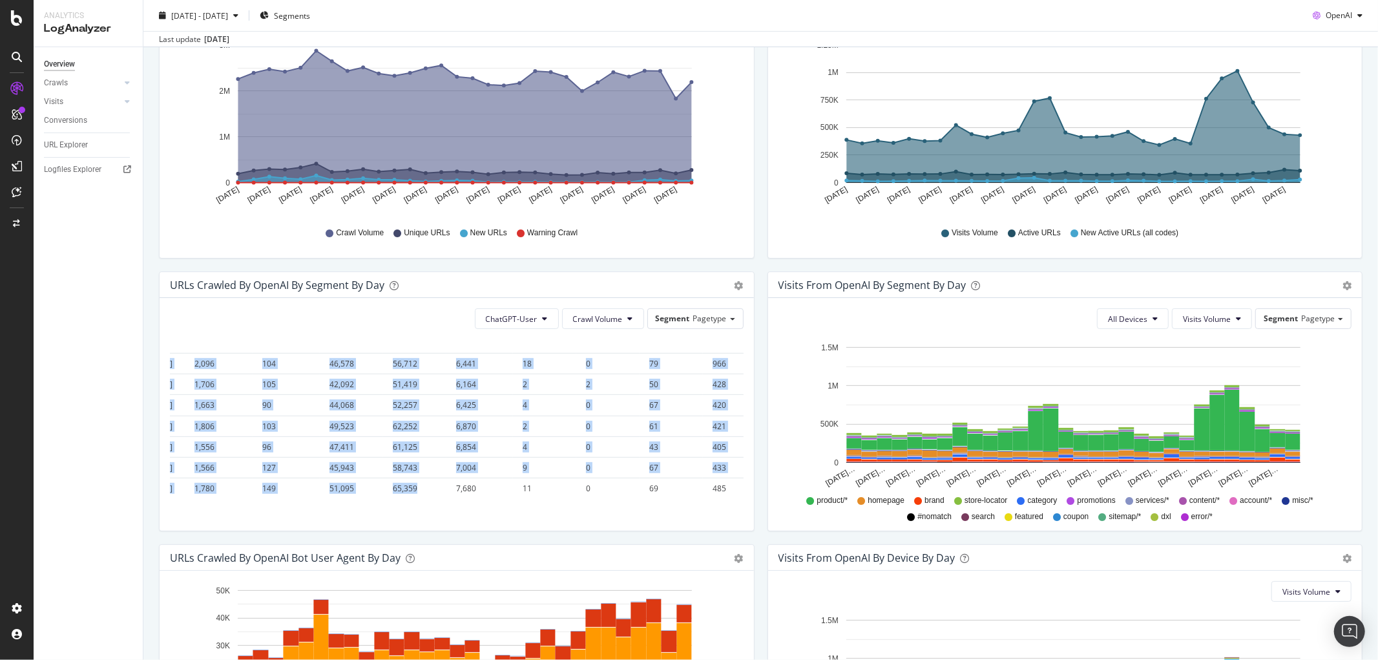
scroll to position [851, 32]
drag, startPoint x: 382, startPoint y: 391, endPoint x: 409, endPoint y: 476, distance: 89.5
click at [409, 476] on tbody "2025-09-01 2,221 94 52,150 66,408 6,921 4 0 188 469 3,930 436,895 1,296 54 2,17…" at bounding box center [685, 181] width 1095 height 634
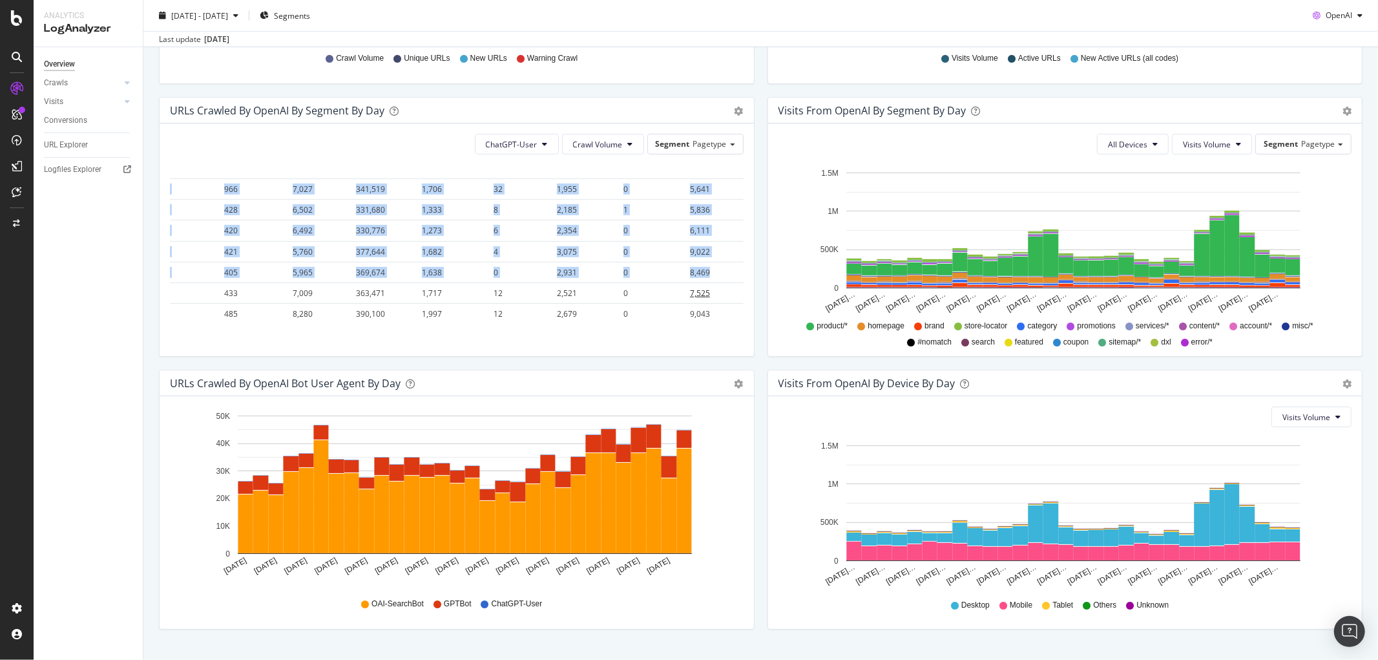
scroll to position [417, 0]
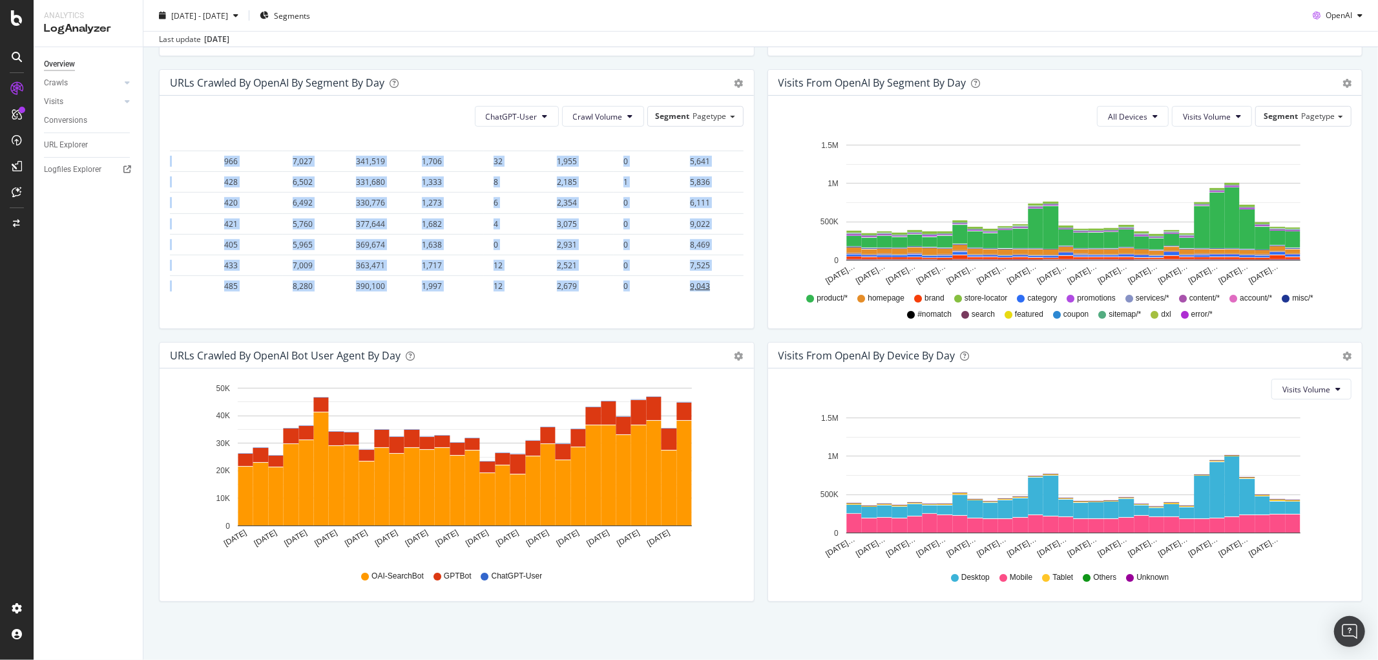
drag, startPoint x: 182, startPoint y: 349, endPoint x: 721, endPoint y: 273, distance: 544.9
copy table "Date pagetype = #nomatch pagetype = account/* pagetype = brand pagetype = categ…"
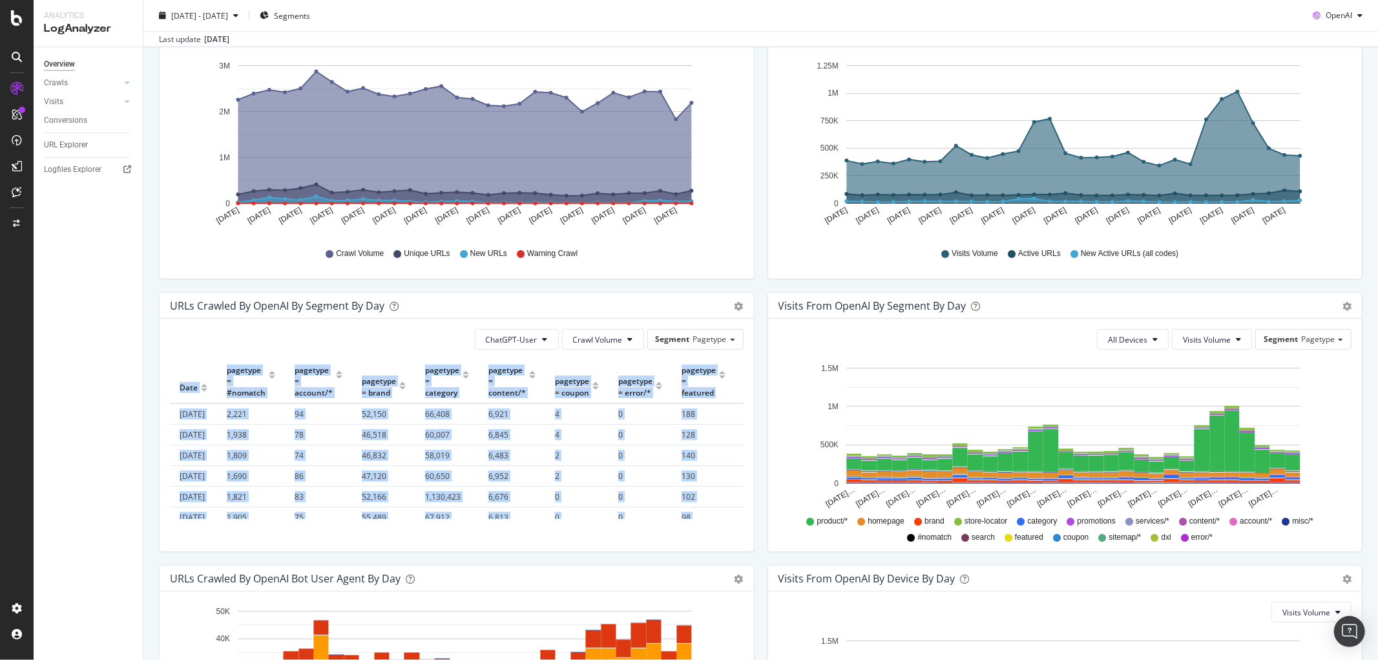
scroll to position [215, 0]
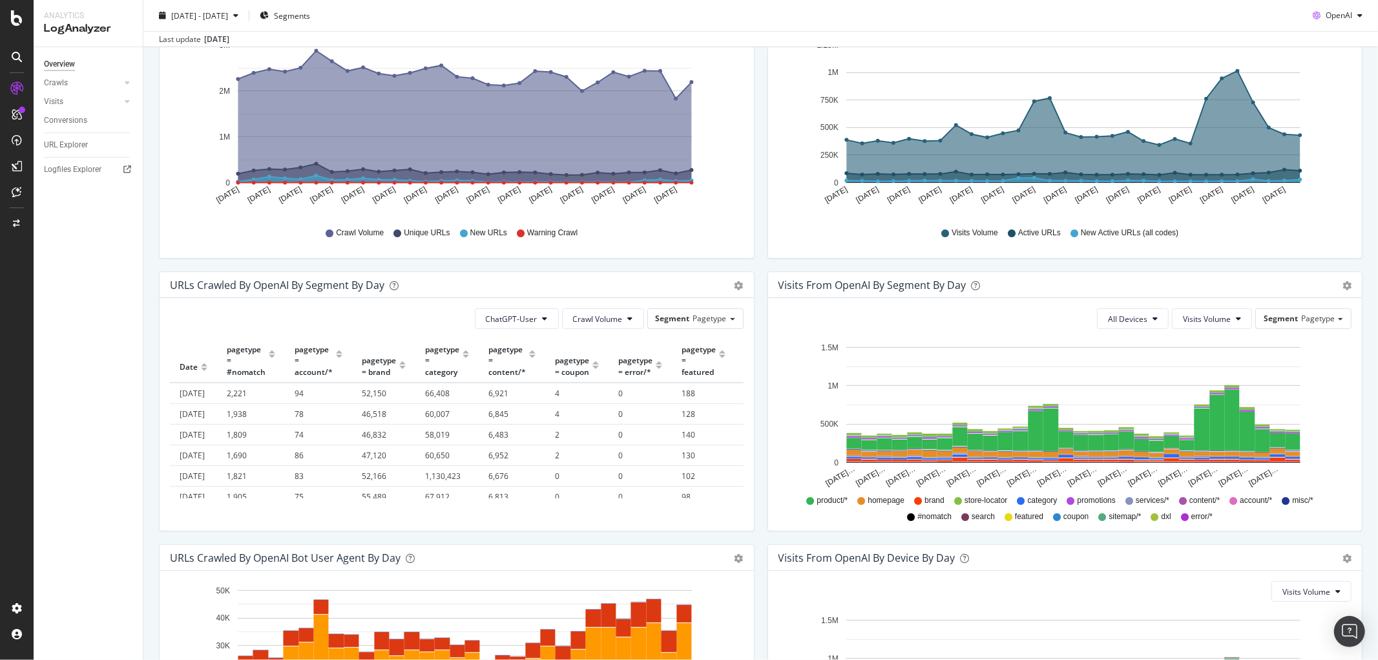
click at [174, 337] on div "ChatGPT-User Crawl Volume Segment Pagetype Hold CTRL while clicking to filter t…" at bounding box center [457, 414] width 594 height 233
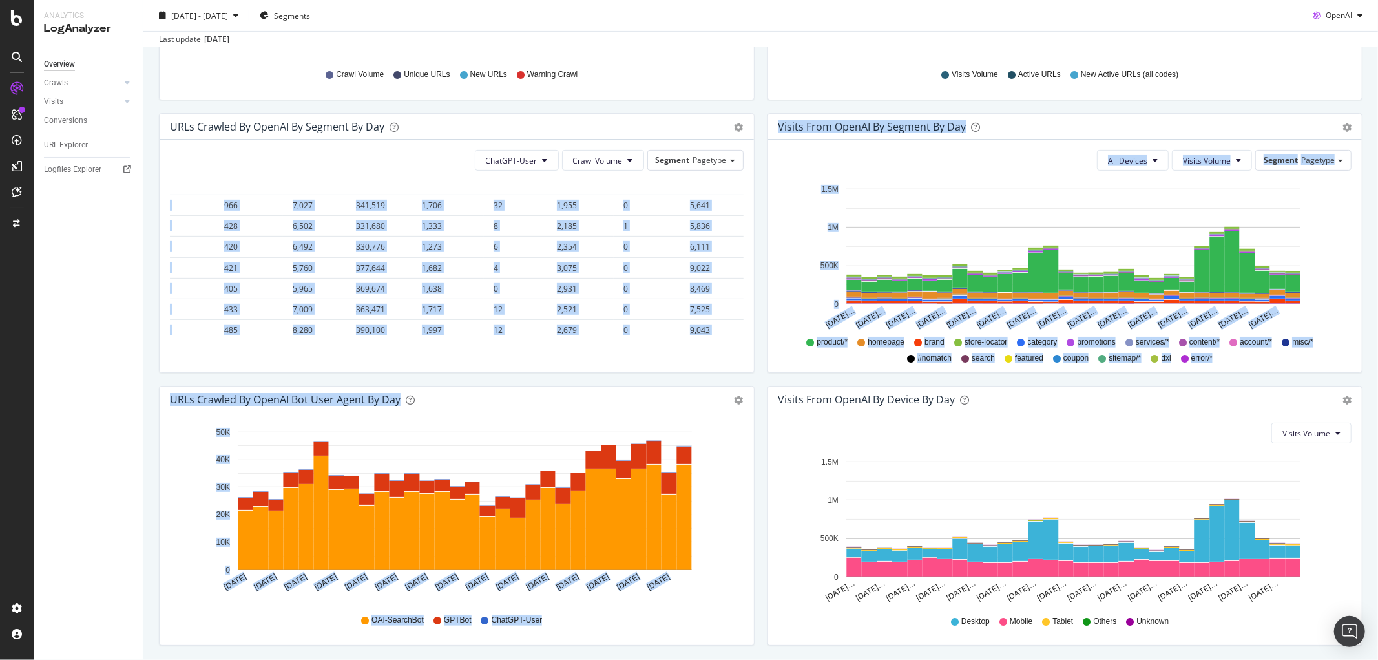
scroll to position [417, 0]
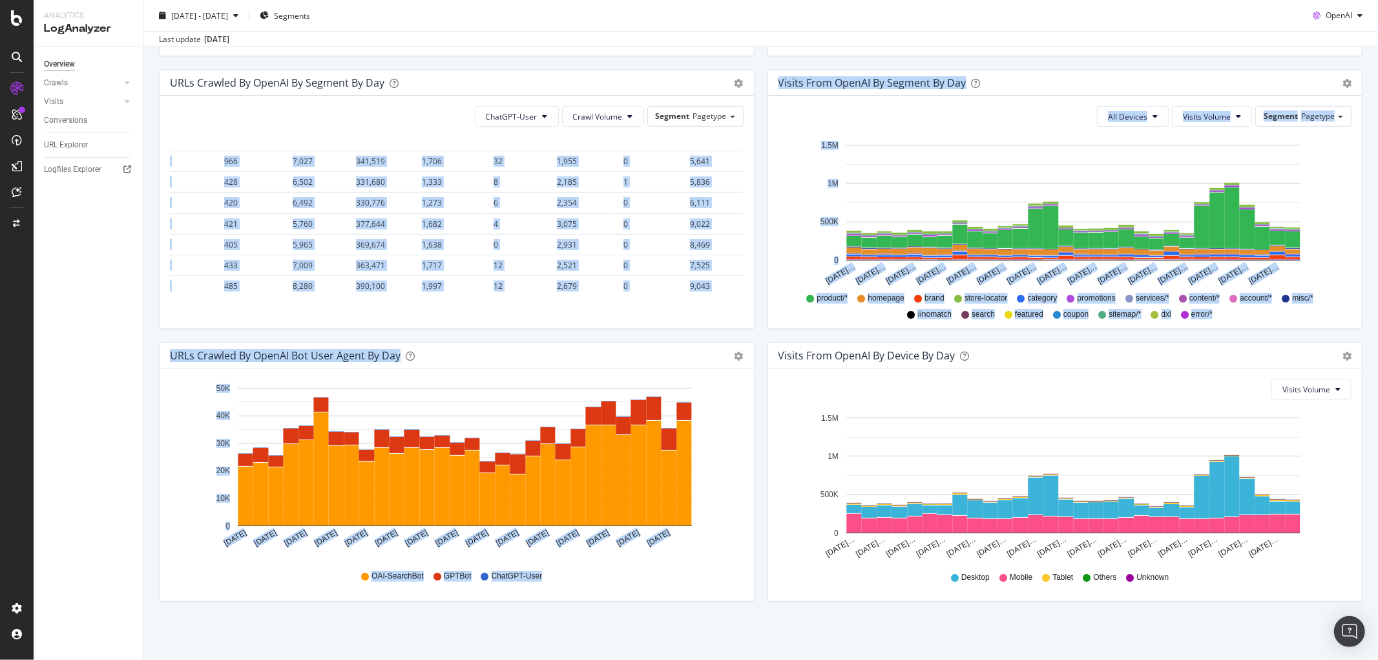
drag, startPoint x: 211, startPoint y: 352, endPoint x: 698, endPoint y: 438, distance: 494.1
click at [699, 443] on div "URLs Crawled by OpenAI by day Area Table Hold CTRL while clicking to filter the…" at bounding box center [761, 205] width 1217 height 818
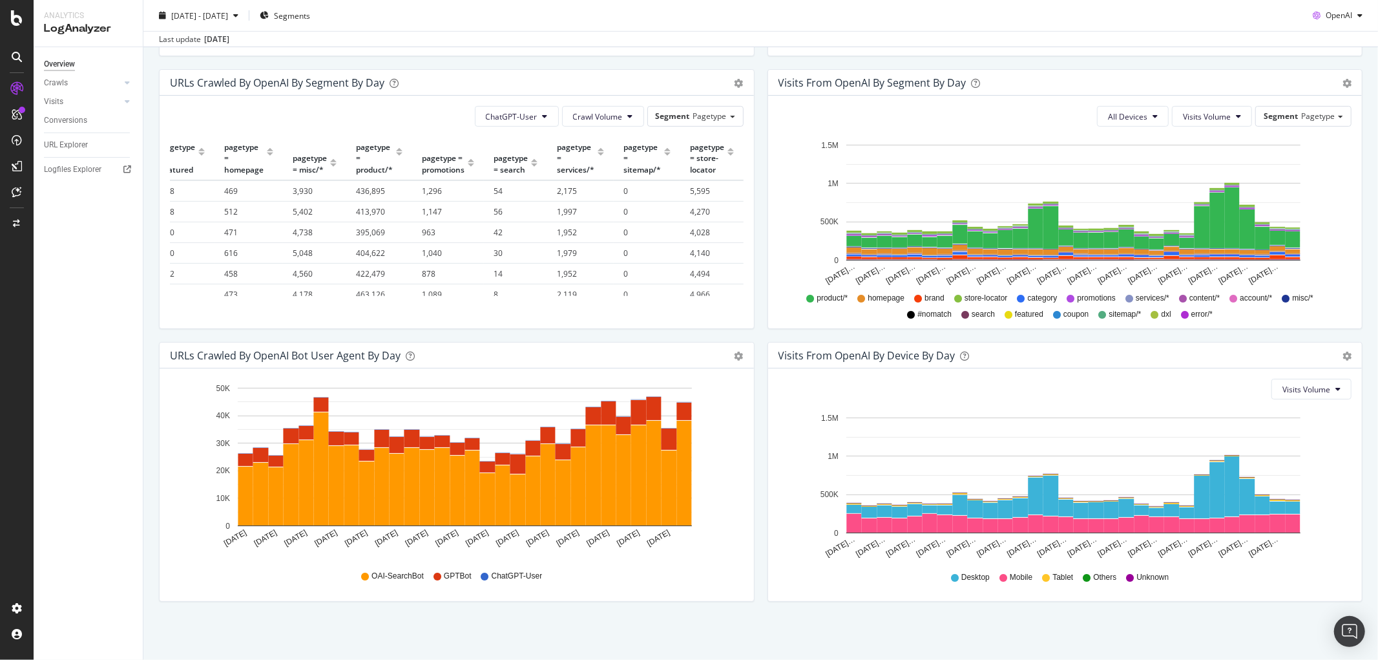
drag, startPoint x: 196, startPoint y: 121, endPoint x: 213, endPoint y: 146, distance: 30.3
click at [198, 118] on div "ChatGPT-User Crawl Volume Segment Pagetype" at bounding box center [457, 116] width 574 height 21
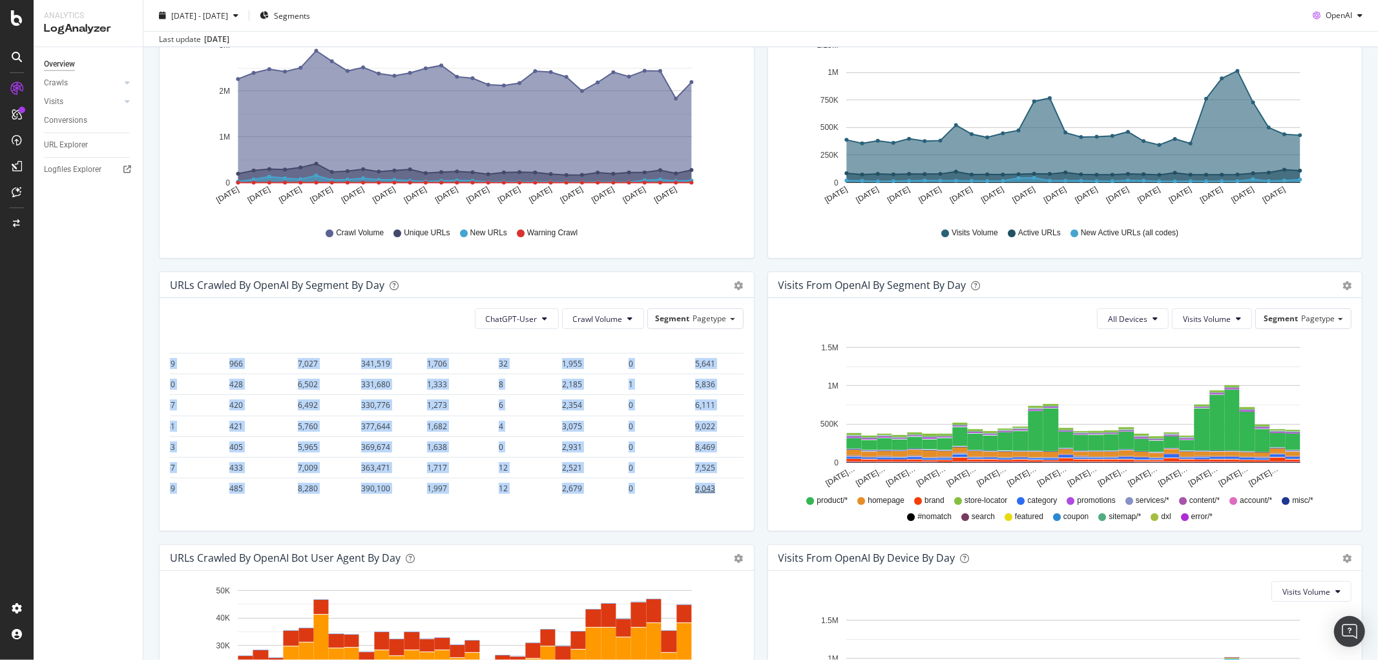
scroll to position [851, 525]
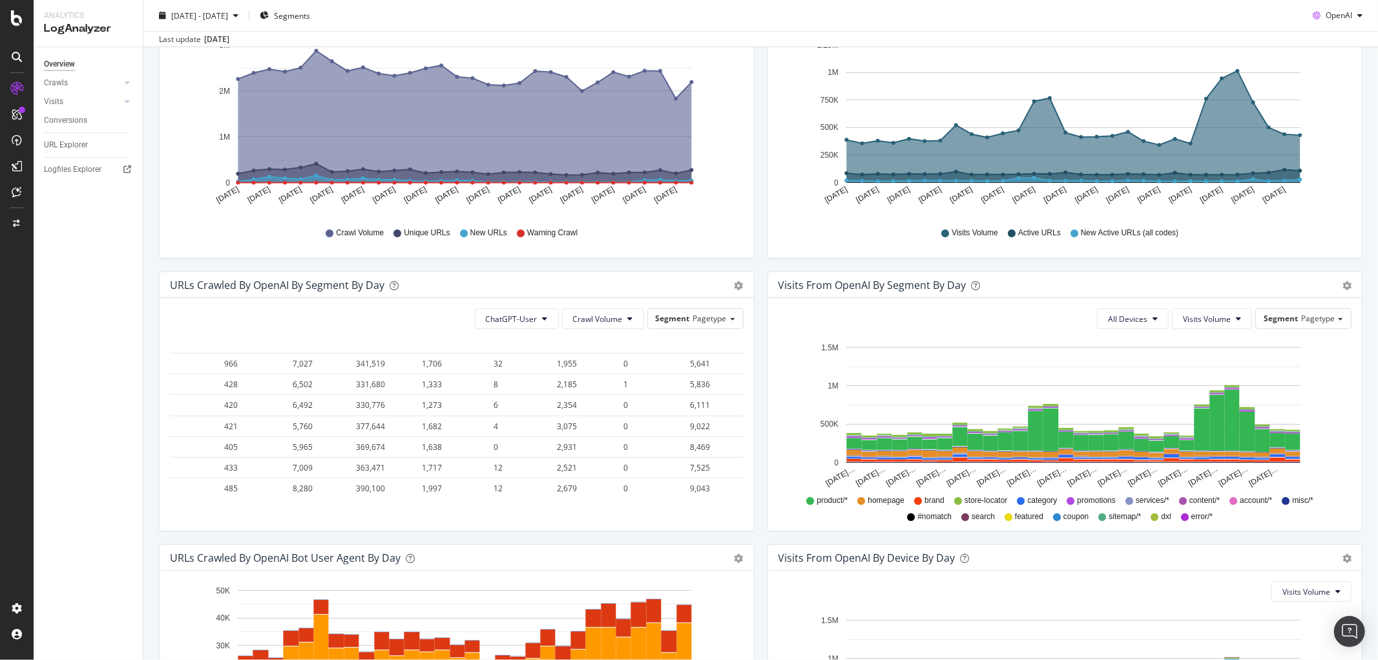
drag, startPoint x: 171, startPoint y: 343, endPoint x: 728, endPoint y: 475, distance: 571.8
click at [728, 475] on div "Date pagetype = #nomatch pagetype = account/* pagetype = brand pagetype = categ…" at bounding box center [457, 418] width 574 height 159
copy thead
click at [715, 317] on span "Pagetype" at bounding box center [710, 318] width 34 height 11
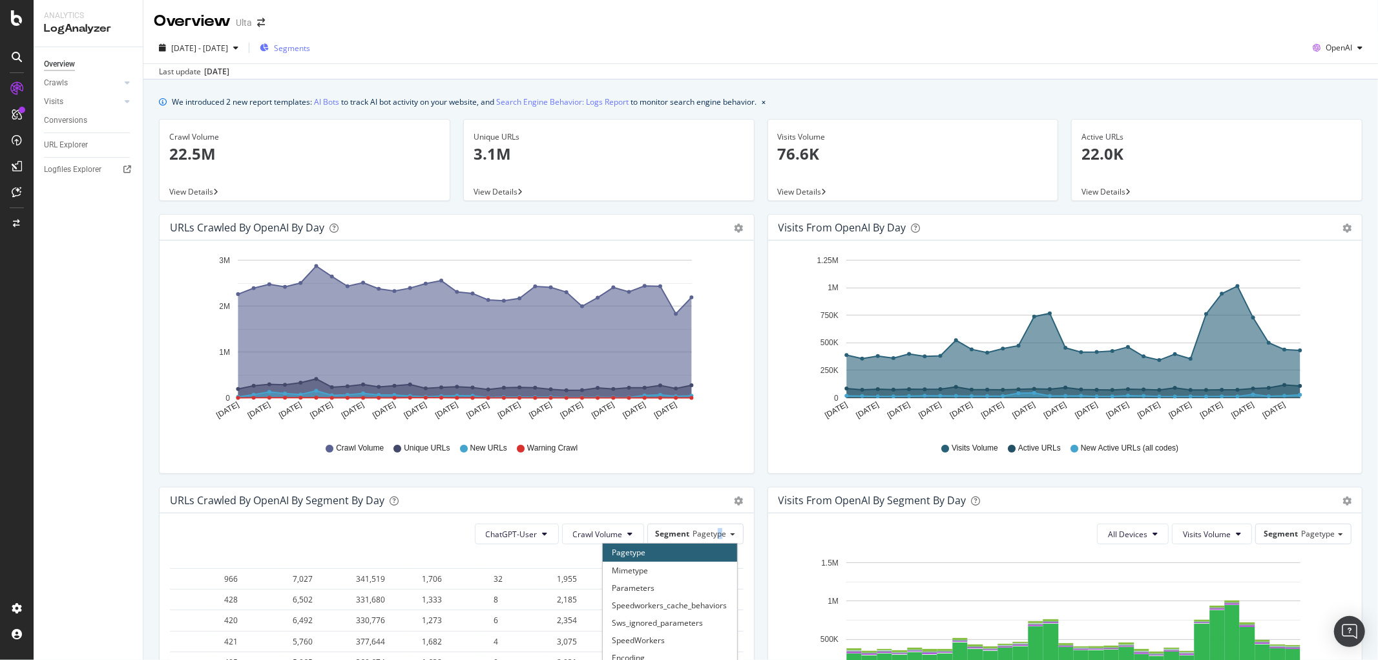
click at [302, 46] on div "Segments" at bounding box center [285, 48] width 50 height 11
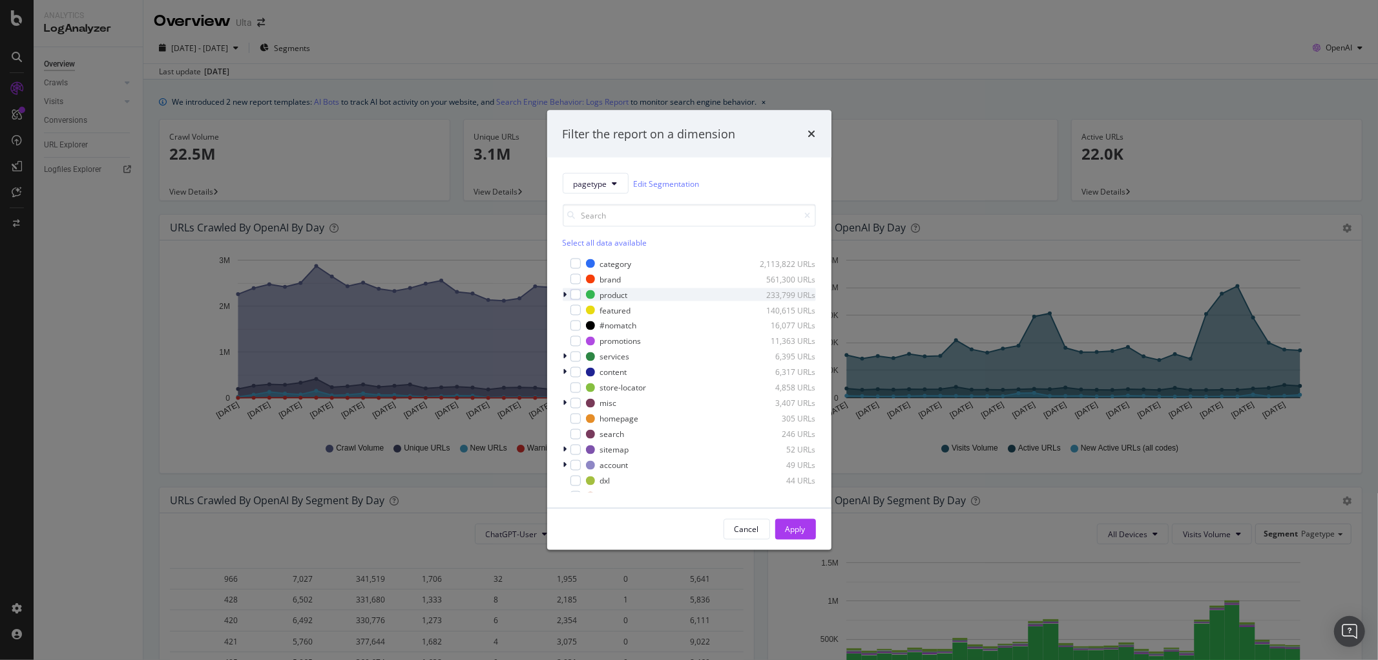
click at [563, 293] on icon "modal" at bounding box center [565, 295] width 4 height 8
click at [752, 531] on div "Cancel" at bounding box center [747, 528] width 25 height 11
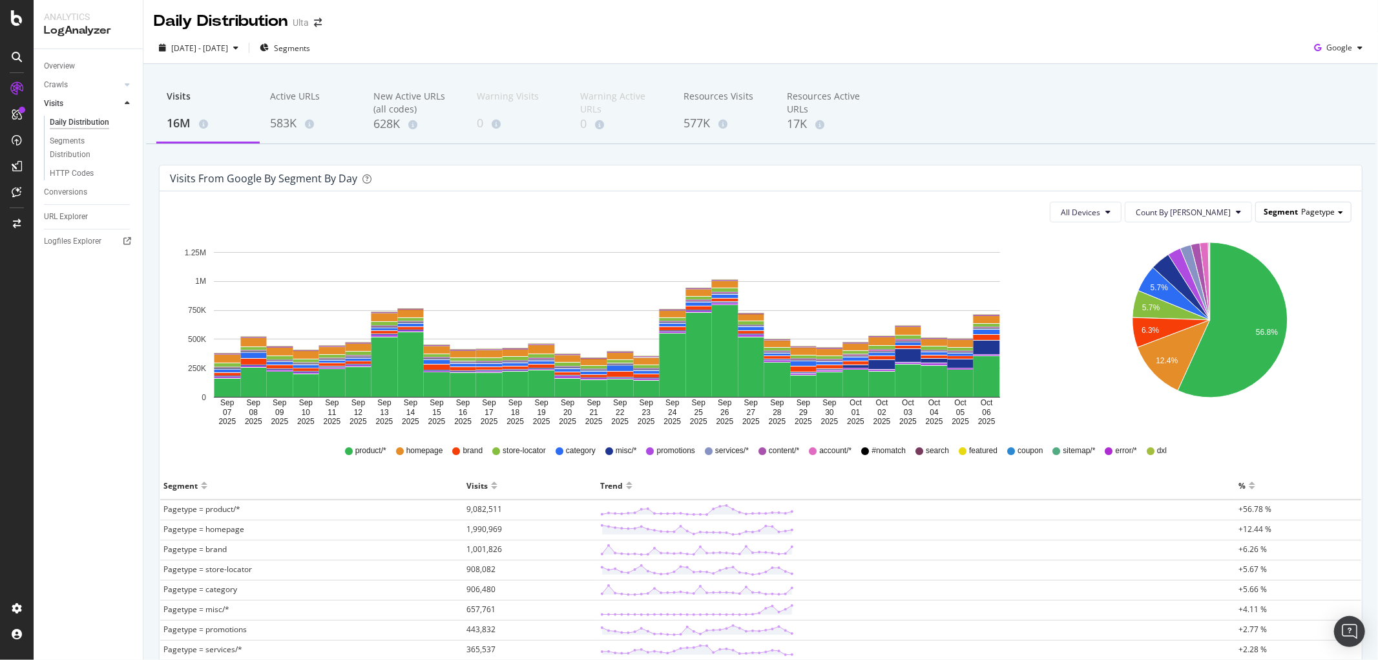
click at [1240, 203] on div "Segment Pagetype" at bounding box center [1303, 211] width 95 height 19
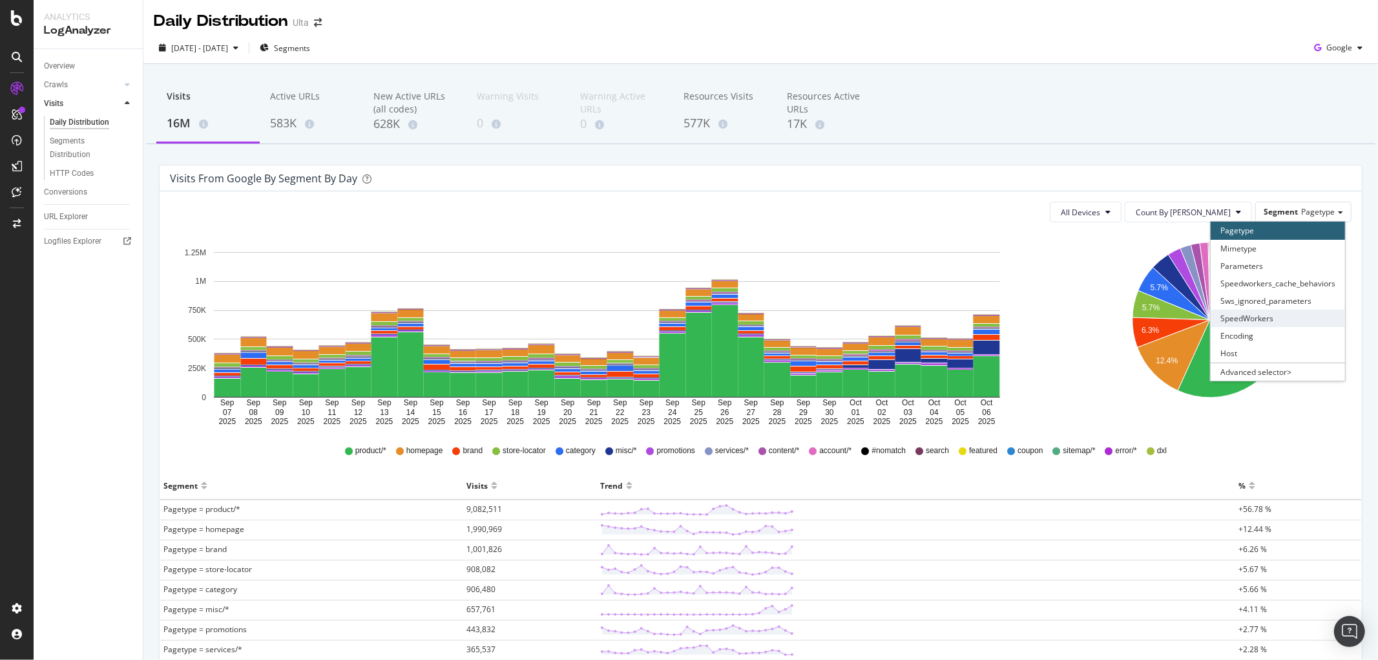
click at [1237, 321] on div "SpeedWorkers" at bounding box center [1278, 318] width 134 height 17
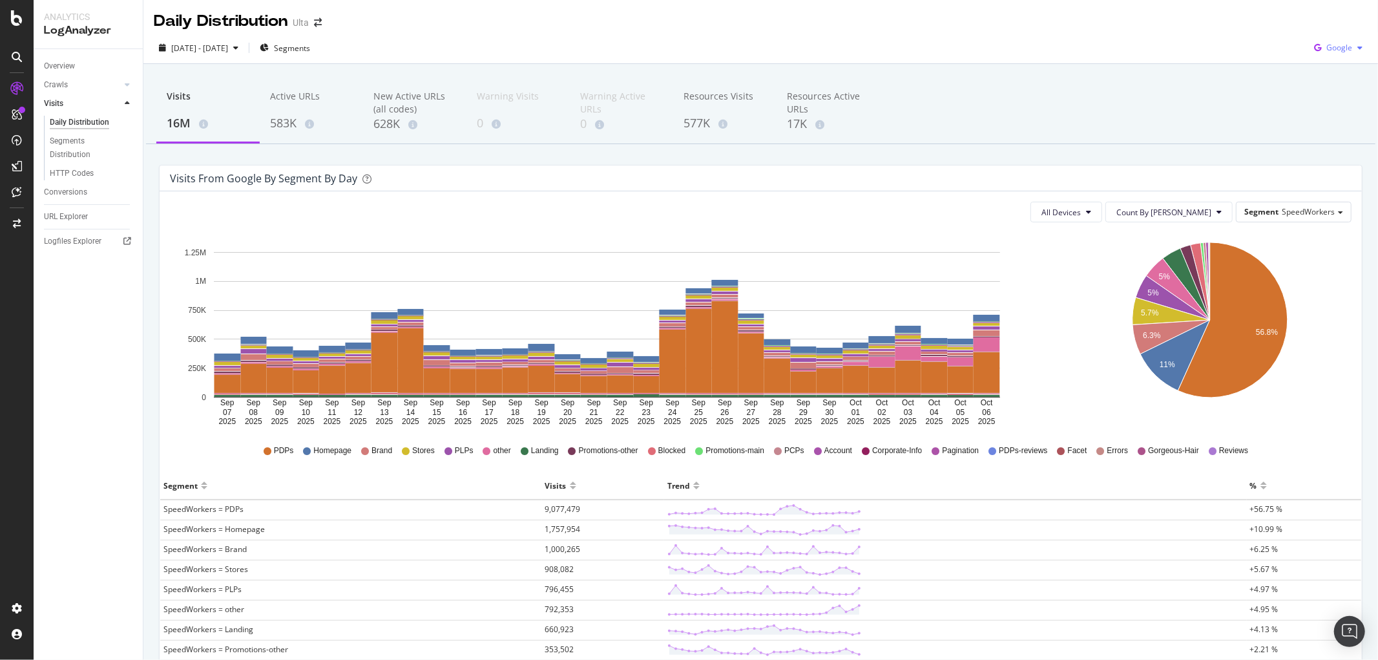
click at [1240, 47] on span "Google" at bounding box center [1340, 47] width 26 height 11
click at [1240, 123] on span "OpenAI" at bounding box center [1339, 122] width 48 height 12
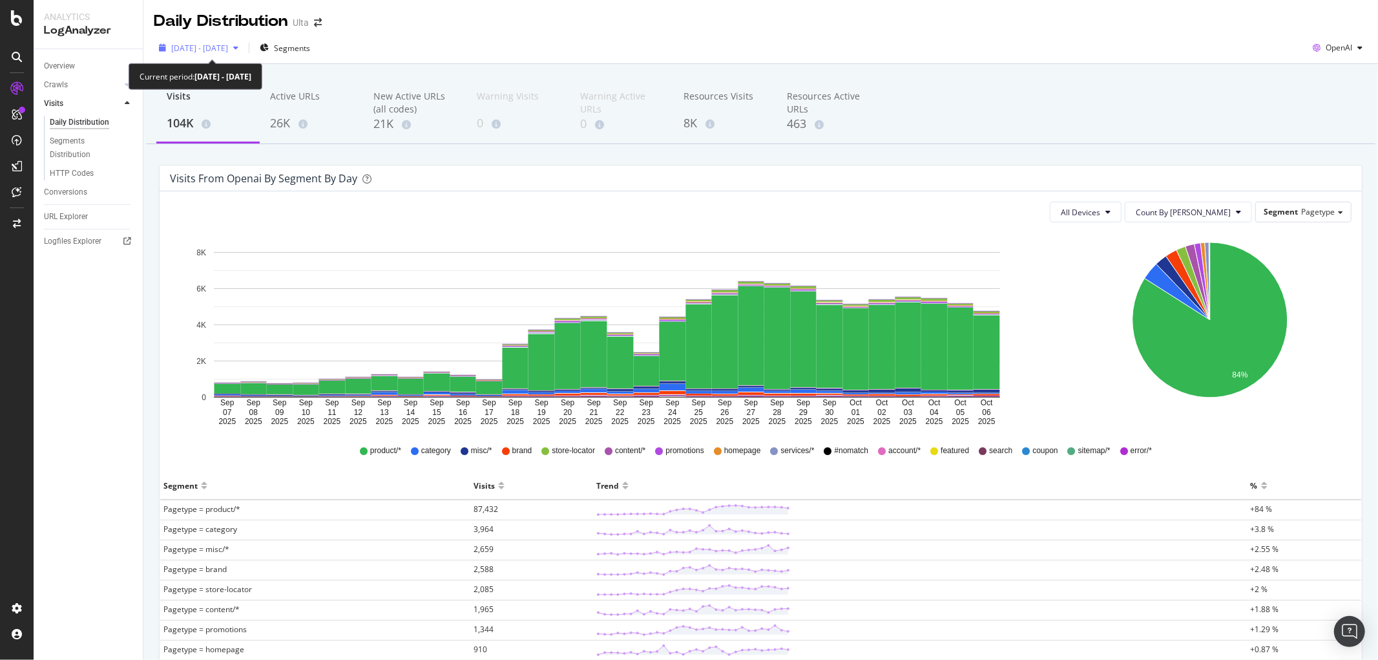
click at [244, 49] on div "button" at bounding box center [236, 48] width 16 height 8
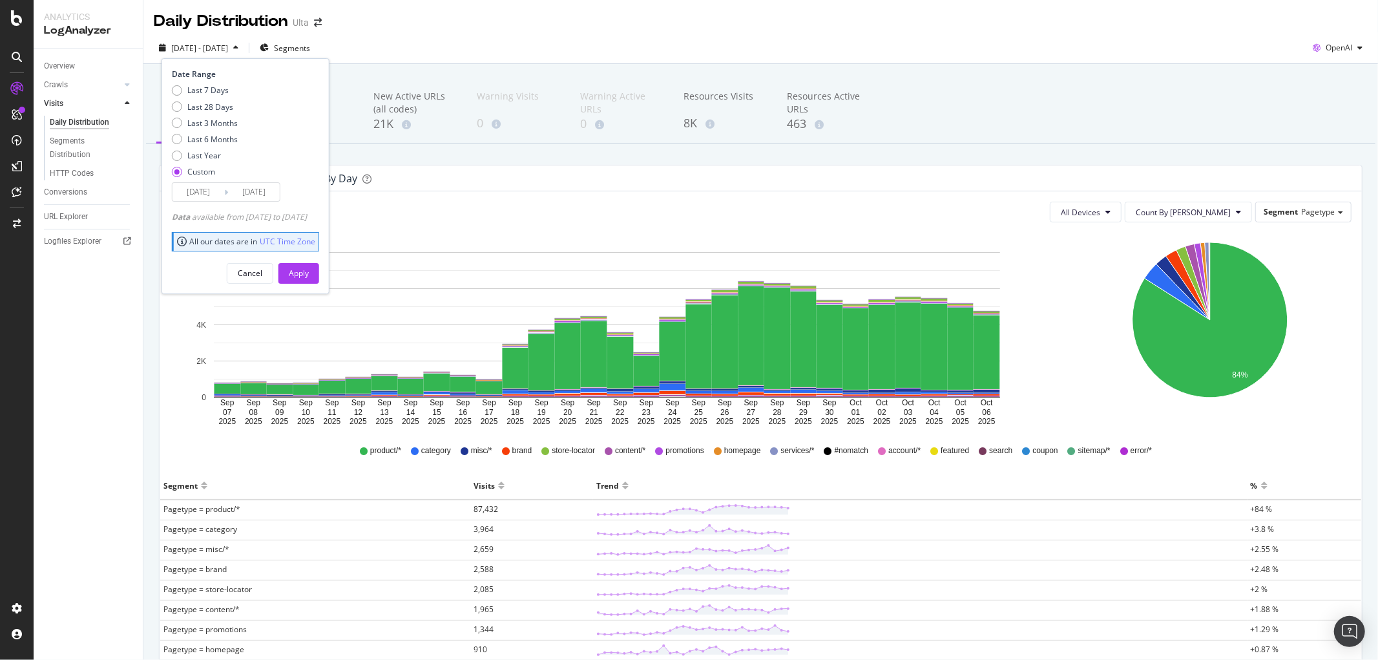
click at [220, 198] on input "2025/09/07" at bounding box center [199, 192] width 52 height 18
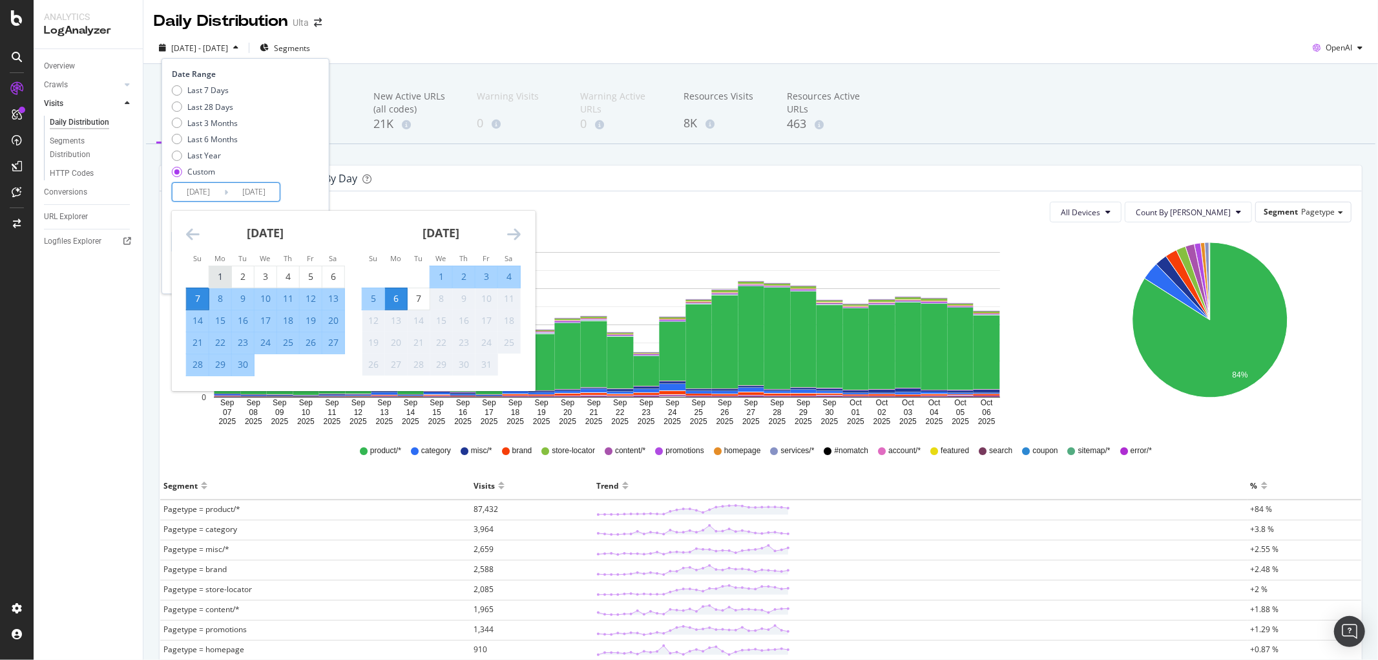
click at [225, 275] on div "1" at bounding box center [220, 276] width 22 height 13
type input "[DATE]"
click at [238, 359] on div "30" at bounding box center [243, 364] width 22 height 13
type input "[DATE]"
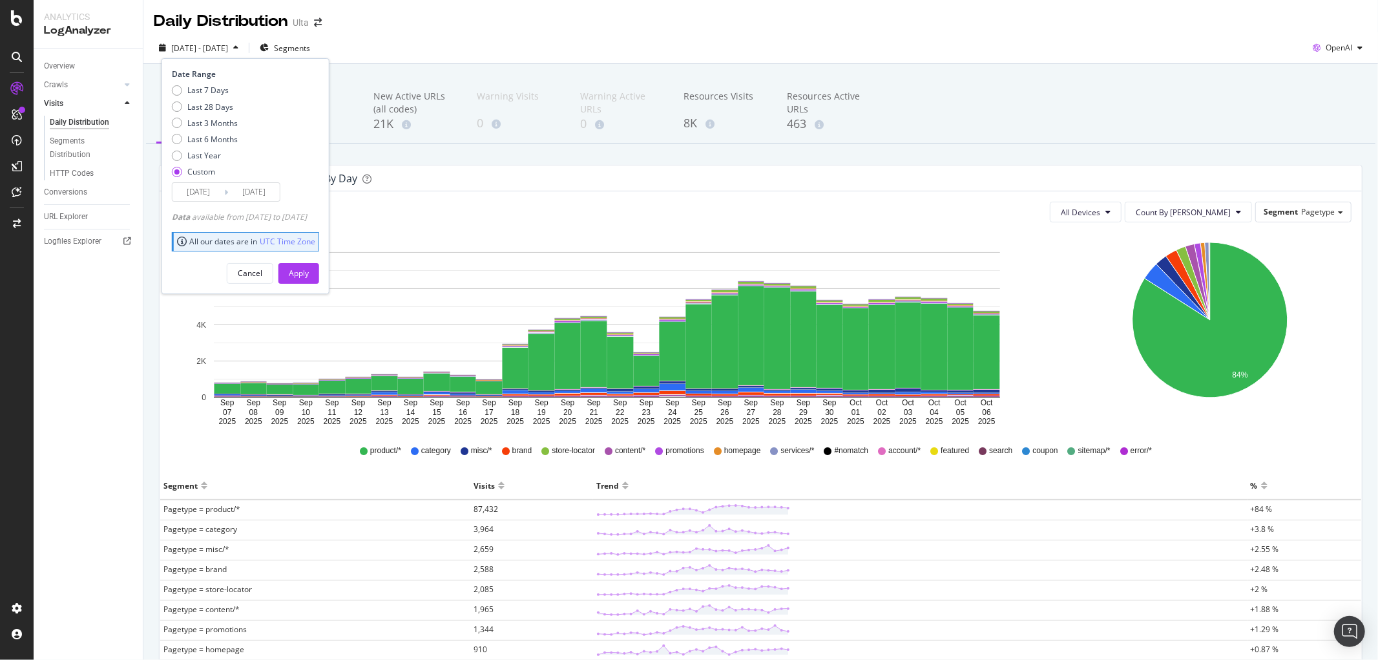
click at [319, 260] on div "Cancel Apply" at bounding box center [245, 268] width 147 height 30
click at [309, 272] on div "Apply" at bounding box center [299, 273] width 20 height 11
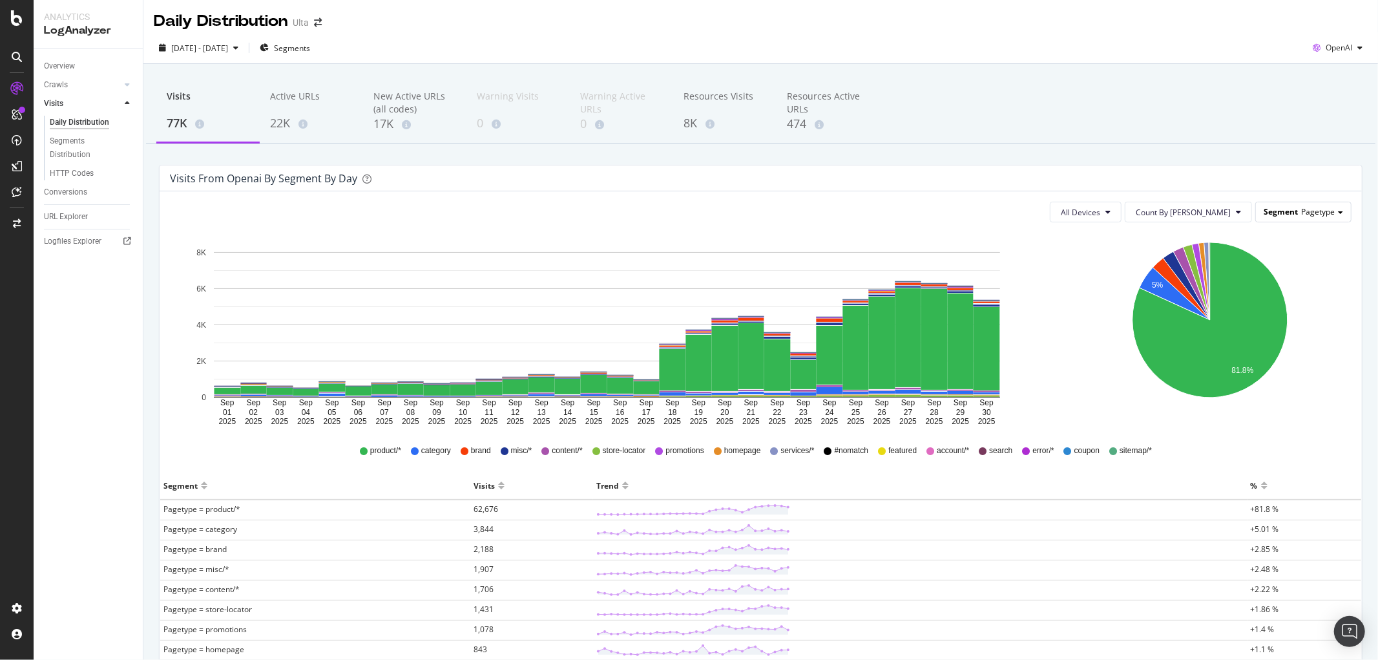
click at [1240, 208] on span "Pagetype" at bounding box center [1318, 211] width 34 height 11
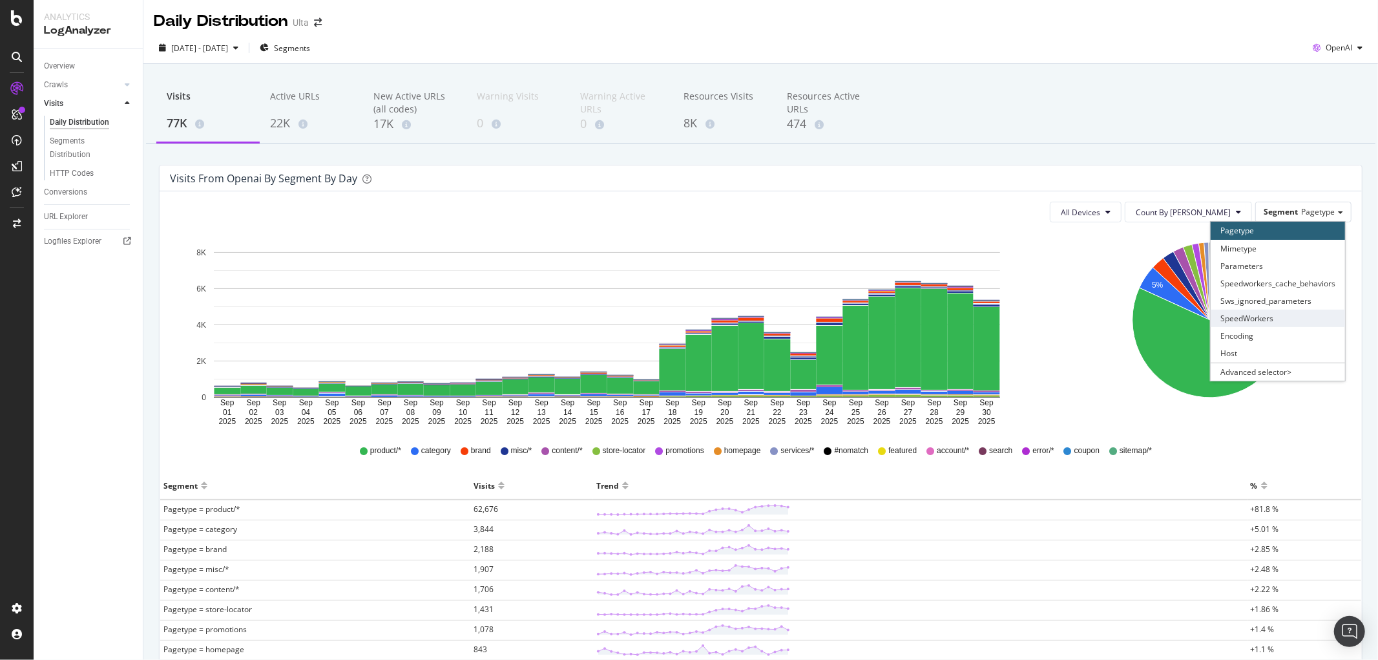
click at [1240, 318] on div "SpeedWorkers" at bounding box center [1278, 318] width 134 height 17
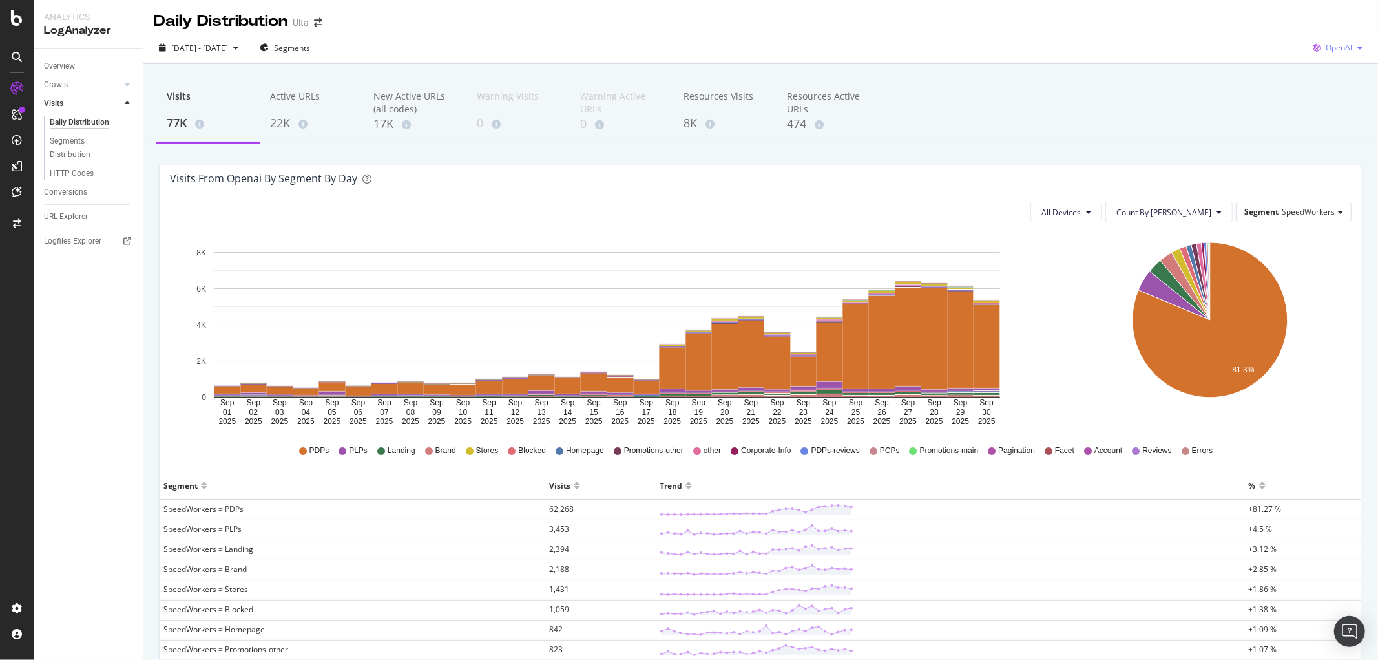
click at [1240, 45] on div "button" at bounding box center [1360, 48] width 16 height 8
click at [1240, 68] on span "Google" at bounding box center [1337, 74] width 48 height 12
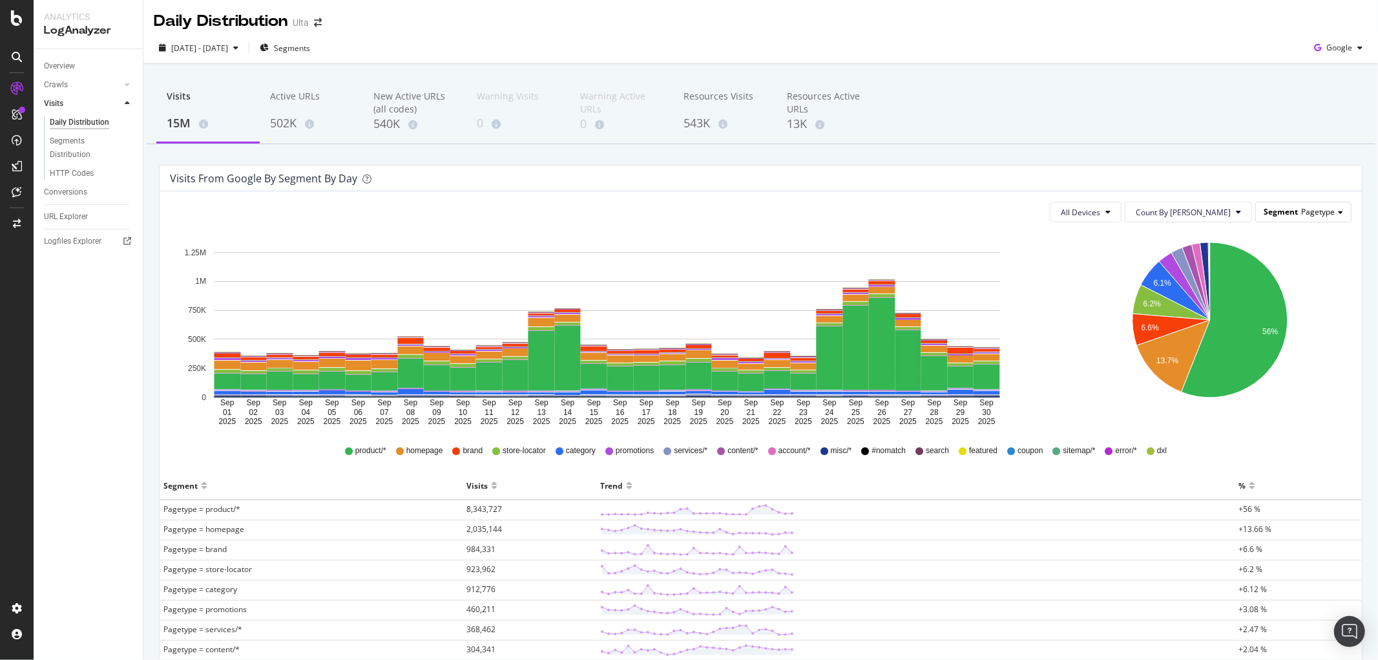
click at [1240, 205] on div "Segment Pagetype" at bounding box center [1303, 211] width 95 height 19
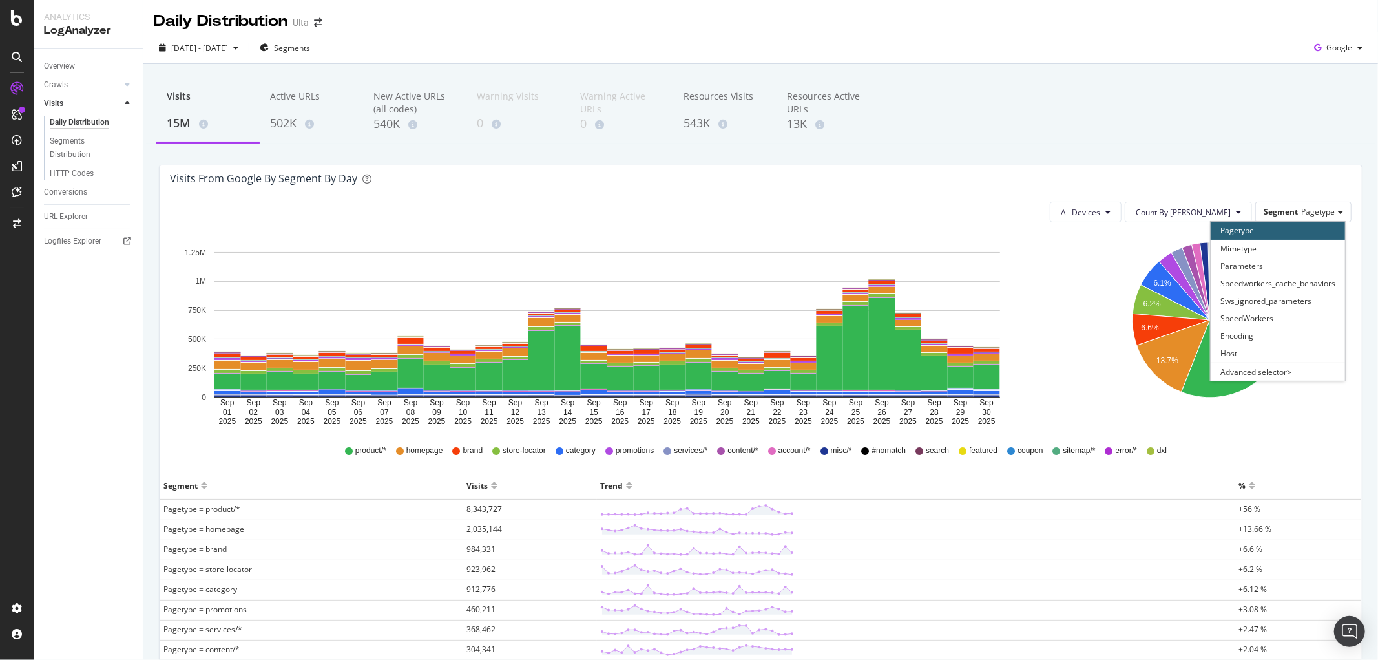
scroll to position [72, 0]
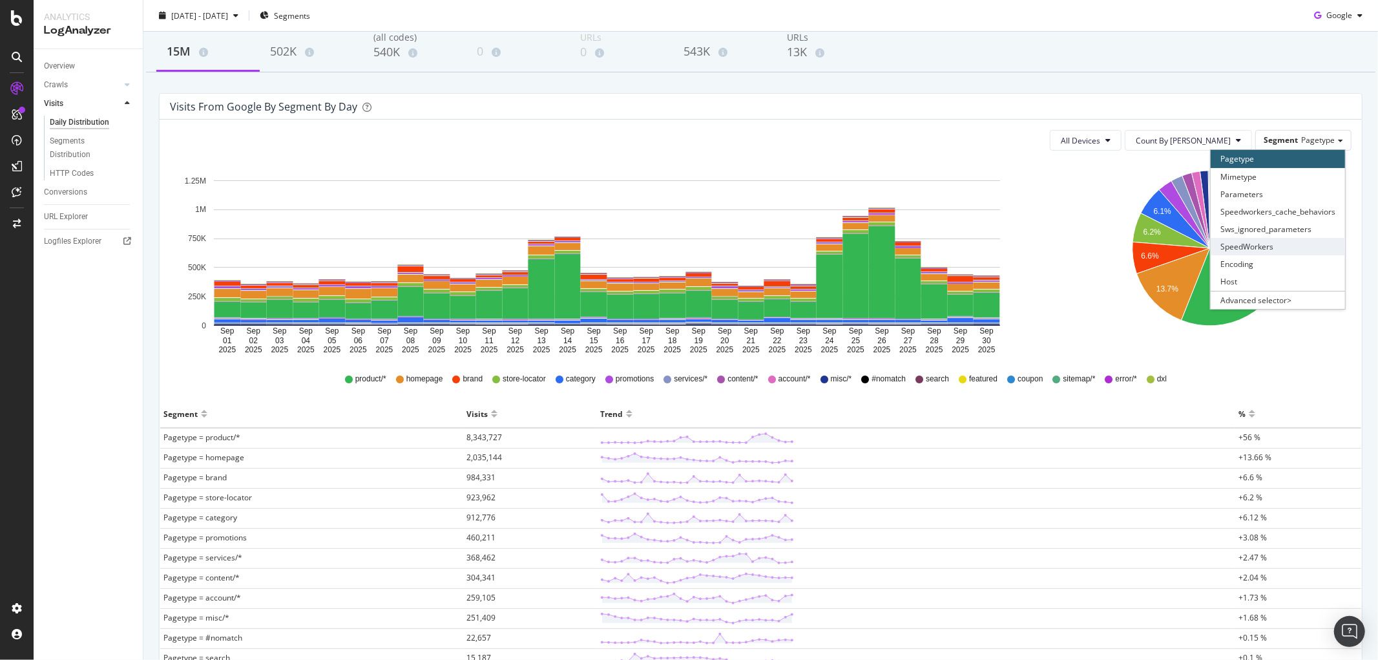
click at [1240, 244] on div "SpeedWorkers" at bounding box center [1278, 246] width 134 height 17
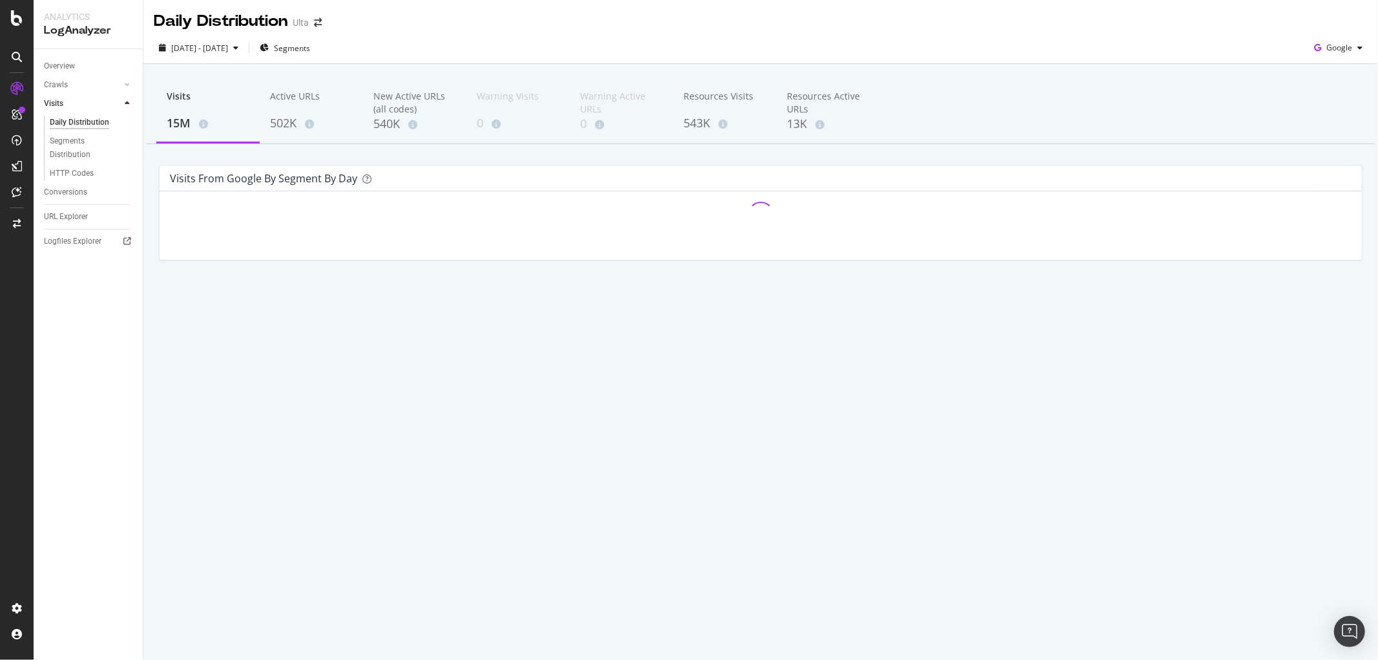
scroll to position [0, 0]
